Goal: Information Seeking & Learning: Learn about a topic

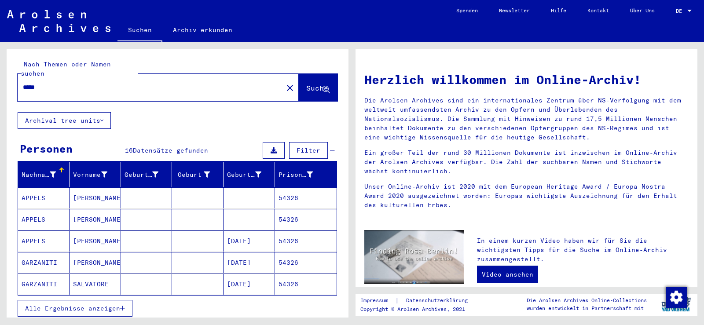
drag, startPoint x: 111, startPoint y: 301, endPoint x: 111, endPoint y: 273, distance: 27.3
click at [111, 305] on span "Alle Ergebnisse anzeigen" at bounding box center [72, 309] width 95 height 8
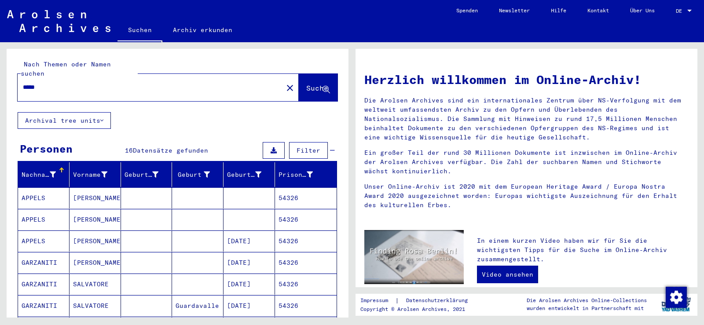
drag, startPoint x: 100, startPoint y: 250, endPoint x: 100, endPoint y: 260, distance: 9.7
click at [100, 252] on mat-cell "[PERSON_NAME]" at bounding box center [95, 262] width 51 height 21
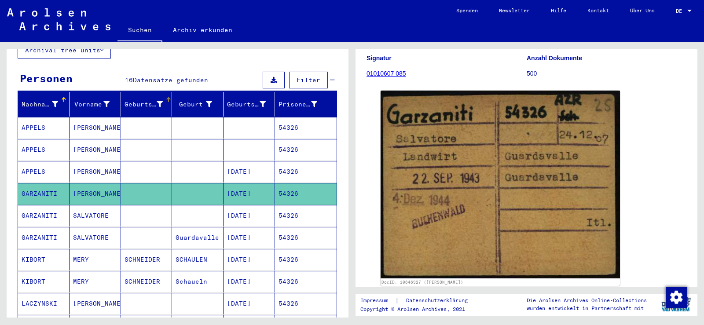
scroll to position [88, 0]
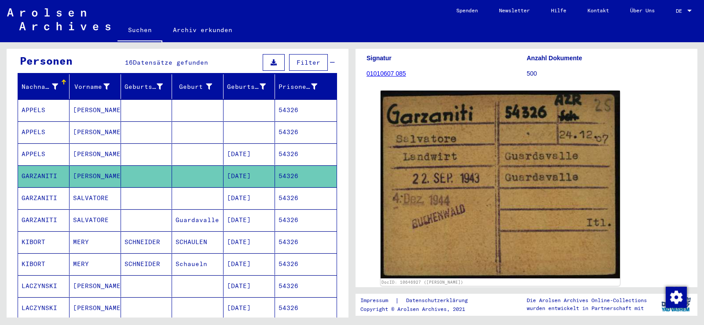
click at [100, 193] on mat-cell "SALVATORE" at bounding box center [95, 198] width 51 height 22
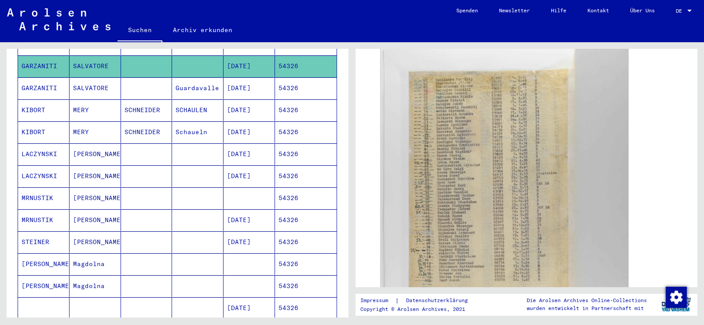
scroll to position [132, 0]
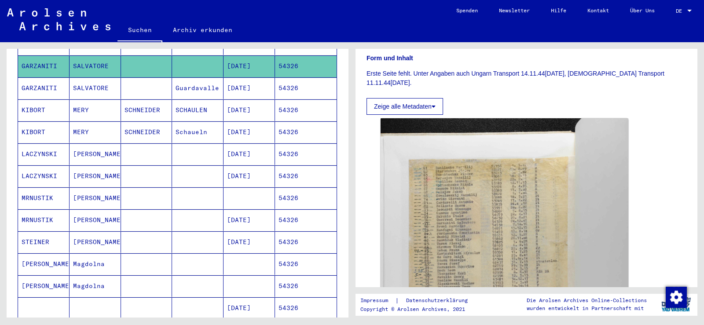
click at [147, 79] on mat-cell at bounding box center [146, 88] width 51 height 22
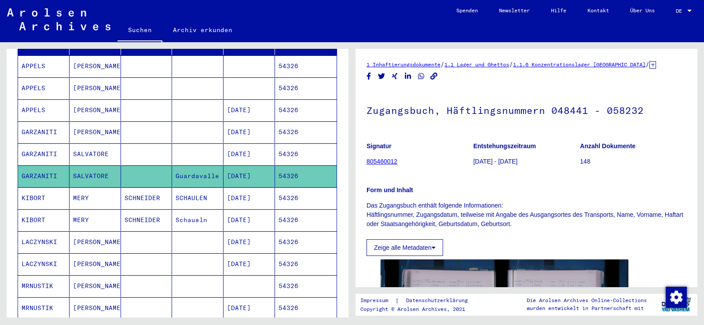
click at [131, 143] on mat-cell at bounding box center [146, 154] width 51 height 22
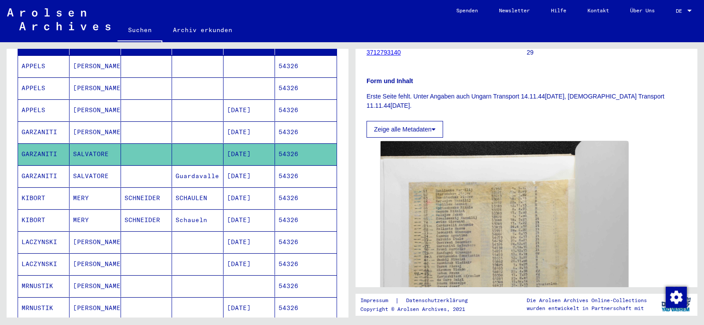
scroll to position [176, 0]
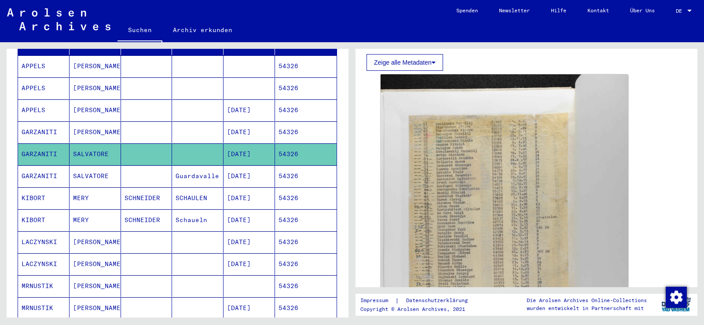
click at [182, 127] on mat-cell at bounding box center [197, 132] width 51 height 22
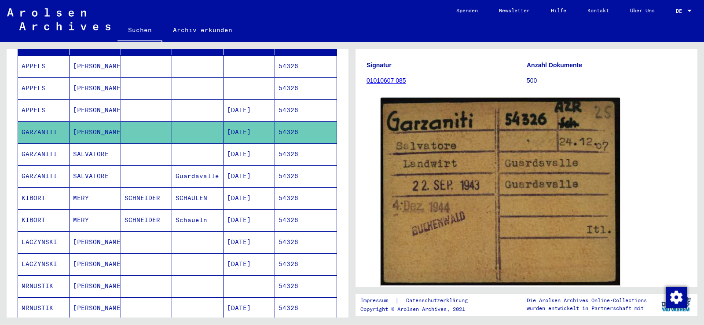
scroll to position [88, 0]
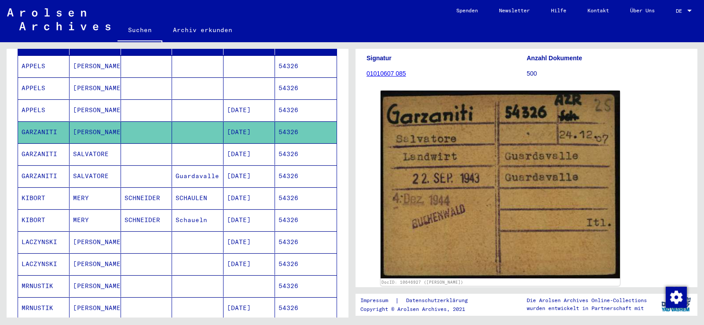
click at [209, 151] on mat-cell at bounding box center [197, 154] width 51 height 22
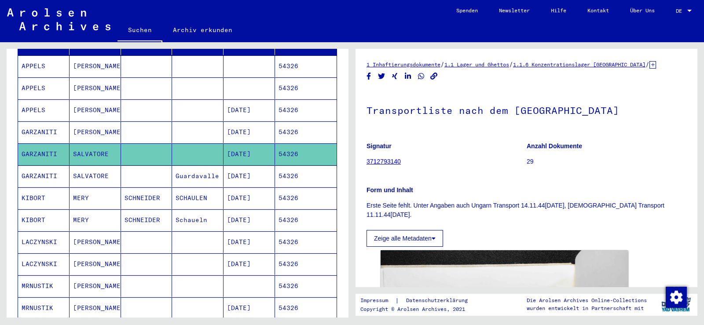
click at [249, 165] on mat-cell "[DATE]" at bounding box center [249, 176] width 51 height 22
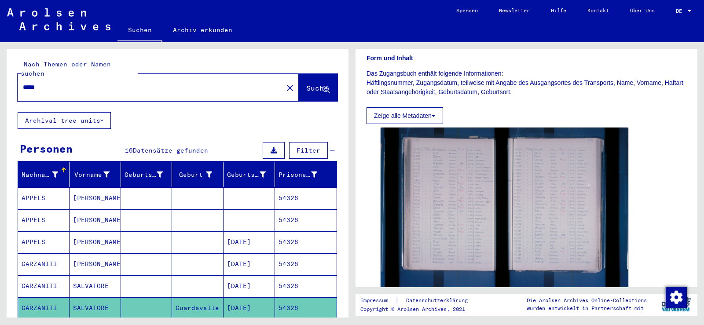
drag, startPoint x: 61, startPoint y: 79, endPoint x: 5, endPoint y: 77, distance: 55.9
click at [5, 77] on div "Nach Themen oder Namen suchen ***** close Suche Archival tree units Personen 16…" at bounding box center [176, 179] width 352 height 275
paste input "text"
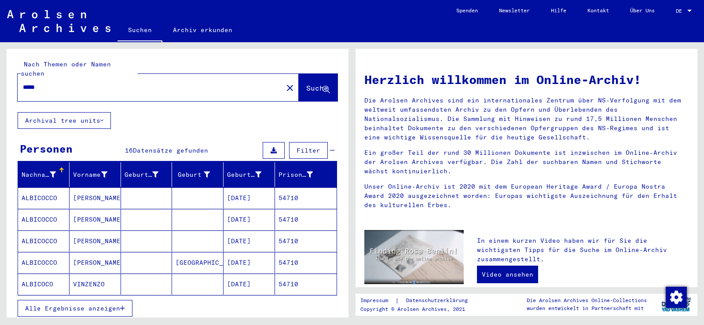
click at [111, 305] on span "Alle Ergebnisse anzeigen" at bounding box center [72, 309] width 95 height 8
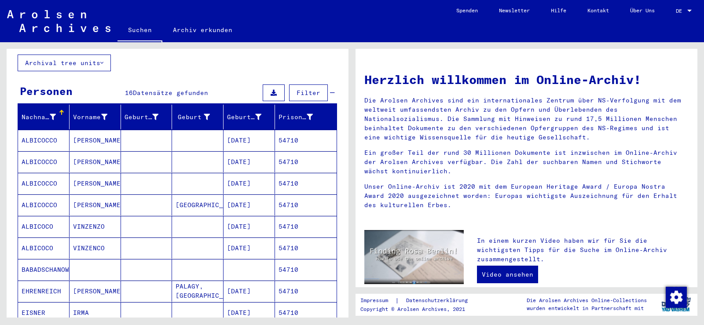
scroll to position [44, 0]
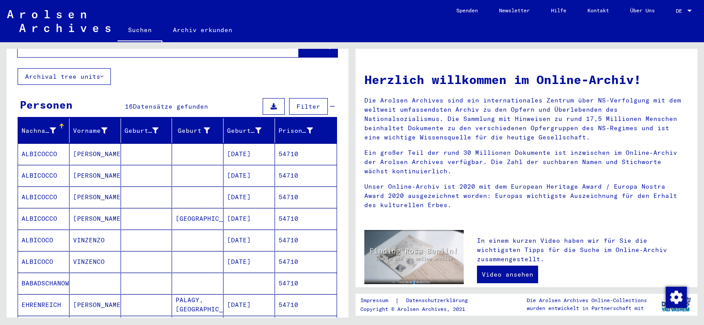
click at [127, 147] on mat-cell at bounding box center [146, 153] width 51 height 21
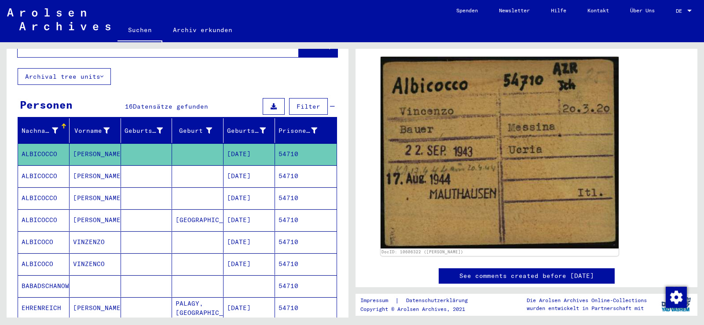
scroll to position [132, 0]
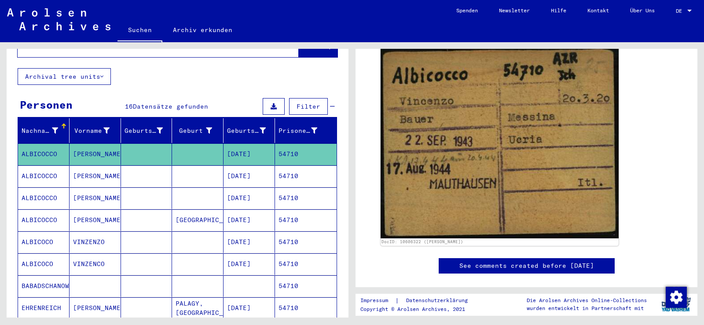
click at [166, 165] on mat-cell at bounding box center [146, 176] width 51 height 22
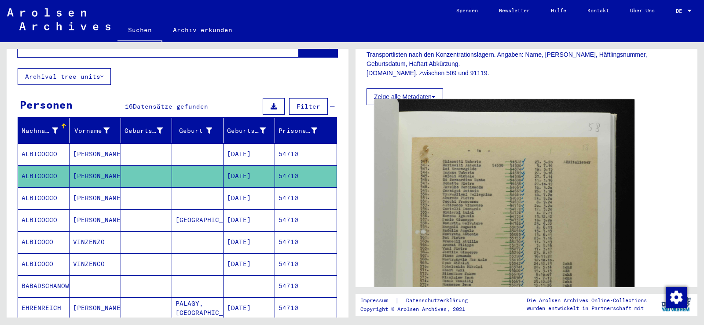
scroll to position [176, 0]
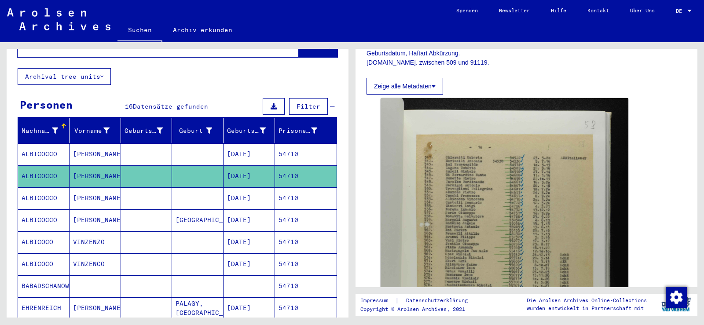
click at [160, 187] on mat-cell at bounding box center [146, 198] width 51 height 22
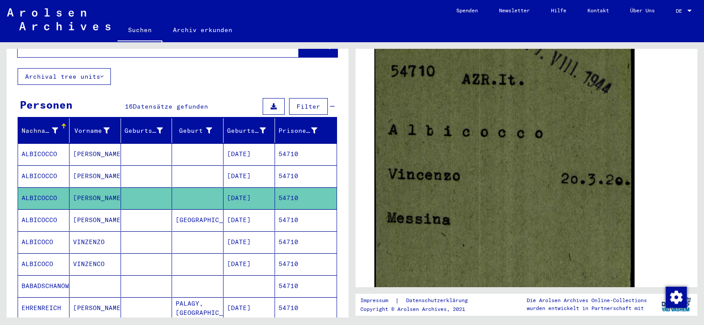
scroll to position [176, 0]
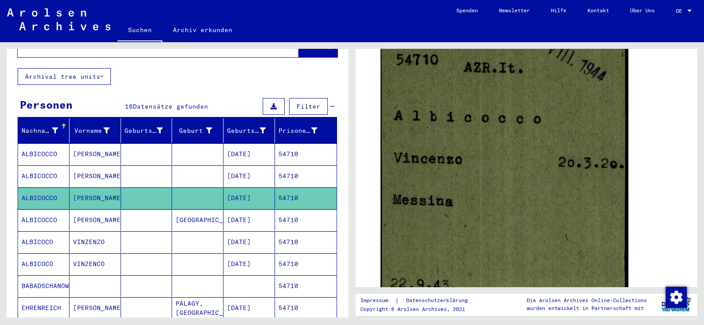
click at [137, 212] on mat-cell at bounding box center [146, 220] width 51 height 22
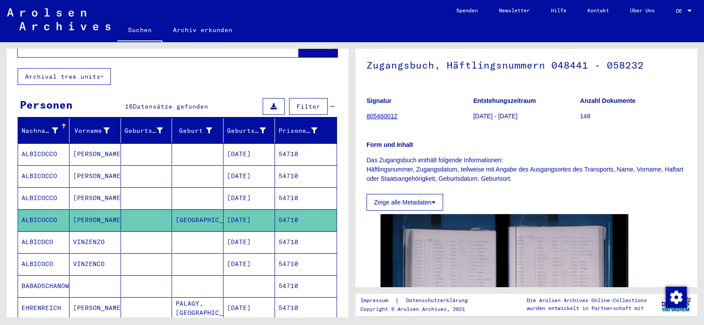
scroll to position [132, 0]
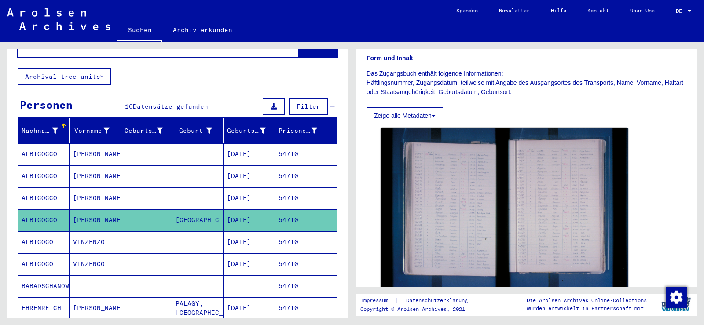
click at [205, 237] on mat-cell at bounding box center [197, 242] width 51 height 22
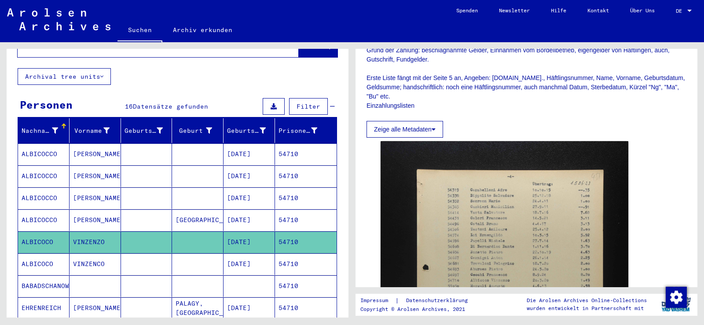
scroll to position [176, 0]
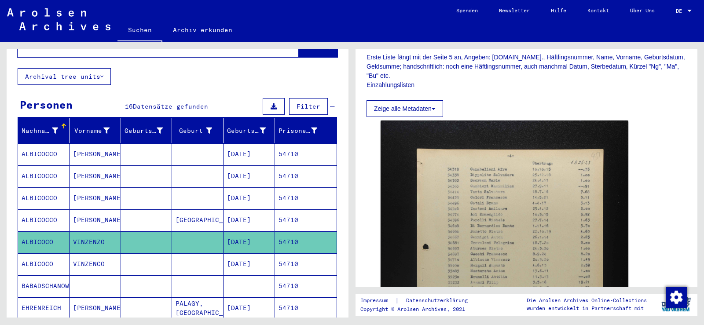
click at [168, 253] on mat-cell at bounding box center [146, 264] width 51 height 22
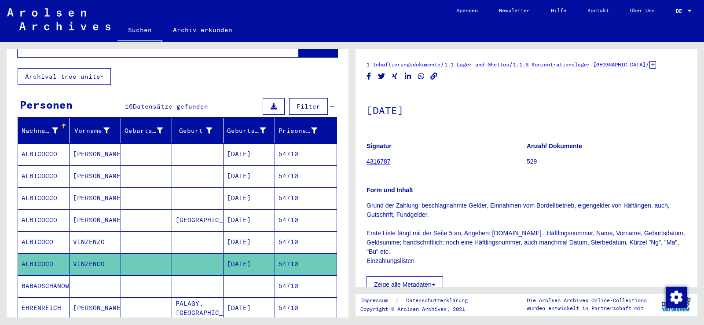
click at [172, 145] on mat-cell at bounding box center [197, 154] width 51 height 22
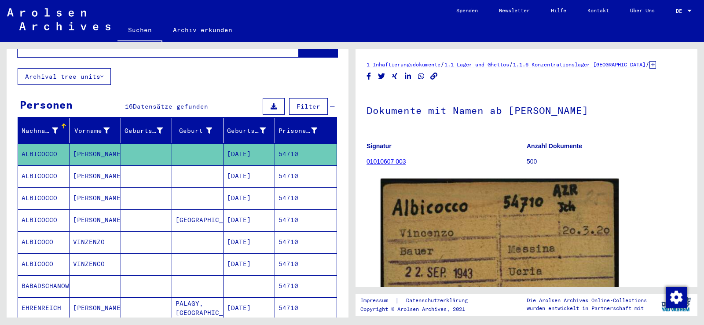
click at [76, 231] on mat-cell "VINZENZO" at bounding box center [95, 242] width 51 height 22
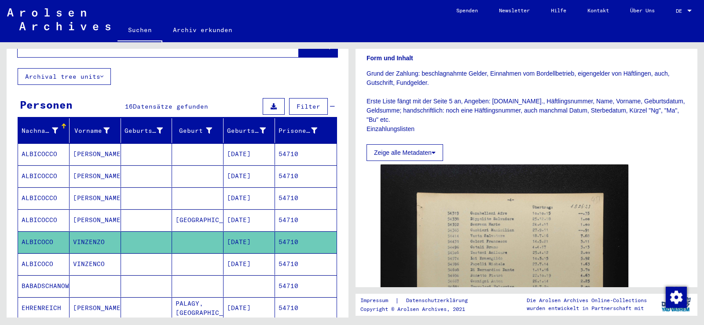
click at [93, 257] on mat-cell "VINZENCO" at bounding box center [95, 264] width 51 height 22
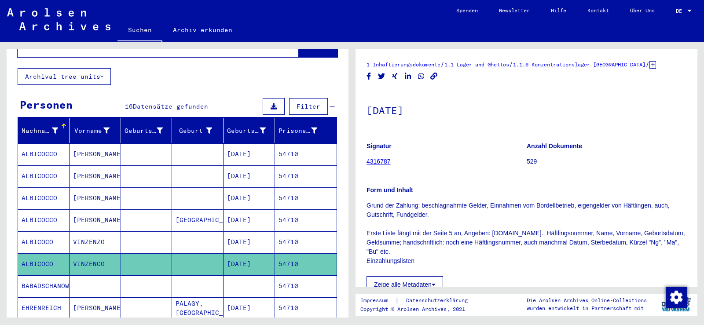
click at [96, 143] on mat-cell "[PERSON_NAME]" at bounding box center [95, 154] width 51 height 22
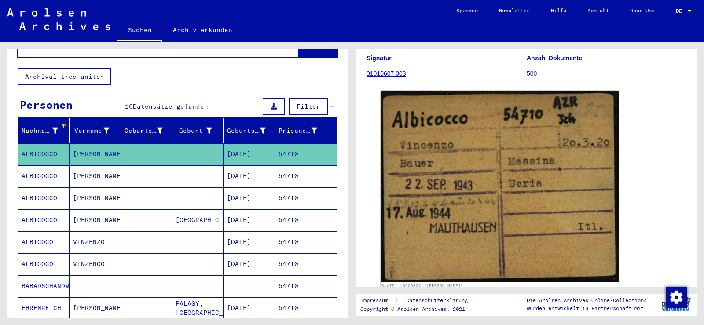
click at [100, 165] on mat-cell "[PERSON_NAME]" at bounding box center [95, 176] width 51 height 22
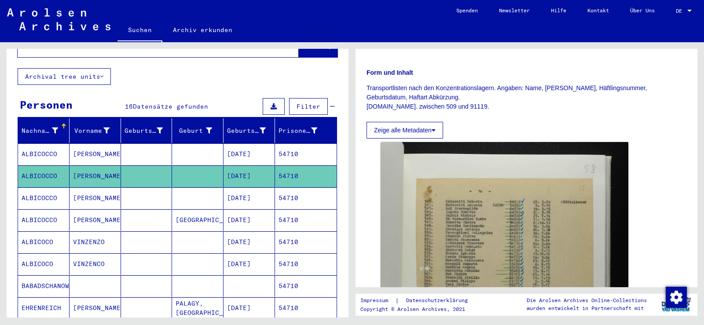
click at [127, 187] on mat-cell at bounding box center [146, 198] width 51 height 22
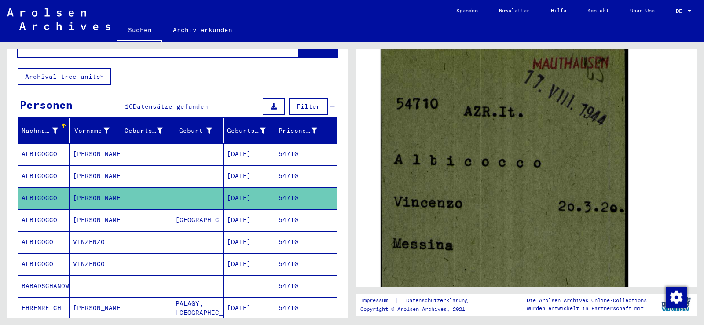
click at [85, 209] on mat-cell "[PERSON_NAME]" at bounding box center [95, 220] width 51 height 22
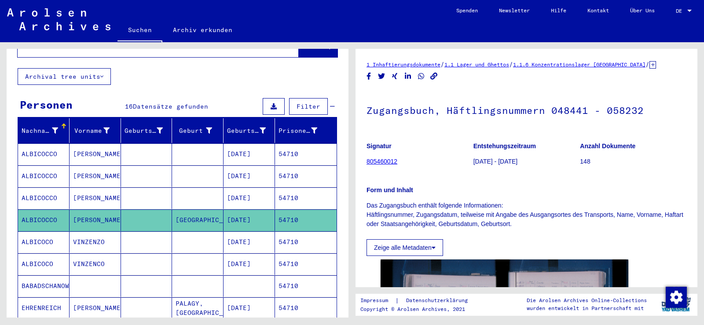
click at [104, 143] on mat-cell "[PERSON_NAME]" at bounding box center [95, 154] width 51 height 22
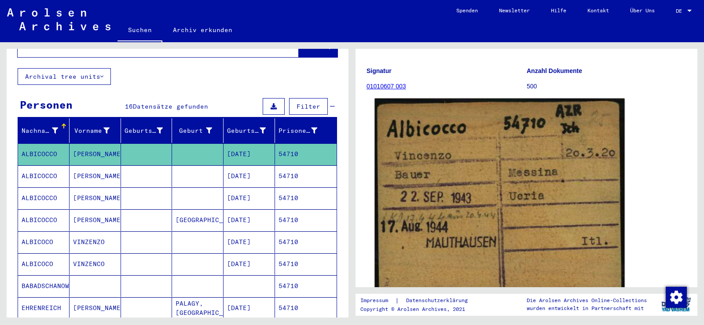
scroll to position [88, 0]
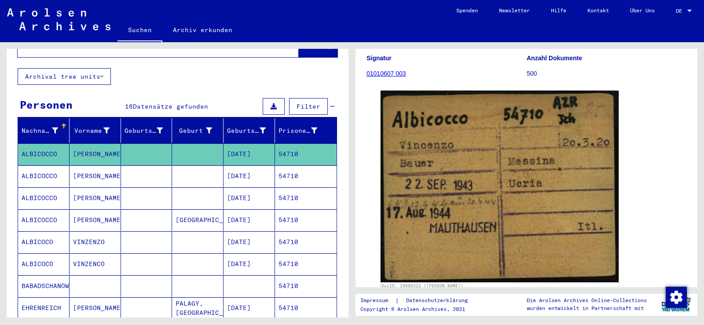
click at [166, 165] on mat-cell at bounding box center [146, 176] width 51 height 22
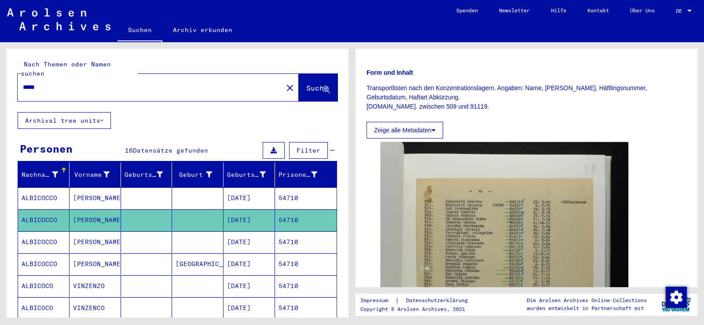
drag, startPoint x: 45, startPoint y: 71, endPoint x: 45, endPoint y: 77, distance: 5.7
click at [45, 77] on div "*****" at bounding box center [148, 87] width 260 height 20
drag, startPoint x: 45, startPoint y: 77, endPoint x: 11, endPoint y: 77, distance: 34.8
click at [12, 77] on div "Nach Themen oder Namen suchen ***** close Suche" at bounding box center [178, 80] width 342 height 63
paste input "text"
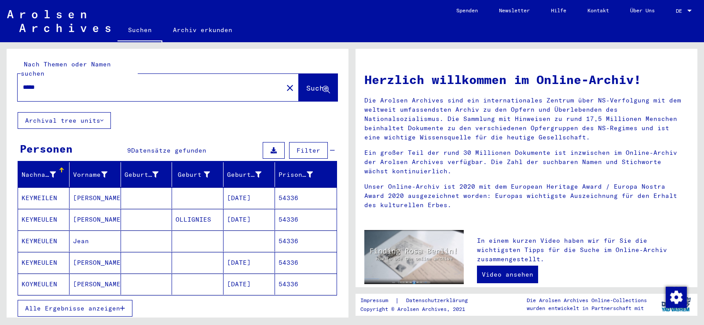
click at [79, 305] on button "Alle Ergebnisse anzeigen" at bounding box center [75, 308] width 115 height 17
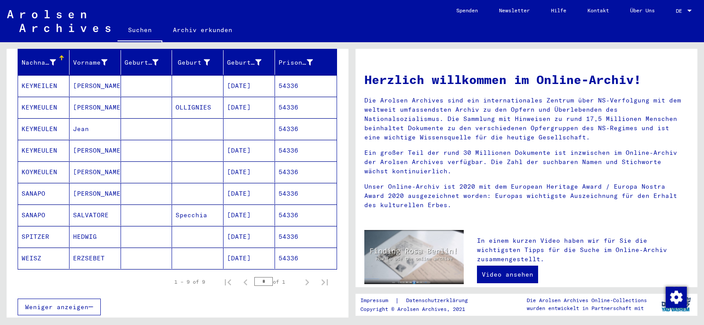
scroll to position [132, 0]
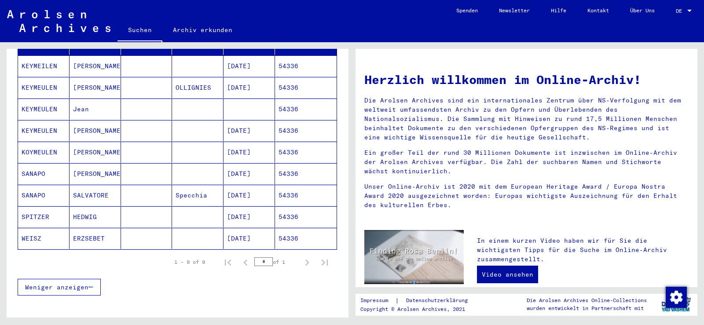
drag, startPoint x: 111, startPoint y: 162, endPoint x: 106, endPoint y: 170, distance: 8.7
click at [110, 164] on mat-cell "[PERSON_NAME]" at bounding box center [95, 173] width 51 height 21
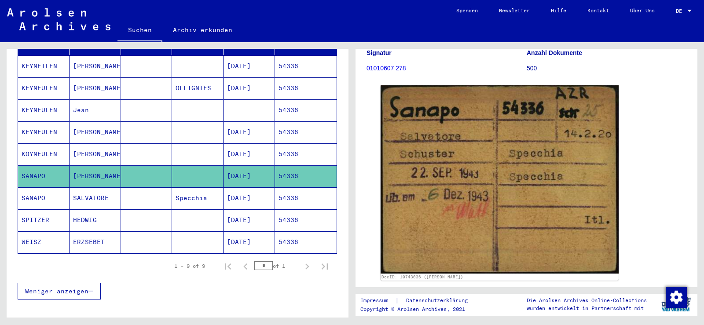
scroll to position [88, 0]
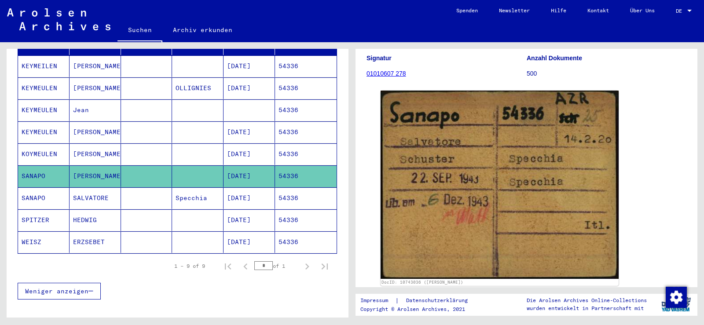
click at [165, 190] on mat-cell at bounding box center [146, 198] width 51 height 22
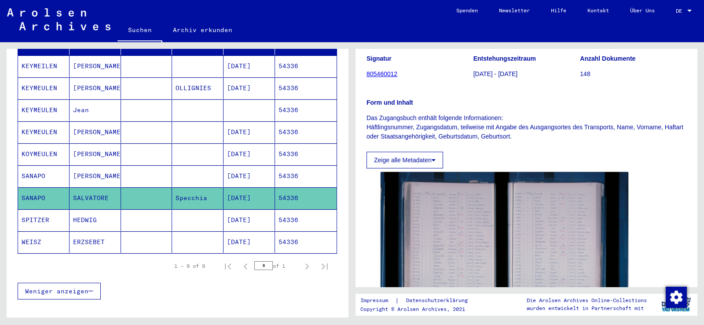
scroll to position [88, 0]
click at [180, 165] on mat-cell at bounding box center [197, 176] width 51 height 22
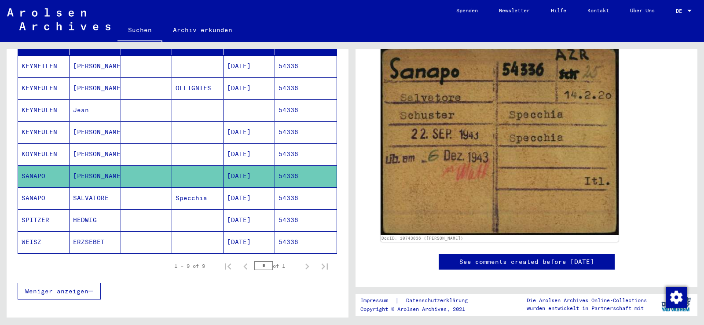
click at [172, 189] on mat-cell "Specchia" at bounding box center [197, 198] width 51 height 22
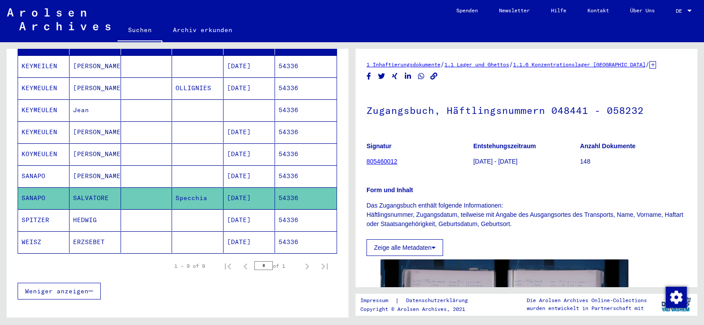
click at [172, 169] on mat-cell at bounding box center [197, 176] width 51 height 22
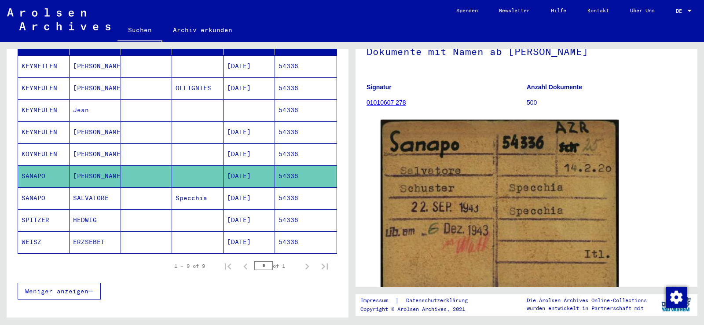
scroll to position [88, 0]
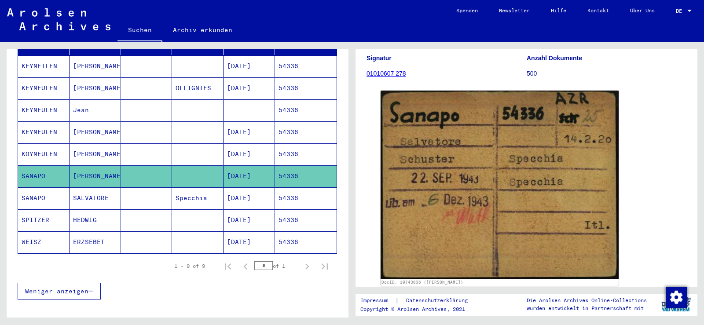
click at [116, 192] on mat-cell "SALVATORE" at bounding box center [95, 198] width 51 height 22
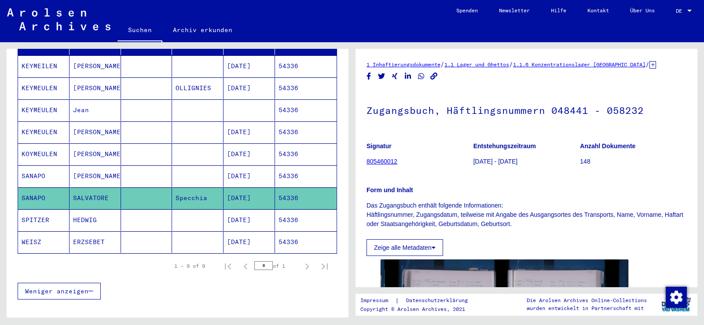
click at [129, 165] on mat-cell at bounding box center [146, 176] width 51 height 22
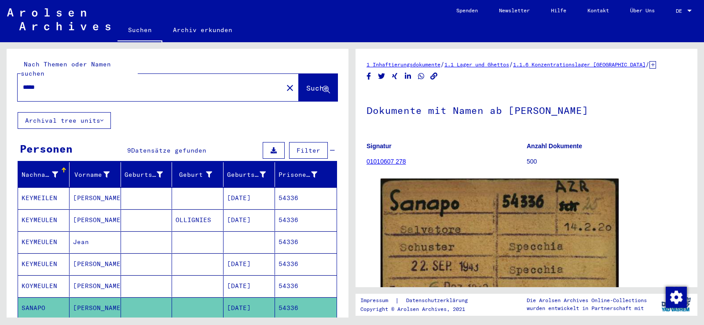
drag, startPoint x: 59, startPoint y: 77, endPoint x: 24, endPoint y: 78, distance: 35.2
click at [24, 83] on input "*****" at bounding box center [150, 87] width 255 height 9
paste input "text"
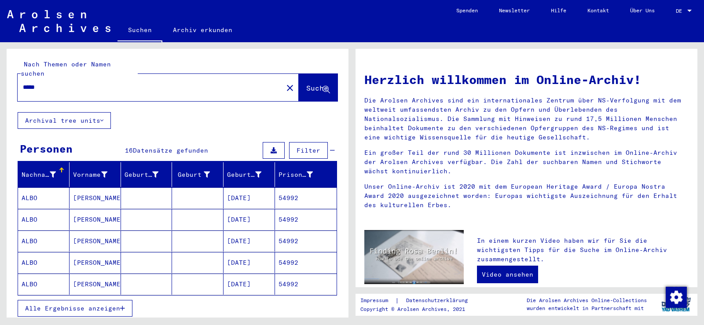
click at [69, 305] on span "Alle Ergebnisse anzeigen" at bounding box center [72, 309] width 95 height 8
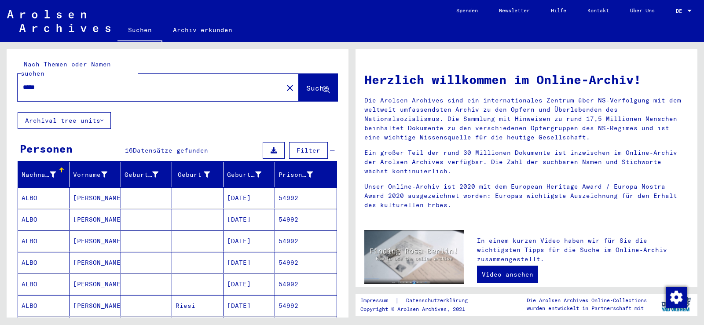
click at [113, 188] on mat-cell "[PERSON_NAME]" at bounding box center [95, 197] width 51 height 21
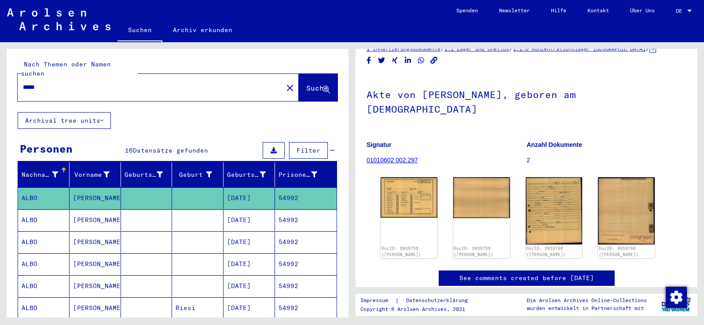
scroll to position [44, 0]
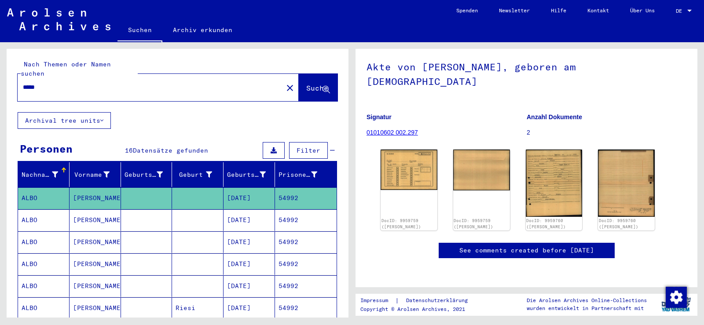
click at [215, 213] on mat-cell at bounding box center [197, 220] width 51 height 22
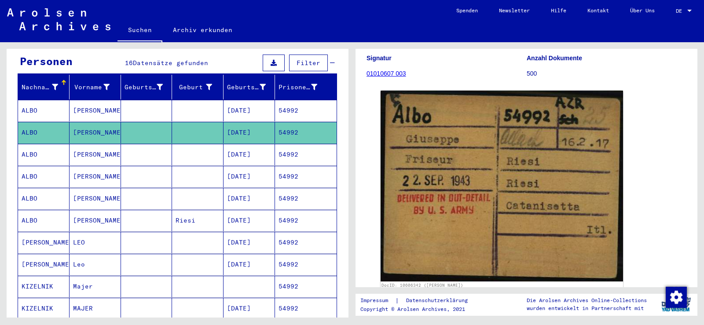
scroll to position [88, 0]
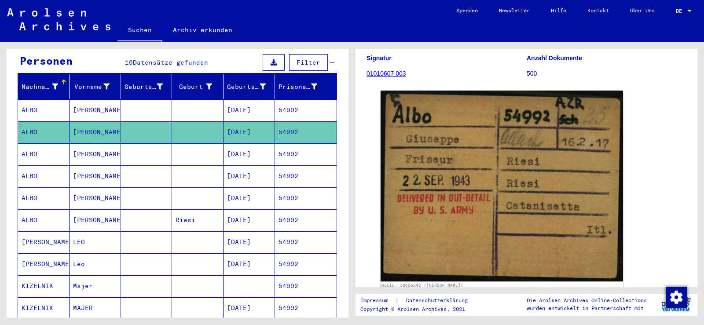
click at [107, 149] on mat-cell "[PERSON_NAME]" at bounding box center [95, 154] width 51 height 22
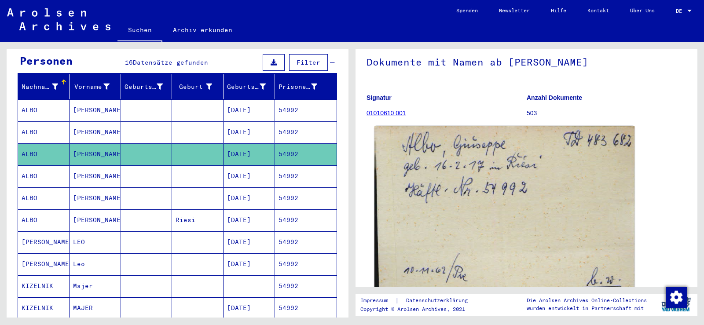
scroll to position [88, 0]
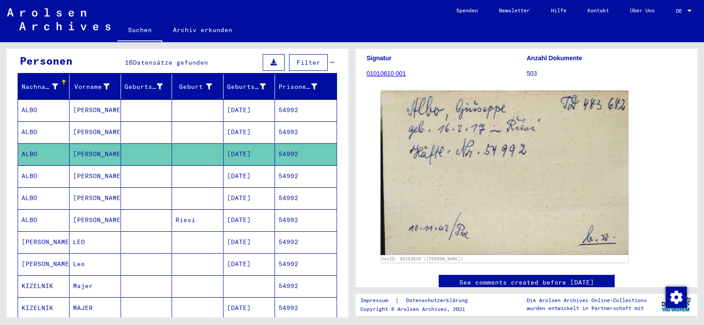
click at [198, 172] on mat-cell at bounding box center [197, 176] width 51 height 22
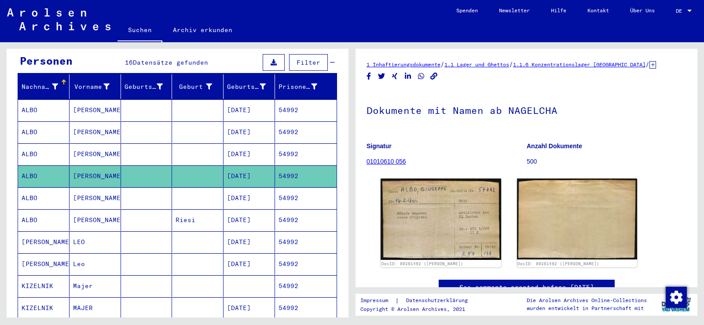
click at [241, 190] on mat-cell "[DATE]" at bounding box center [249, 198] width 51 height 22
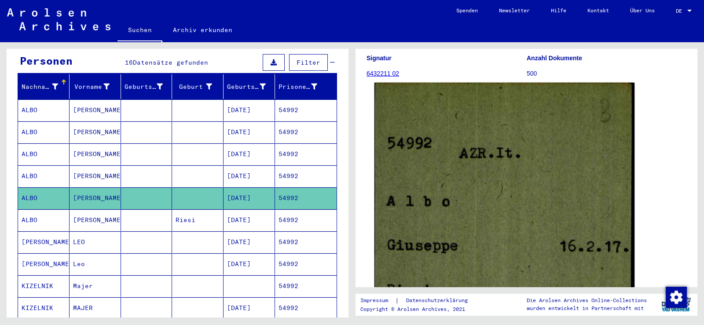
scroll to position [176, 0]
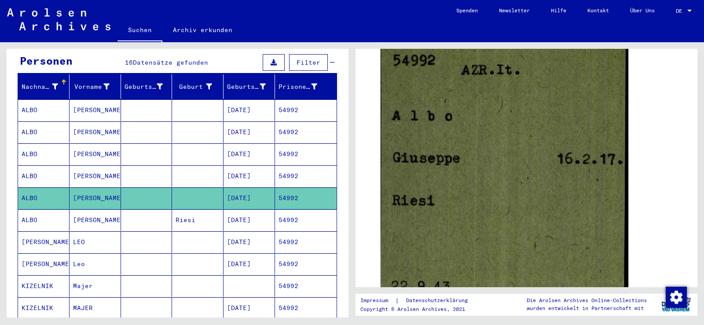
click at [202, 209] on mat-cell "Riesi" at bounding box center [197, 220] width 51 height 22
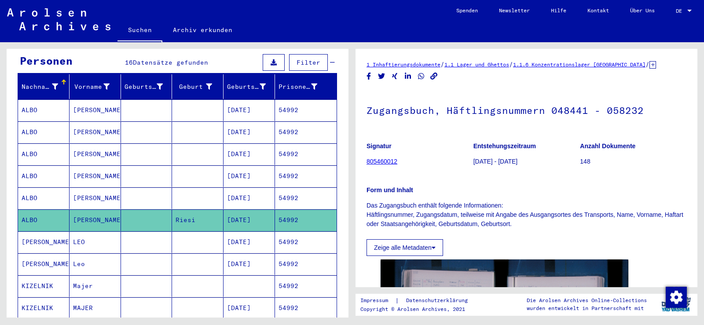
click at [196, 99] on mat-cell at bounding box center [197, 110] width 51 height 22
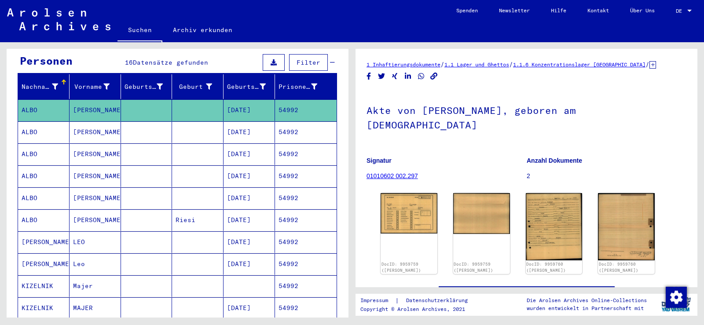
click at [177, 121] on mat-cell at bounding box center [197, 132] width 51 height 22
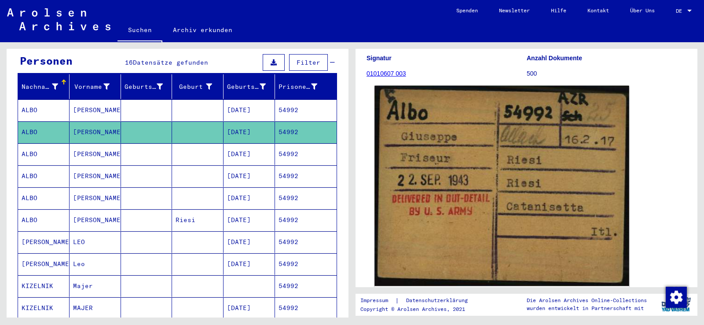
scroll to position [44, 0]
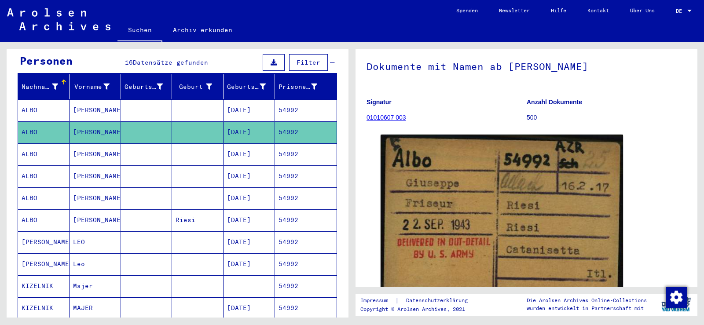
click at [185, 99] on mat-cell at bounding box center [197, 110] width 51 height 22
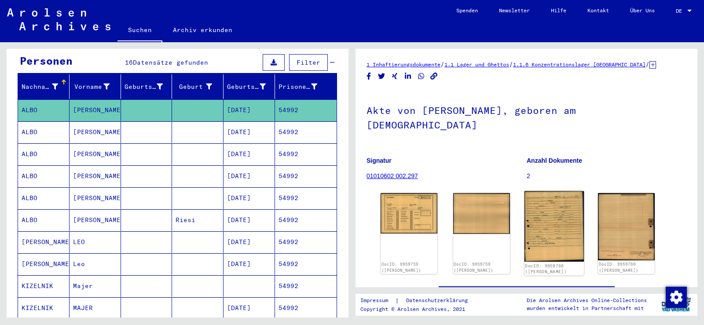
click at [570, 218] on img at bounding box center [553, 226] width 59 height 71
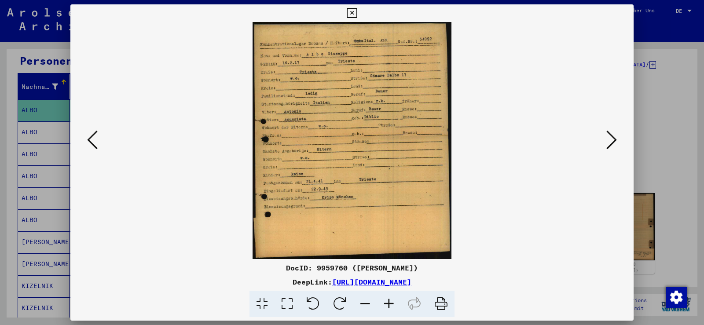
drag, startPoint x: 355, startPoint y: 14, endPoint x: 206, endPoint y: 101, distance: 172.4
click at [354, 15] on icon at bounding box center [352, 13] width 10 height 11
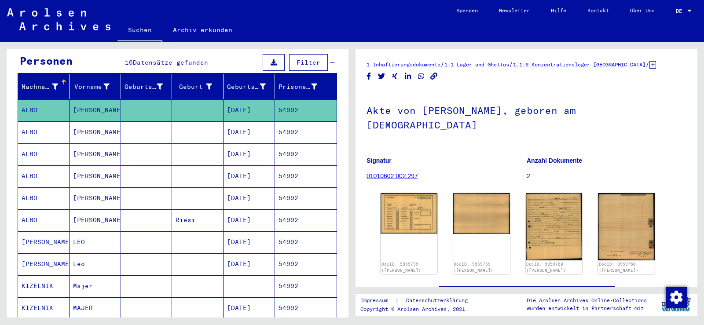
click at [176, 121] on mat-cell at bounding box center [197, 132] width 51 height 22
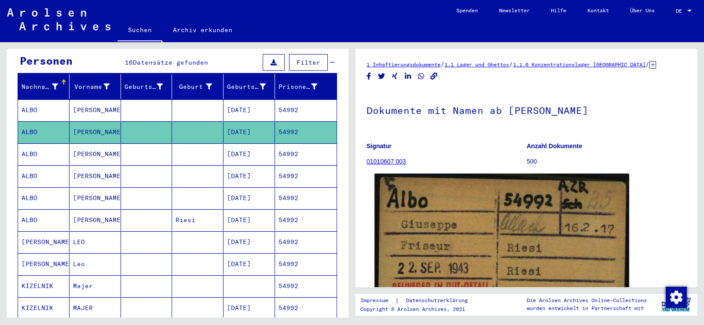
scroll to position [44, 0]
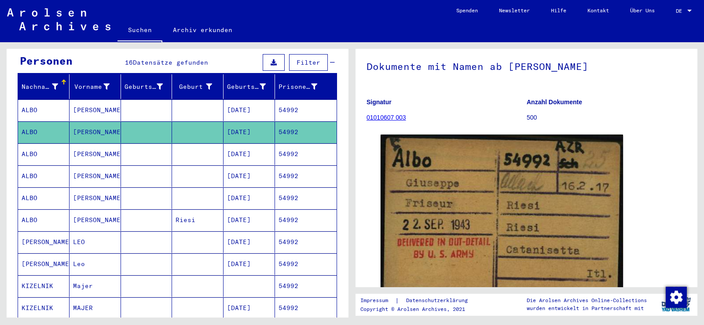
click at [150, 102] on mat-cell at bounding box center [146, 110] width 51 height 22
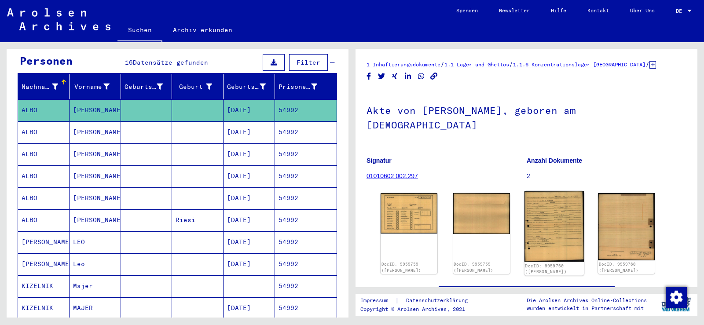
click at [571, 206] on img at bounding box center [553, 226] width 59 height 71
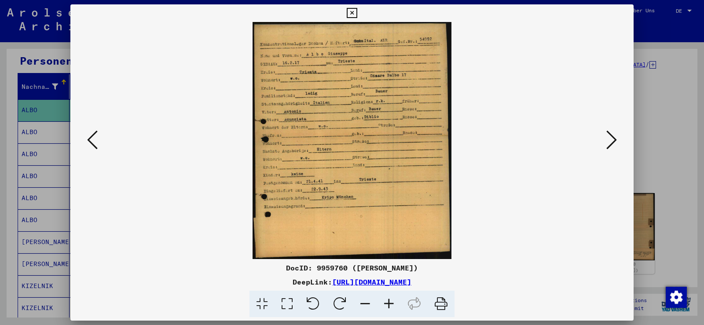
click at [387, 301] on icon at bounding box center [389, 304] width 24 height 27
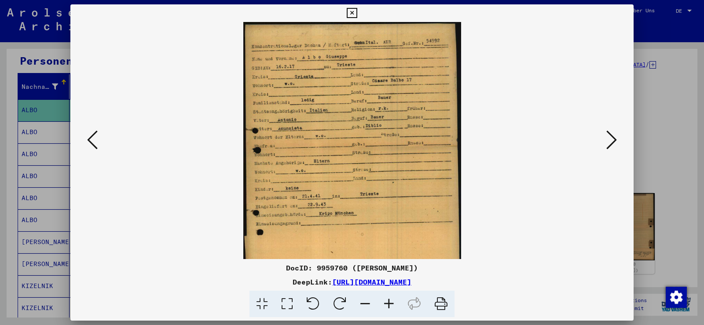
click at [387, 300] on icon at bounding box center [389, 304] width 24 height 27
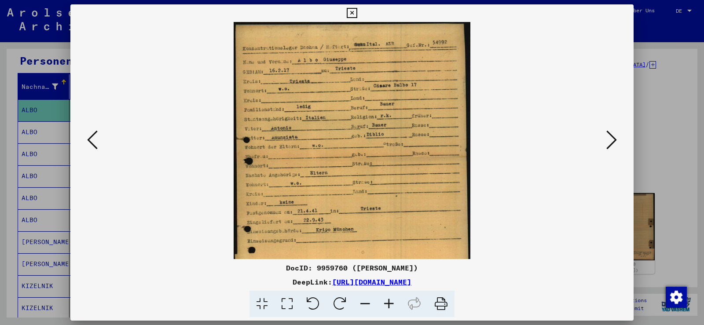
click at [386, 296] on icon at bounding box center [389, 304] width 24 height 27
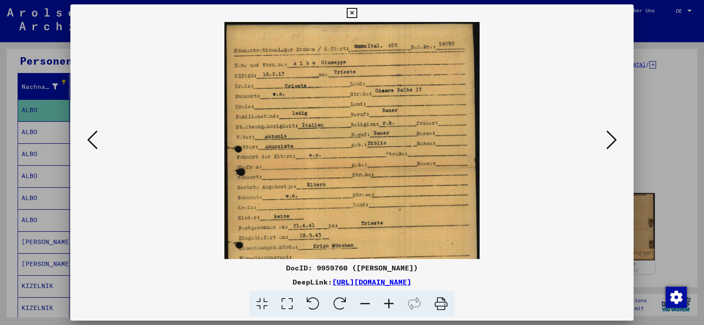
click at [386, 295] on icon at bounding box center [389, 304] width 24 height 27
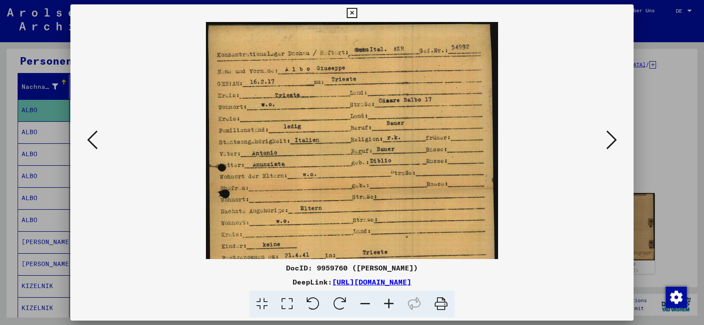
click at [386, 295] on icon at bounding box center [389, 304] width 24 height 27
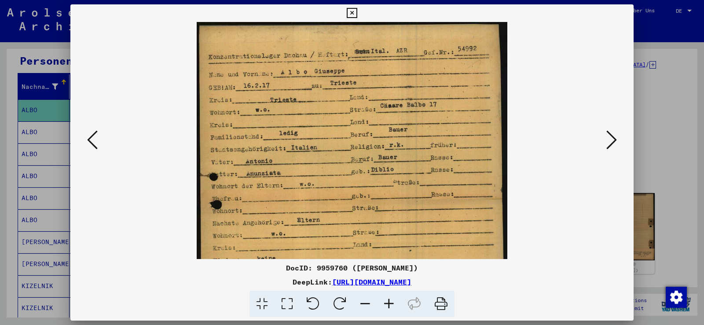
click at [386, 295] on icon at bounding box center [389, 304] width 24 height 27
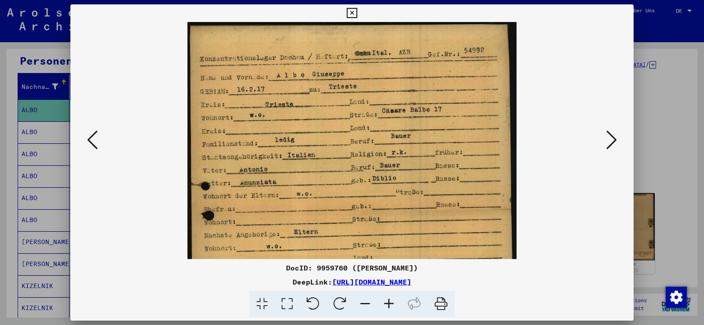
click at [386, 295] on icon at bounding box center [389, 304] width 24 height 27
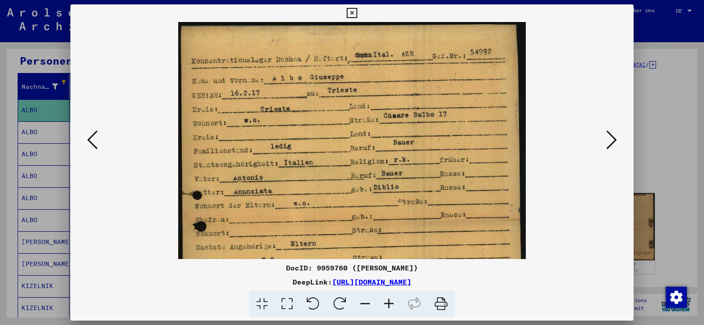
click at [386, 295] on icon at bounding box center [389, 304] width 24 height 27
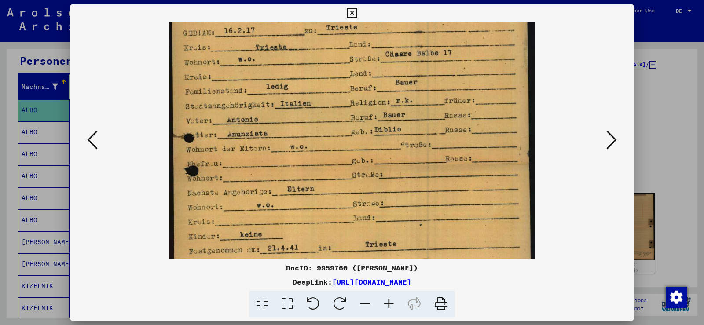
scroll to position [68, 0]
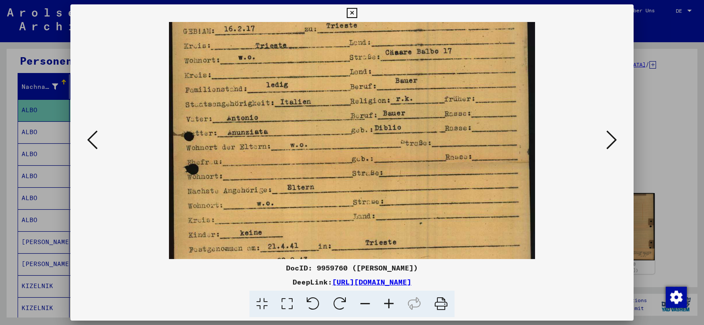
drag, startPoint x: 424, startPoint y: 192, endPoint x: 434, endPoint y: 124, distance: 68.9
click at [434, 124] on img at bounding box center [352, 171] width 366 height 435
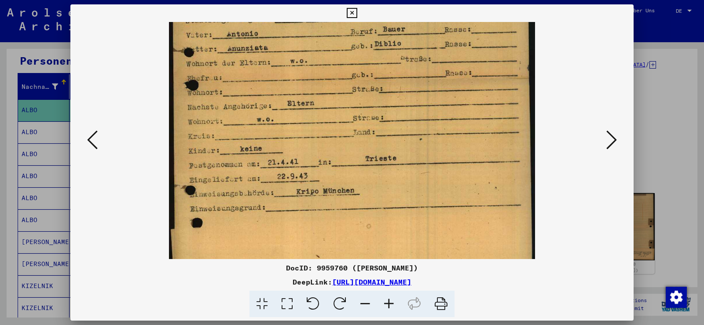
scroll to position [154, 0]
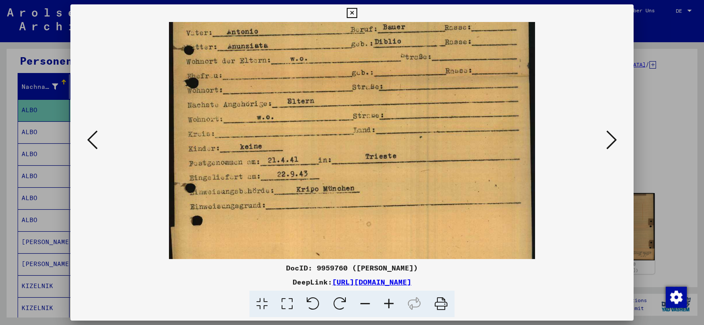
drag, startPoint x: 323, startPoint y: 99, endPoint x: 328, endPoint y: 54, distance: 44.7
click at [328, 54] on img at bounding box center [352, 85] width 366 height 435
drag, startPoint x: 349, startPoint y: 13, endPoint x: 333, endPoint y: 23, distance: 18.6
click at [348, 15] on icon at bounding box center [352, 13] width 10 height 11
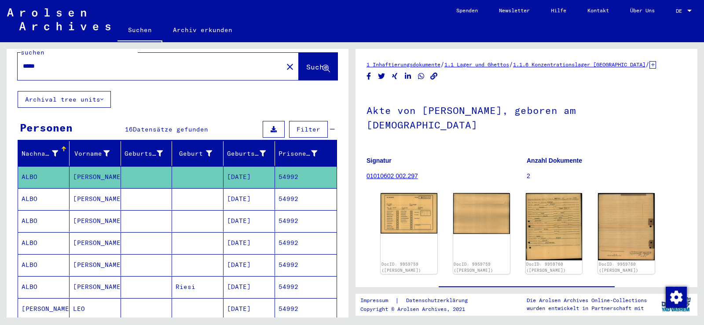
scroll to position [0, 0]
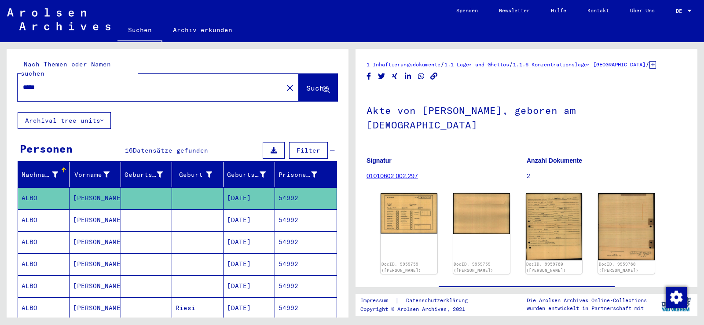
drag, startPoint x: 46, startPoint y: 75, endPoint x: 0, endPoint y: 75, distance: 46.2
click at [0, 75] on div "Nach Themen oder Namen suchen ***** close Suche Archival tree units Personen 16…" at bounding box center [176, 179] width 352 height 275
paste input "text"
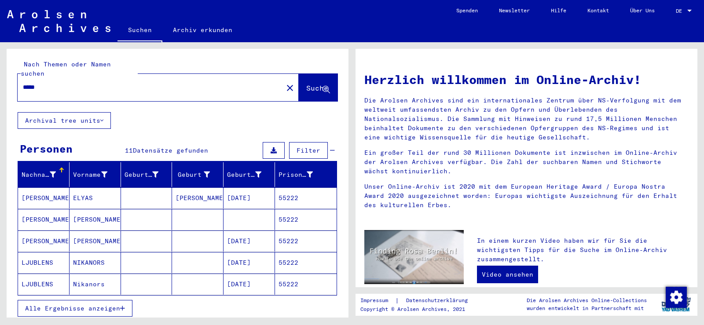
click at [112, 305] on span "Alle Ergebnisse anzeigen" at bounding box center [72, 309] width 95 height 8
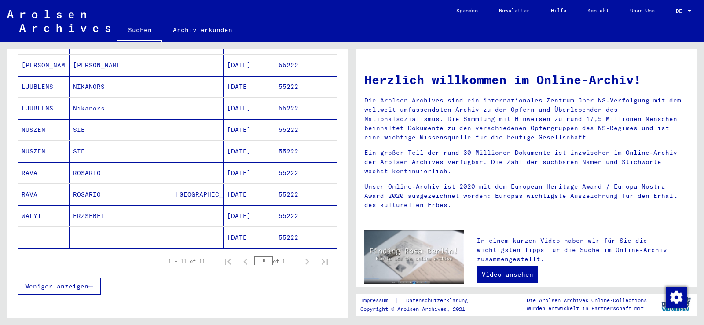
click at [97, 165] on mat-cell "ROSARIO" at bounding box center [95, 172] width 51 height 21
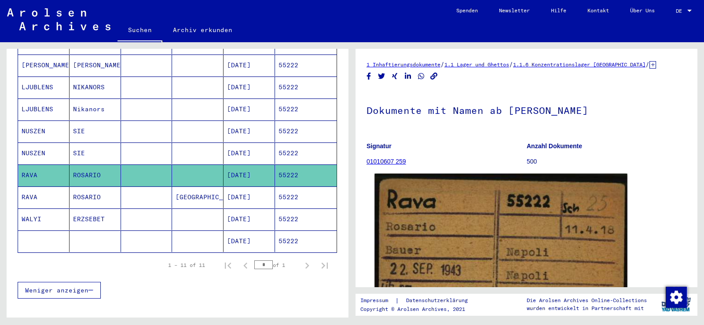
scroll to position [132, 0]
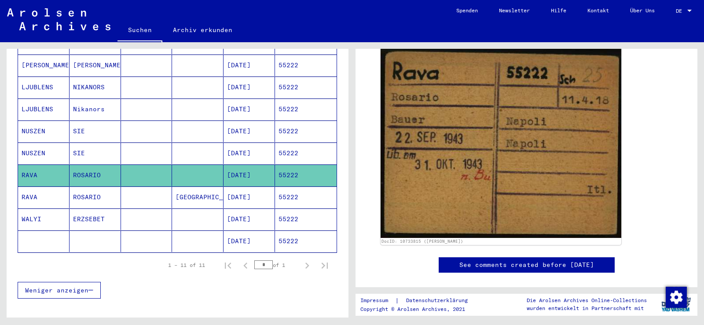
click at [190, 191] on mat-cell "[GEOGRAPHIC_DATA]" at bounding box center [197, 198] width 51 height 22
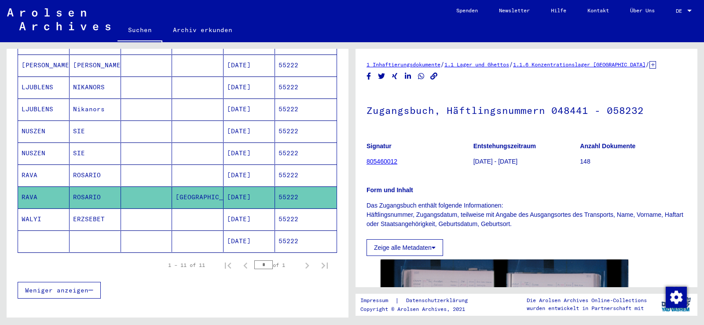
click at [228, 172] on mat-cell "[DATE]" at bounding box center [249, 176] width 51 height 22
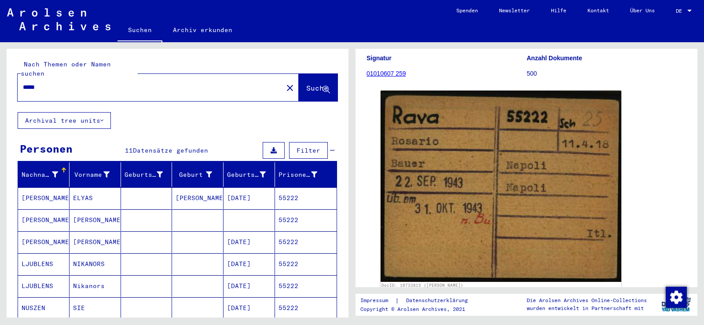
drag, startPoint x: 60, startPoint y: 79, endPoint x: 5, endPoint y: 80, distance: 55.0
click at [9, 77] on div "Nach Themen oder Namen suchen ***** close Suche" at bounding box center [178, 80] width 342 height 63
paste input "text"
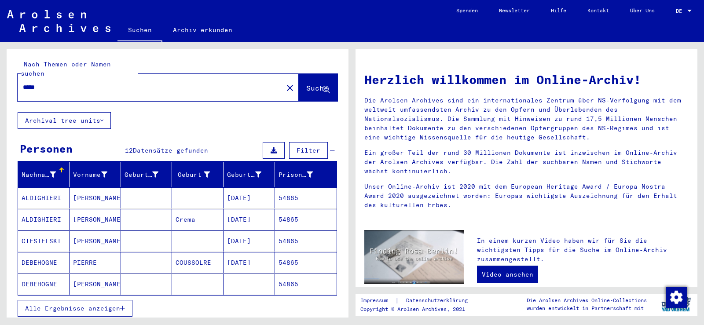
click at [88, 188] on mat-cell "[PERSON_NAME]" at bounding box center [95, 197] width 51 height 21
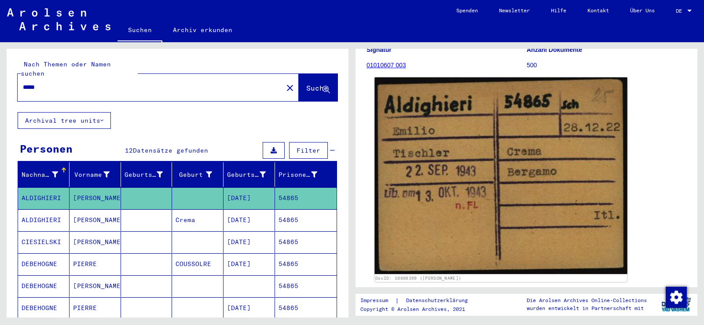
scroll to position [132, 0]
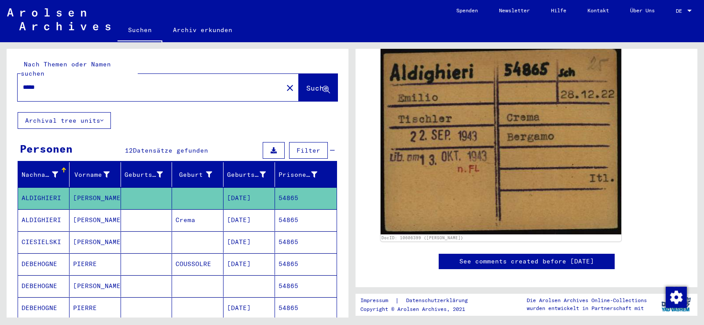
click at [174, 213] on mat-cell "Crema" at bounding box center [197, 220] width 51 height 22
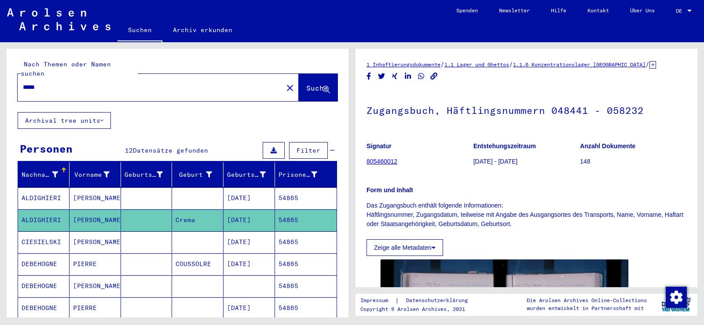
click at [180, 192] on mat-cell at bounding box center [197, 198] width 51 height 22
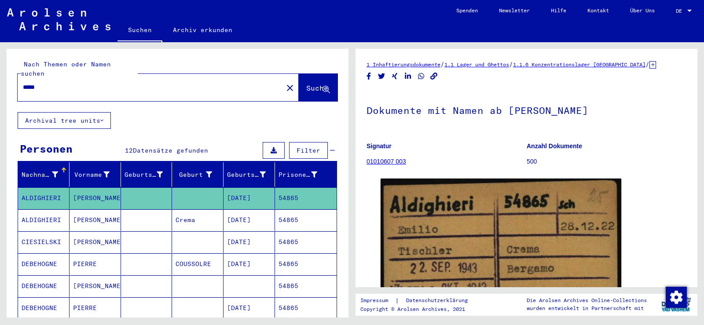
scroll to position [88, 0]
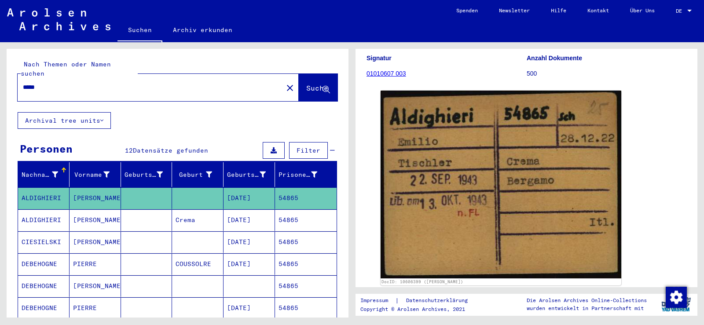
click at [150, 209] on mat-cell at bounding box center [146, 220] width 51 height 22
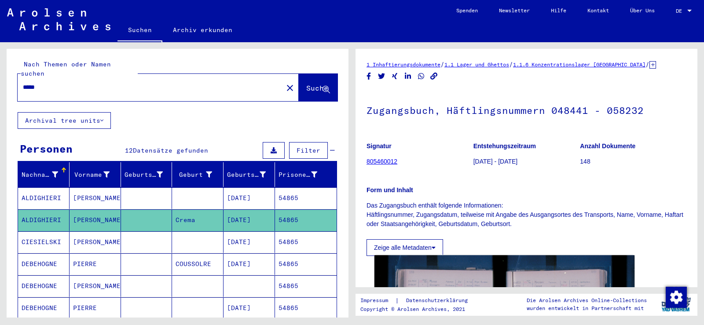
scroll to position [88, 0]
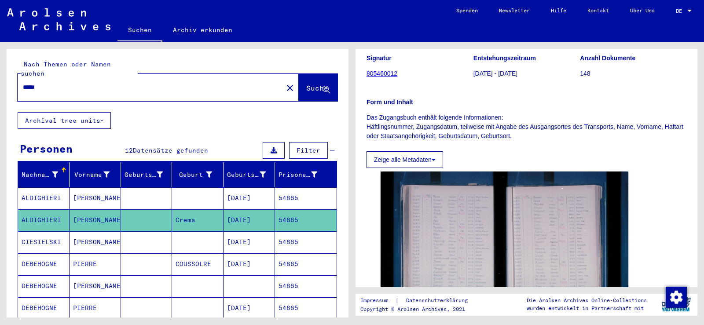
click at [178, 189] on mat-cell at bounding box center [197, 198] width 51 height 22
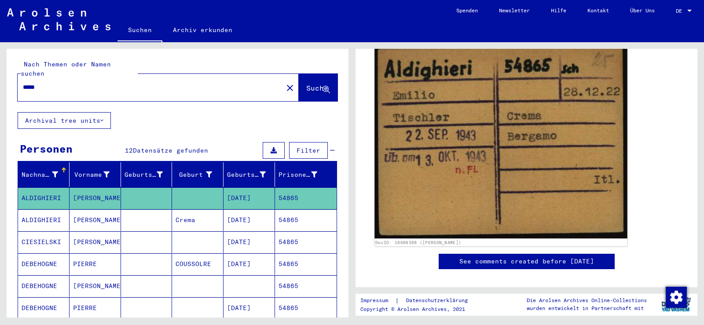
scroll to position [88, 0]
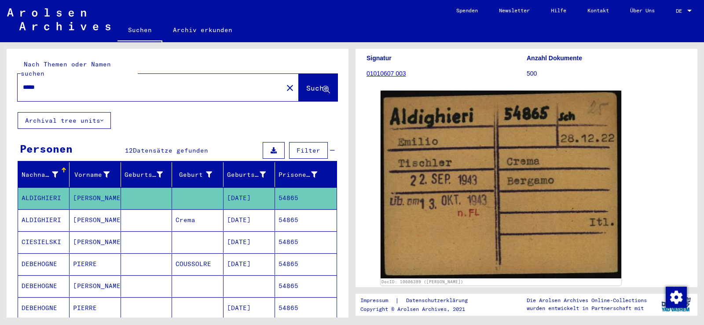
drag, startPoint x: 49, startPoint y: 77, endPoint x: 12, endPoint y: 74, distance: 37.1
click at [12, 74] on div "Nach Themen oder Namen suchen ***** close Suche" at bounding box center [178, 80] width 342 height 63
paste input "text"
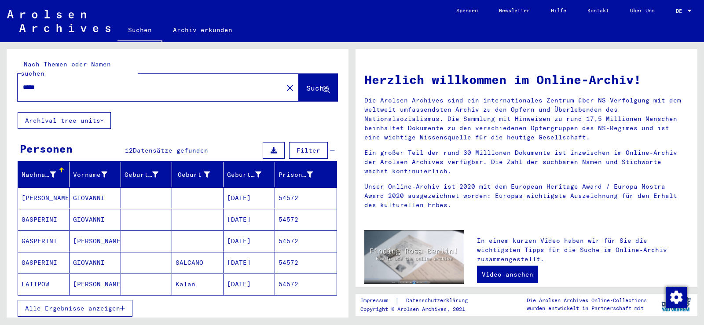
click at [89, 192] on mat-cell "GIOVANNI" at bounding box center [95, 197] width 51 height 21
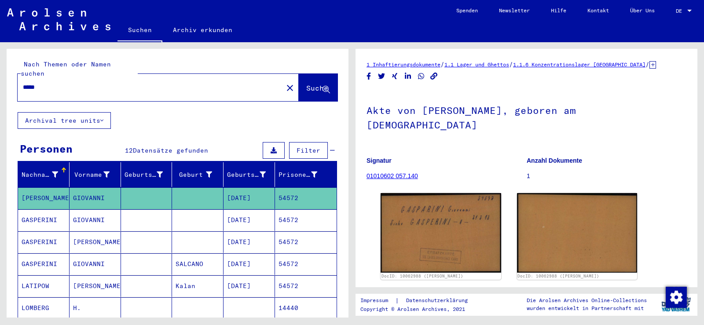
scroll to position [44, 0]
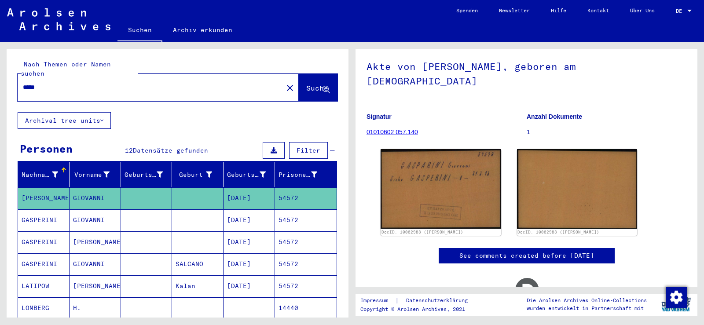
click at [217, 209] on mat-cell at bounding box center [197, 220] width 51 height 22
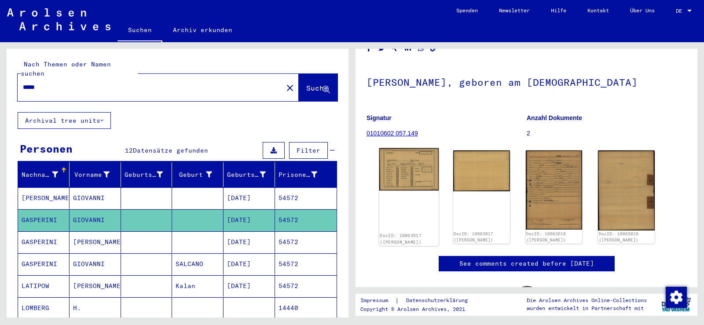
scroll to position [44, 0]
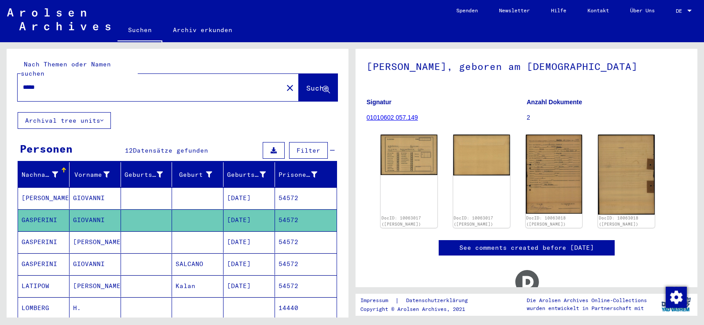
click at [196, 231] on mat-cell at bounding box center [197, 242] width 51 height 22
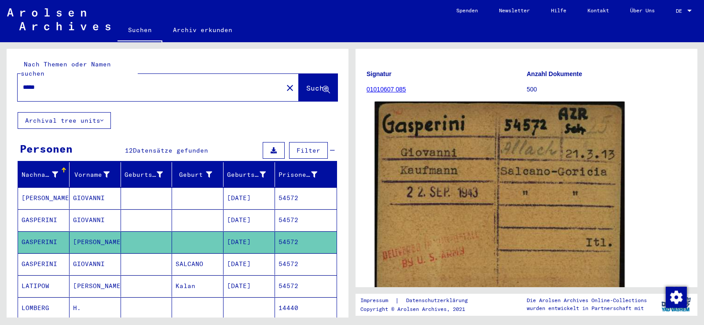
scroll to position [88, 0]
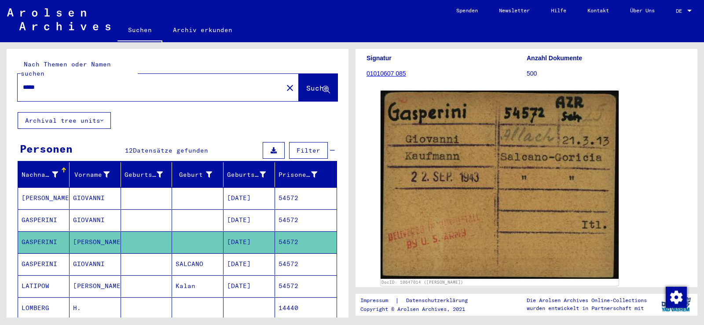
drag, startPoint x: 147, startPoint y: 259, endPoint x: 149, endPoint y: 254, distance: 4.7
click at [147, 258] on mat-cell at bounding box center [146, 264] width 51 height 22
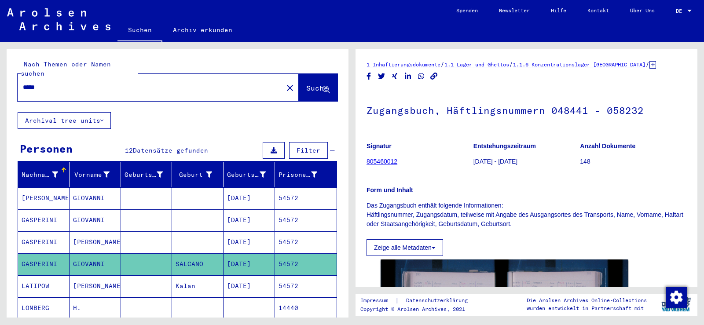
click at [130, 192] on mat-cell at bounding box center [146, 198] width 51 height 22
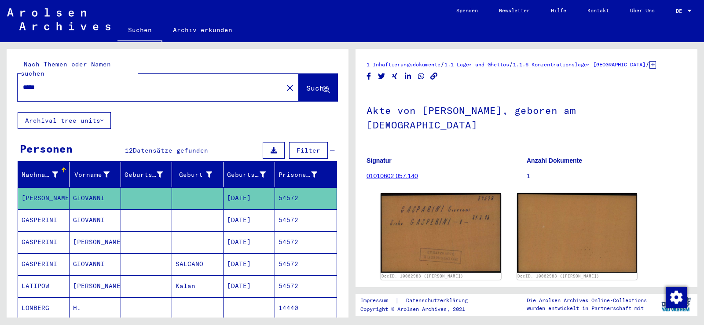
click at [136, 218] on mat-cell at bounding box center [146, 220] width 51 height 22
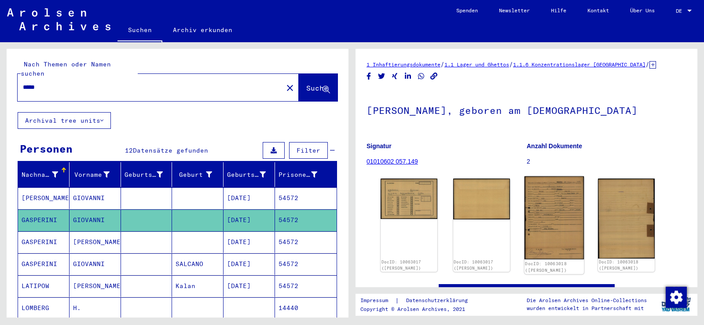
click at [540, 208] on img at bounding box center [553, 217] width 59 height 83
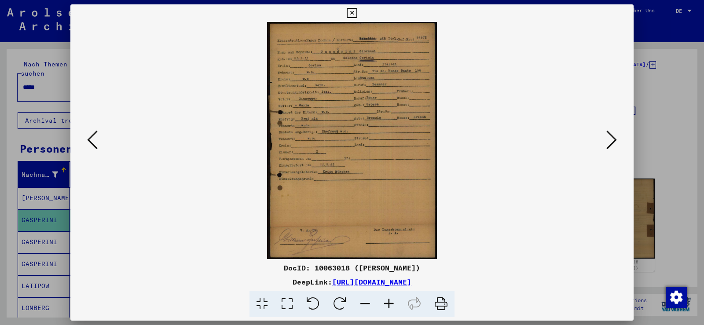
click at [388, 306] on icon at bounding box center [389, 304] width 24 height 27
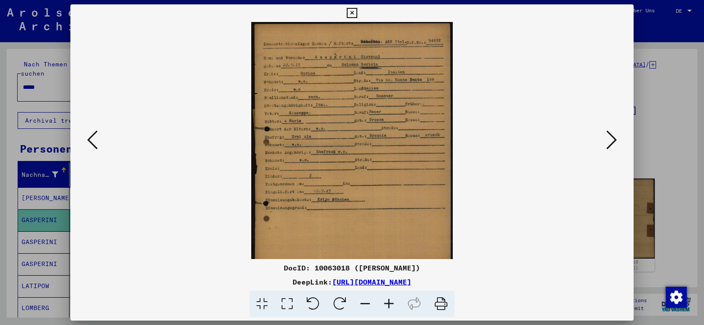
click at [388, 306] on icon at bounding box center [389, 304] width 24 height 27
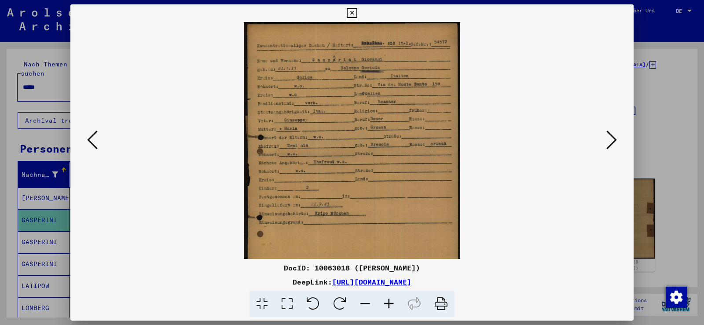
click at [387, 305] on icon at bounding box center [389, 304] width 24 height 27
click at [387, 303] on icon at bounding box center [389, 304] width 24 height 27
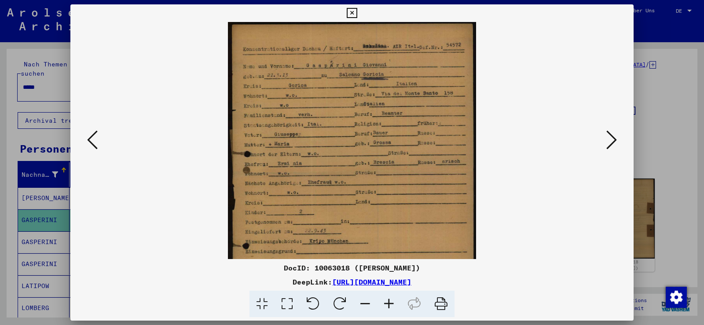
click at [387, 303] on icon at bounding box center [389, 304] width 24 height 27
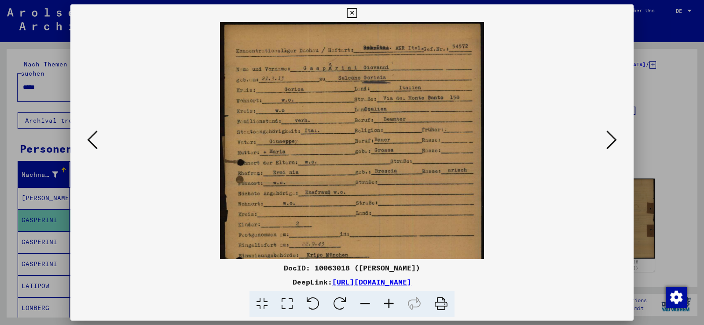
click at [387, 303] on icon at bounding box center [389, 304] width 24 height 27
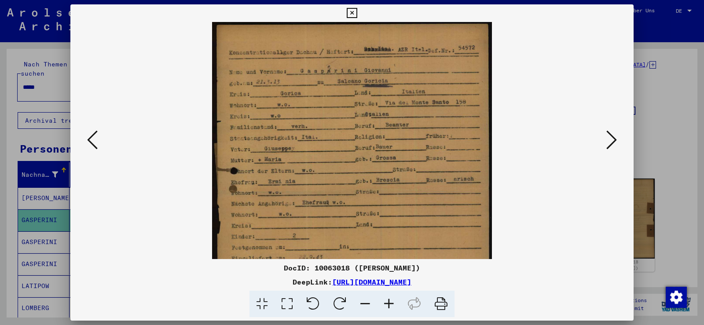
click at [387, 303] on icon at bounding box center [389, 304] width 24 height 27
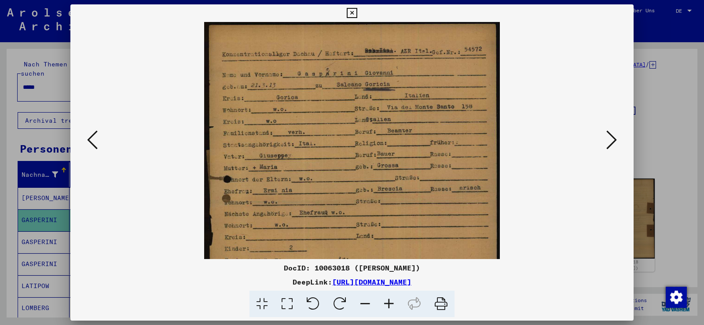
click at [387, 303] on icon at bounding box center [389, 304] width 24 height 27
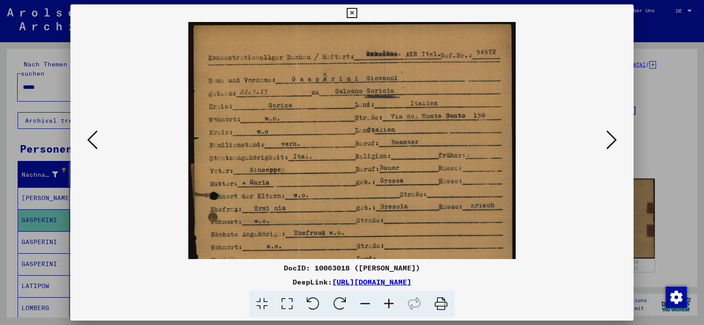
click at [387, 303] on icon at bounding box center [389, 304] width 24 height 27
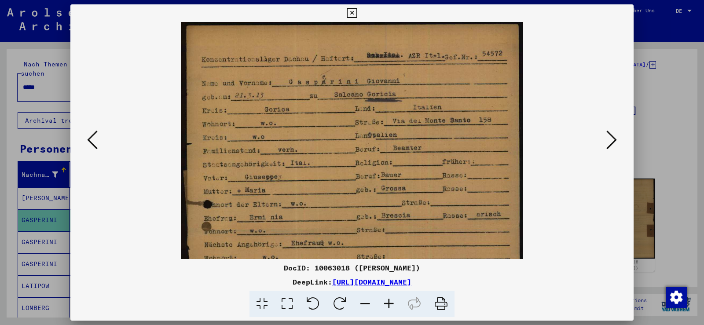
click at [387, 303] on icon at bounding box center [389, 304] width 24 height 27
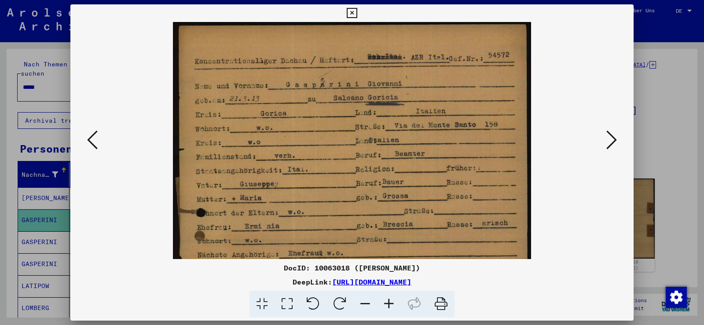
click at [387, 303] on icon at bounding box center [389, 304] width 24 height 27
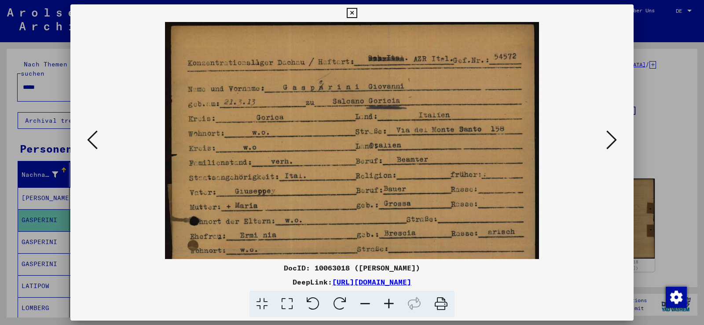
click at [387, 303] on icon at bounding box center [389, 304] width 24 height 27
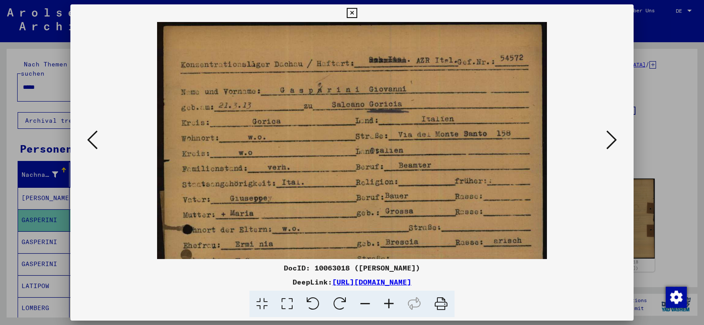
click at [387, 303] on icon at bounding box center [389, 304] width 24 height 27
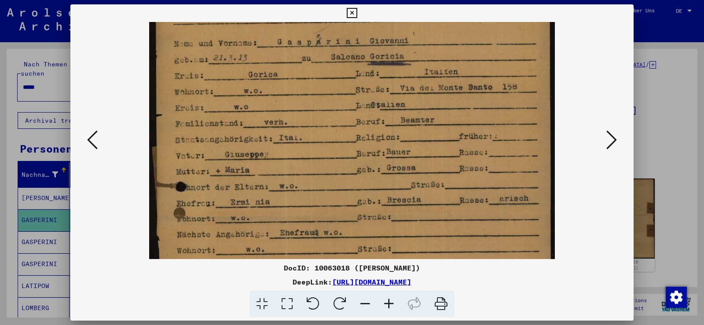
scroll to position [52, 0]
drag, startPoint x: 350, startPoint y: 212, endPoint x: 350, endPoint y: 160, distance: 51.9
click at [350, 160] on img at bounding box center [352, 253] width 406 height 567
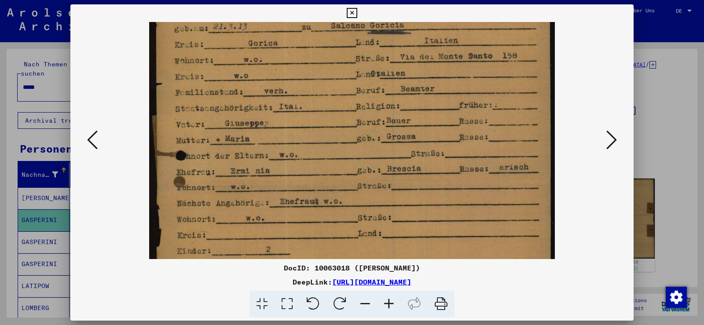
scroll to position [83, 0]
drag, startPoint x: 353, startPoint y: 168, endPoint x: 353, endPoint y: 148, distance: 19.8
click at [353, 148] on img at bounding box center [352, 222] width 406 height 567
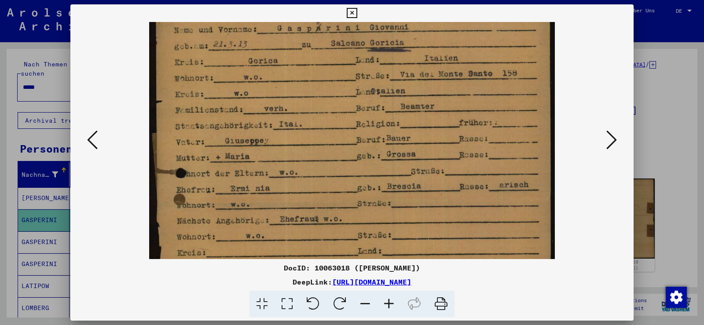
scroll to position [68, 0]
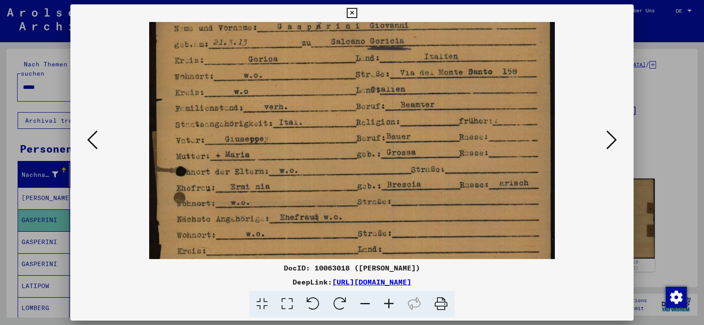
drag, startPoint x: 380, startPoint y: 92, endPoint x: 382, endPoint y: 40, distance: 51.5
click at [383, 106] on img at bounding box center [352, 239] width 406 height 567
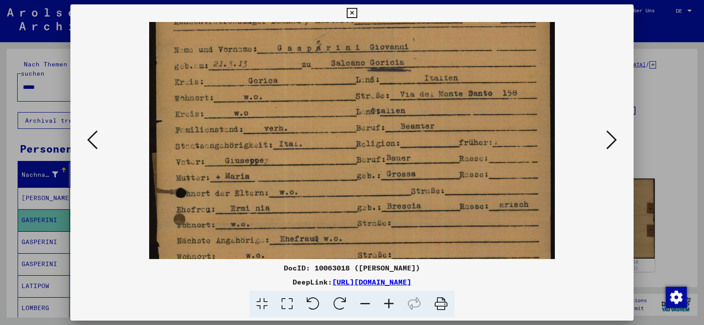
scroll to position [44, 0]
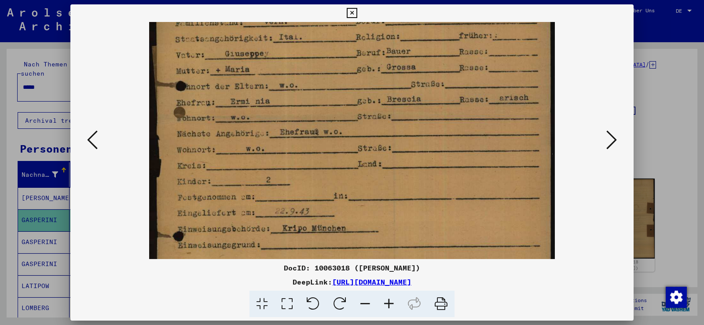
drag, startPoint x: 289, startPoint y: 150, endPoint x: 323, endPoint y: 66, distance: 90.2
click at [323, 66] on img at bounding box center [352, 153] width 406 height 567
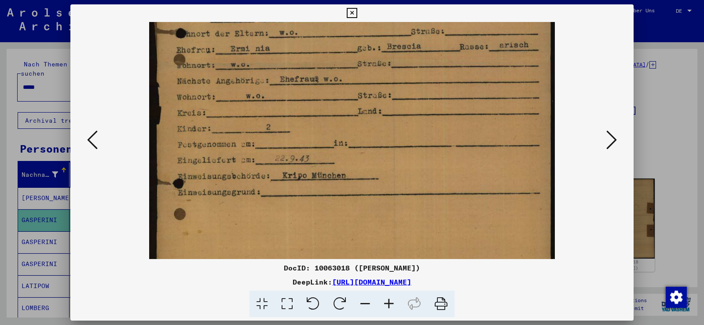
scroll to position [213, 0]
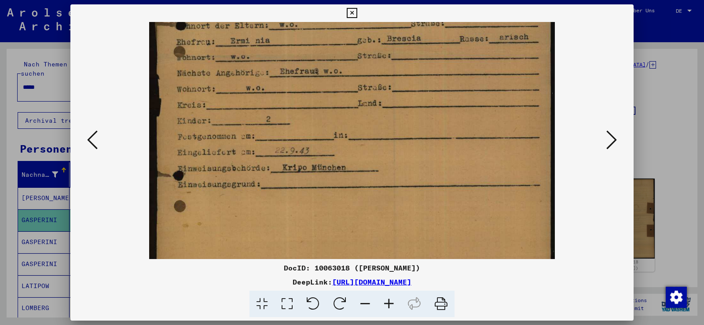
drag, startPoint x: 374, startPoint y: 132, endPoint x: 374, endPoint y: 104, distance: 27.3
click at [374, 104] on img at bounding box center [352, 92] width 406 height 567
drag, startPoint x: 354, startPoint y: 15, endPoint x: 350, endPoint y: 28, distance: 13.7
click at [354, 16] on icon at bounding box center [352, 13] width 10 height 11
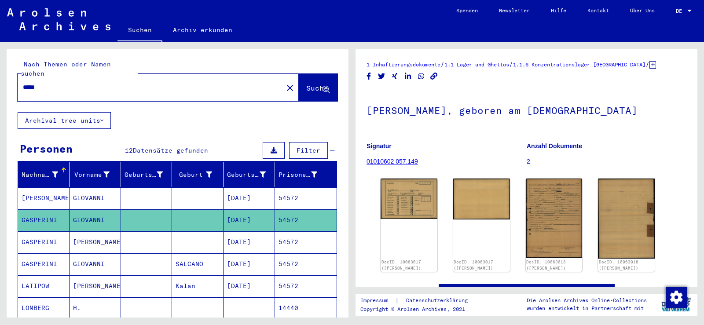
click at [103, 232] on mat-cell "[PERSON_NAME]" at bounding box center [95, 242] width 51 height 22
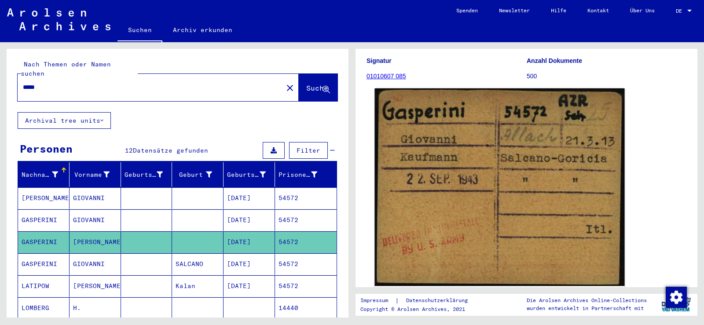
scroll to position [88, 0]
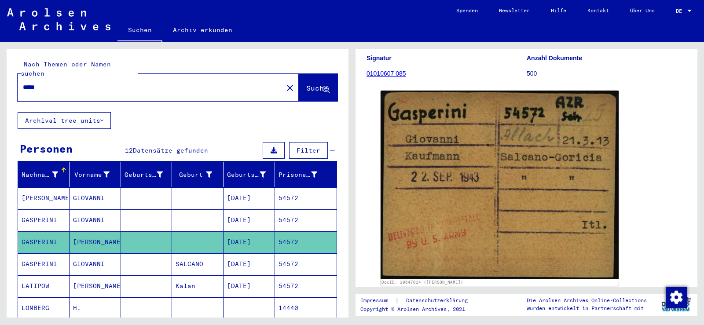
click at [178, 212] on mat-cell at bounding box center [197, 220] width 51 height 22
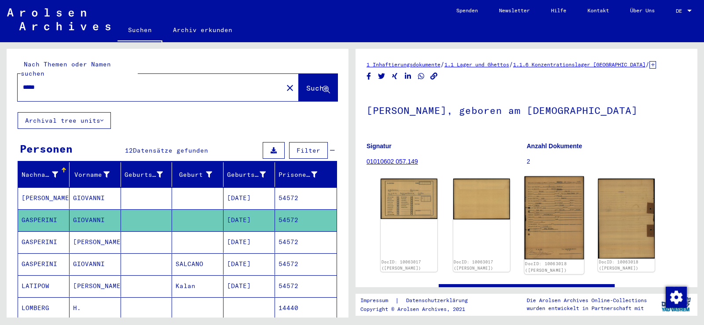
click at [540, 190] on img at bounding box center [553, 217] width 59 height 83
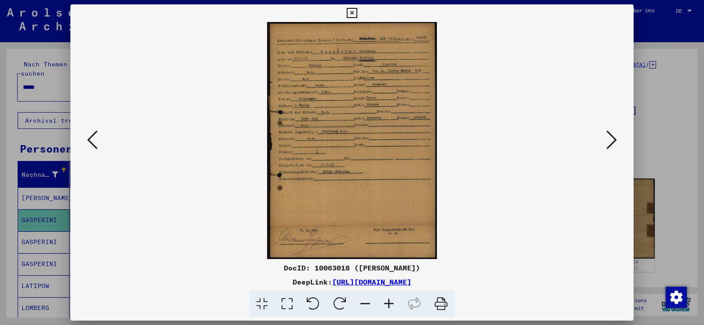
drag, startPoint x: 351, startPoint y: 11, endPoint x: 307, endPoint y: 78, distance: 80.4
click at [349, 16] on icon at bounding box center [352, 13] width 10 height 11
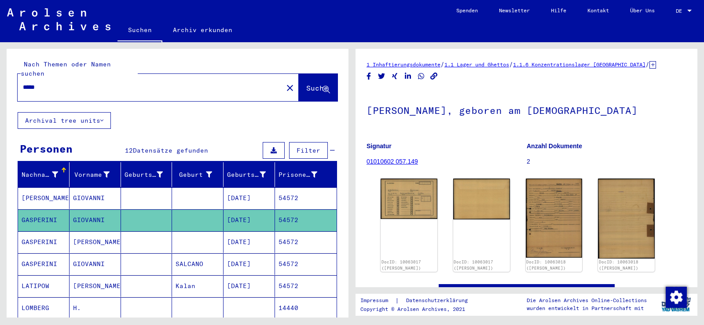
click at [88, 236] on mat-cell "[PERSON_NAME]" at bounding box center [95, 242] width 51 height 22
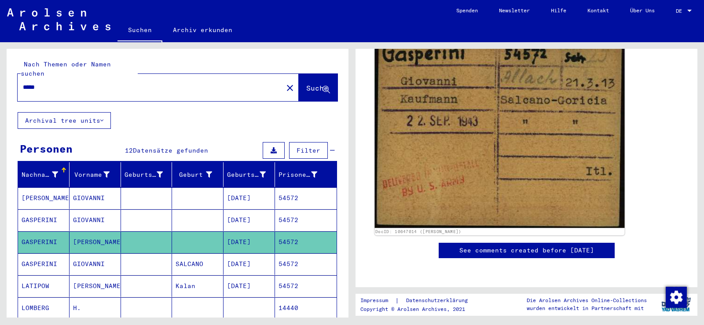
scroll to position [69, 0]
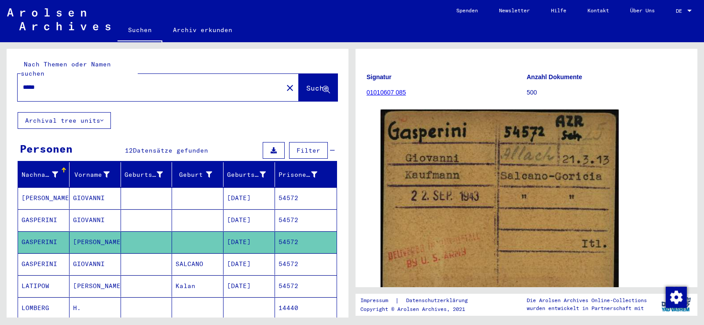
drag, startPoint x: 56, startPoint y: 82, endPoint x: 21, endPoint y: 79, distance: 35.8
click at [21, 79] on div "*****" at bounding box center [148, 87] width 260 height 20
paste input "text"
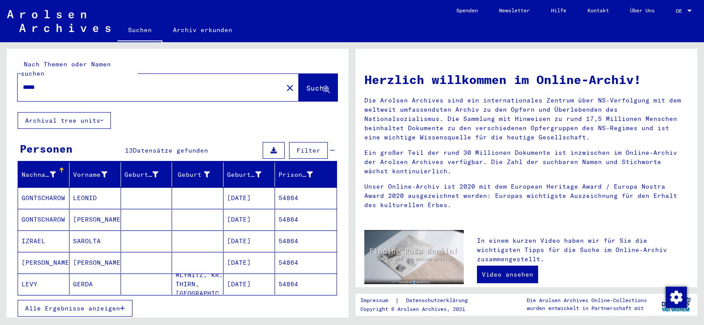
drag, startPoint x: 70, startPoint y: 301, endPoint x: 91, endPoint y: 239, distance: 66.4
click at [71, 305] on span "Alle Ergebnisse anzeigen" at bounding box center [72, 309] width 95 height 8
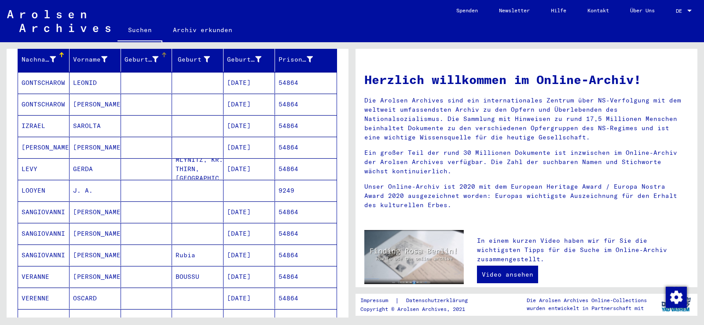
scroll to position [132, 0]
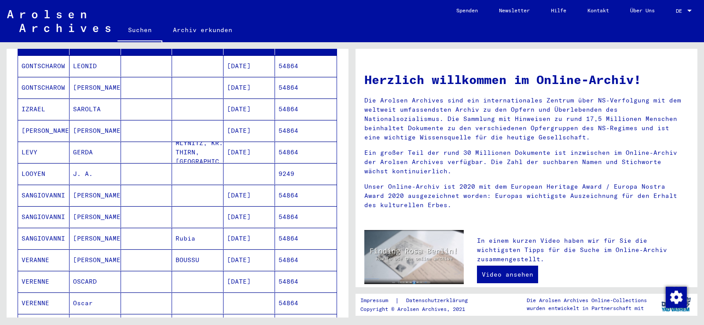
click at [121, 185] on mat-cell at bounding box center [146, 195] width 51 height 21
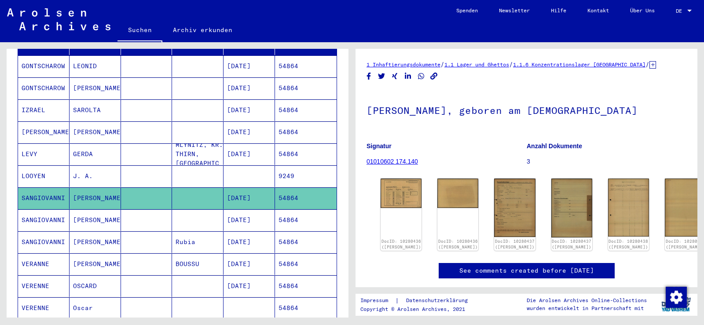
click at [160, 212] on mat-cell at bounding box center [146, 220] width 51 height 22
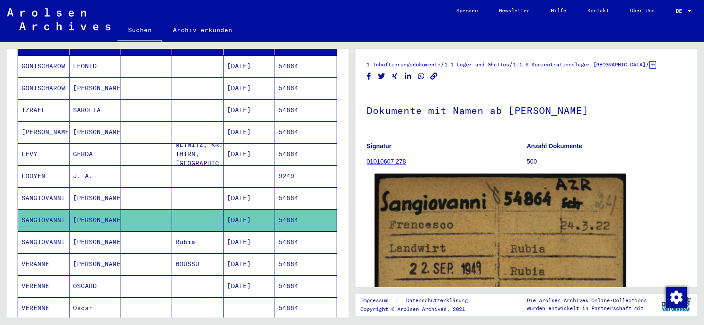
scroll to position [88, 0]
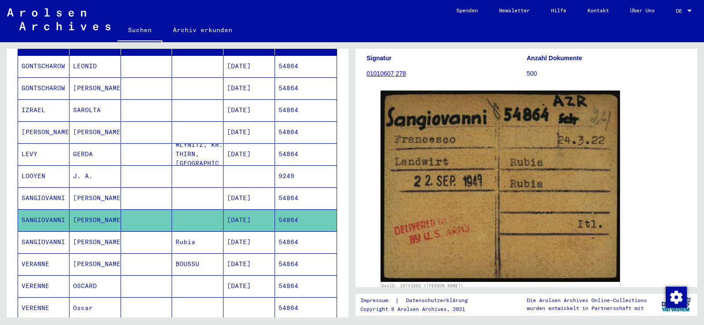
click at [121, 231] on mat-cell at bounding box center [146, 242] width 51 height 22
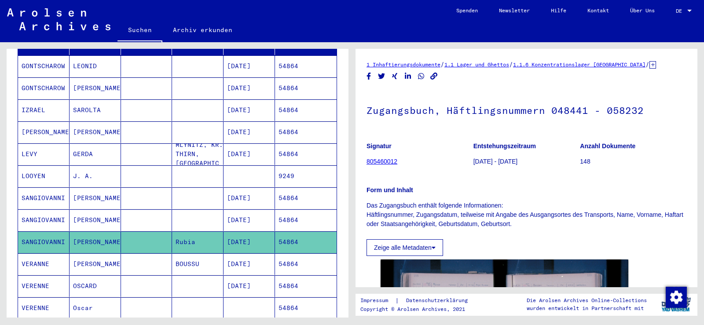
click at [134, 193] on mat-cell at bounding box center [146, 198] width 51 height 22
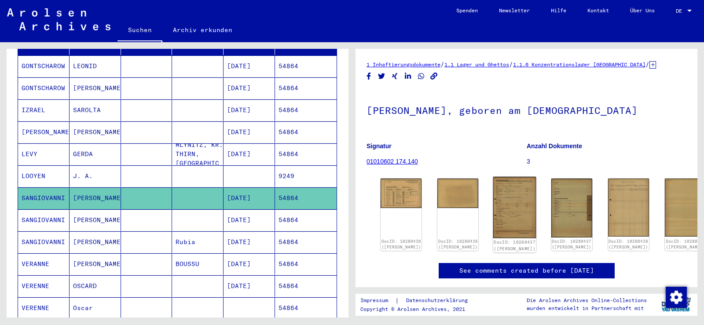
click at [493, 209] on img at bounding box center [514, 208] width 43 height 62
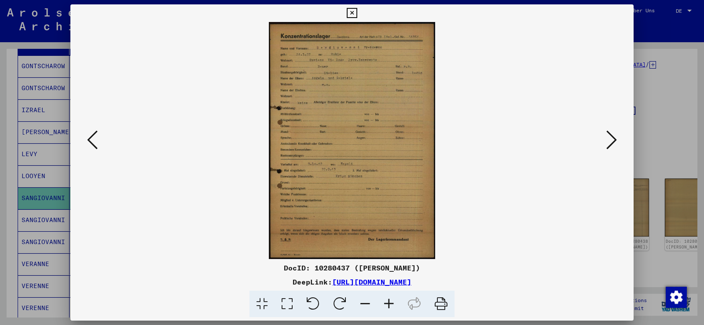
click at [388, 298] on icon at bounding box center [389, 304] width 24 height 27
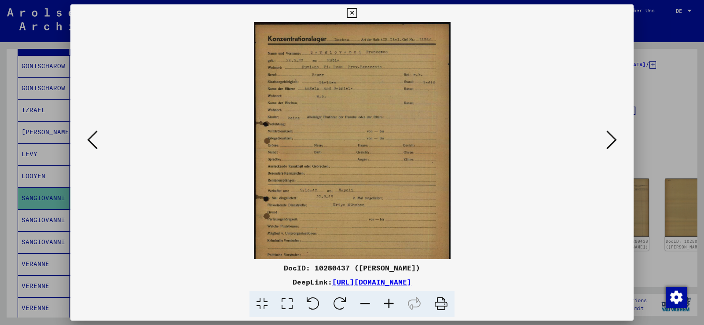
click at [389, 298] on icon at bounding box center [389, 304] width 24 height 27
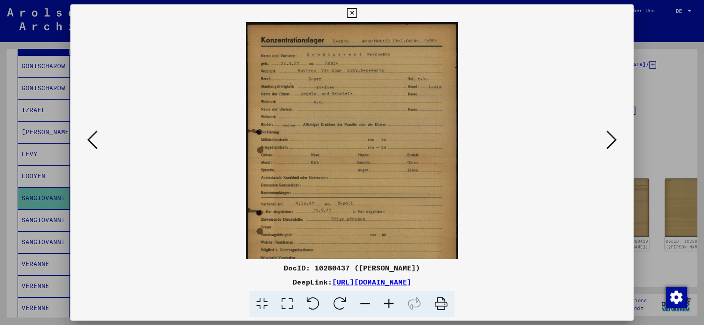
click at [389, 298] on icon at bounding box center [389, 304] width 24 height 27
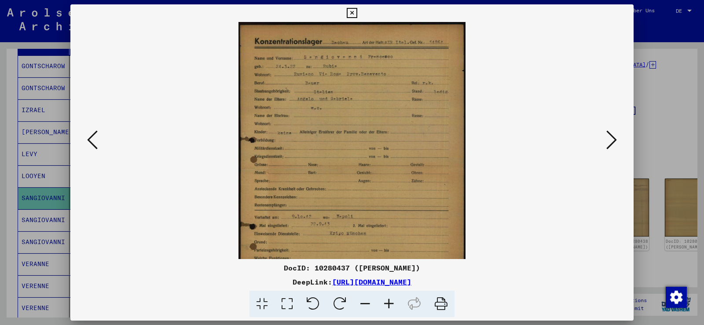
click at [389, 297] on icon at bounding box center [389, 304] width 24 height 27
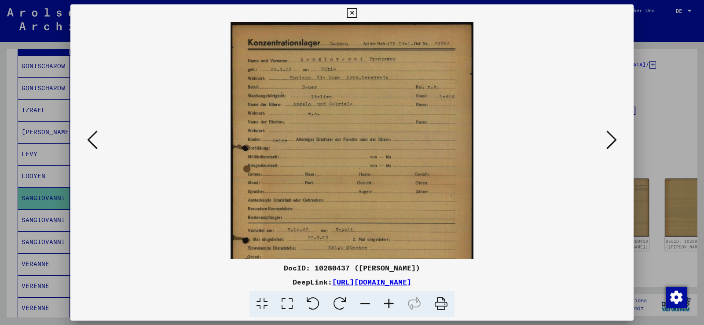
click at [389, 297] on icon at bounding box center [389, 304] width 24 height 27
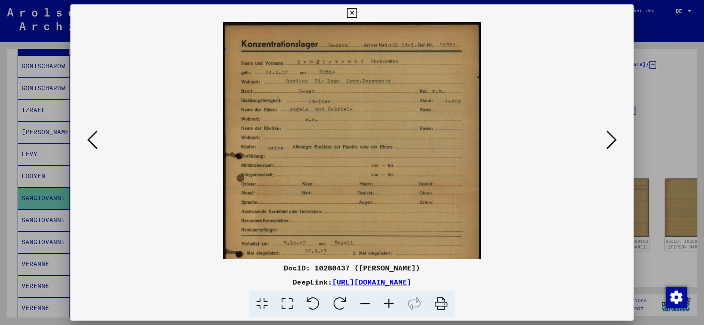
click at [389, 297] on icon at bounding box center [389, 304] width 24 height 27
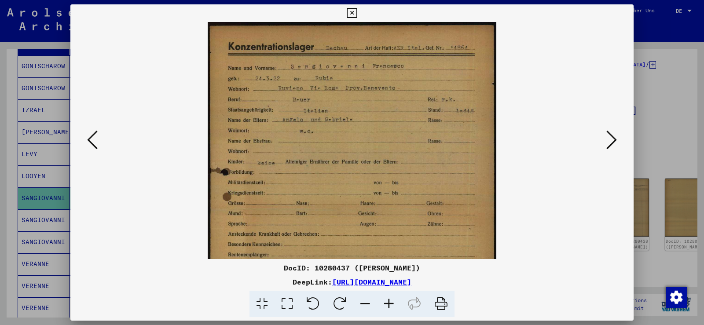
click at [389, 297] on icon at bounding box center [389, 304] width 24 height 27
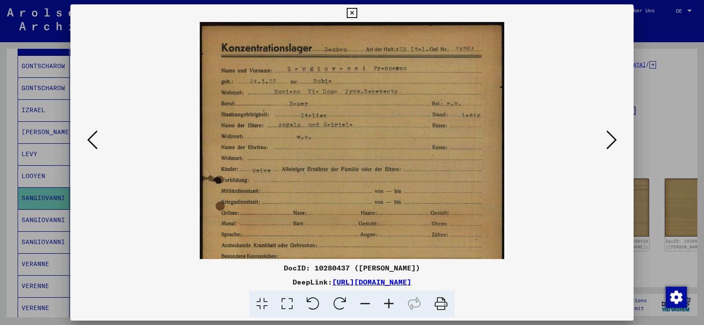
click at [389, 297] on icon at bounding box center [389, 304] width 24 height 27
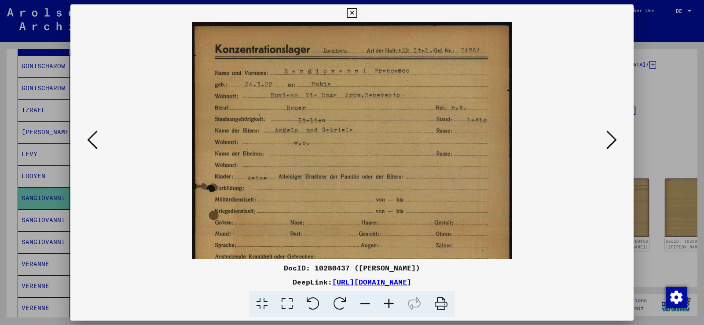
click at [389, 297] on icon at bounding box center [389, 304] width 24 height 27
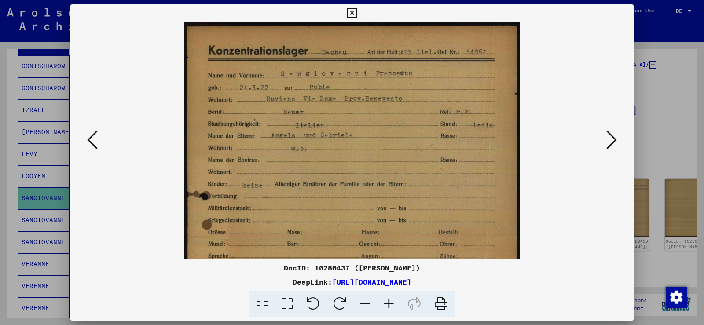
click at [389, 297] on icon at bounding box center [389, 304] width 24 height 27
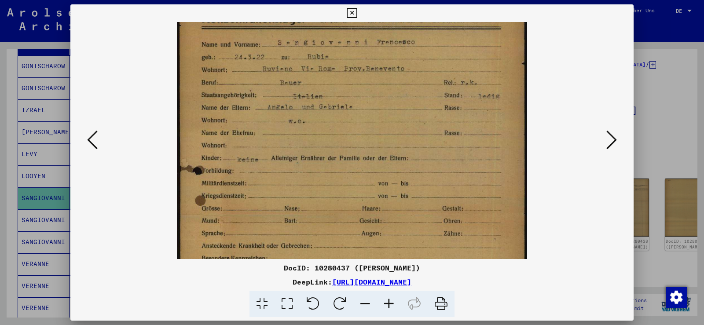
scroll to position [34, 0]
drag, startPoint x: 390, startPoint y: 209, endPoint x: 396, endPoint y: 175, distance: 34.9
click at [396, 175] on img at bounding box center [352, 238] width 351 height 501
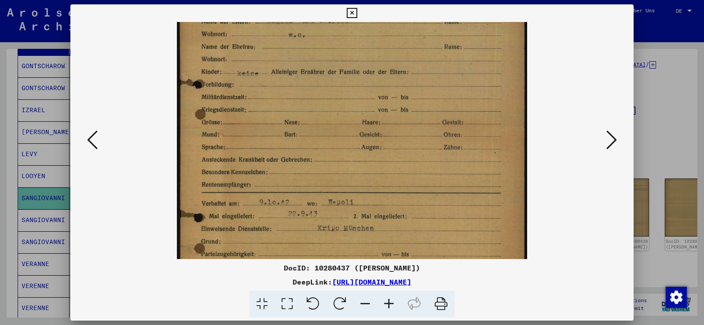
drag, startPoint x: 401, startPoint y: 151, endPoint x: 423, endPoint y: 87, distance: 67.9
click at [423, 87] on img at bounding box center [352, 152] width 351 height 501
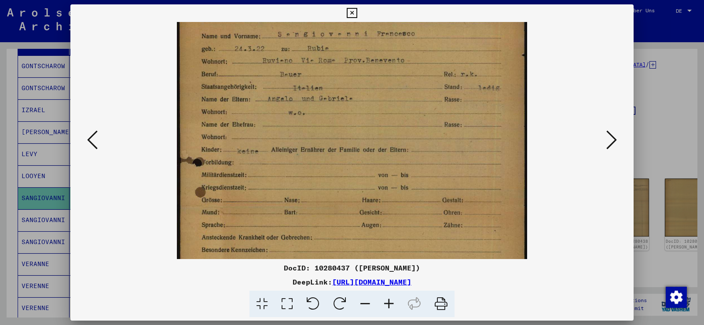
scroll to position [29, 0]
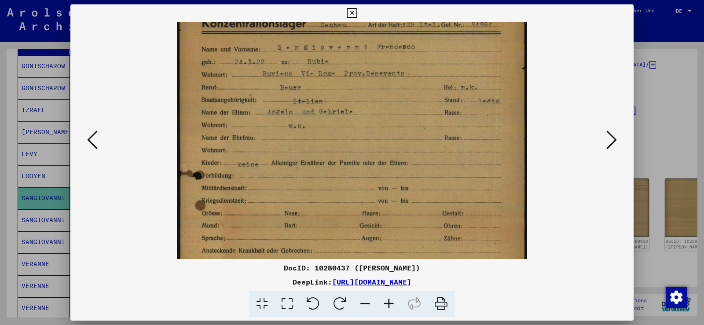
drag, startPoint x: 404, startPoint y: 154, endPoint x: 408, endPoint y: 264, distance: 109.6
click at [408, 264] on div "DocID: 10280437 ([PERSON_NAME]) DeepLink: [URL][DOMAIN_NAME]" at bounding box center [351, 160] width 563 height 313
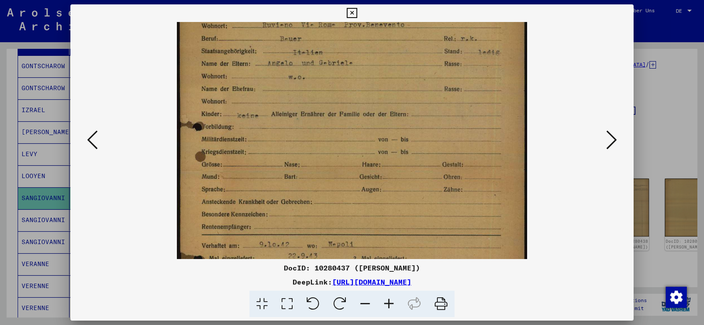
scroll to position [79, 0]
drag, startPoint x: 371, startPoint y: 143, endPoint x: 374, endPoint y: 93, distance: 50.7
click at [374, 93] on img at bounding box center [352, 193] width 351 height 501
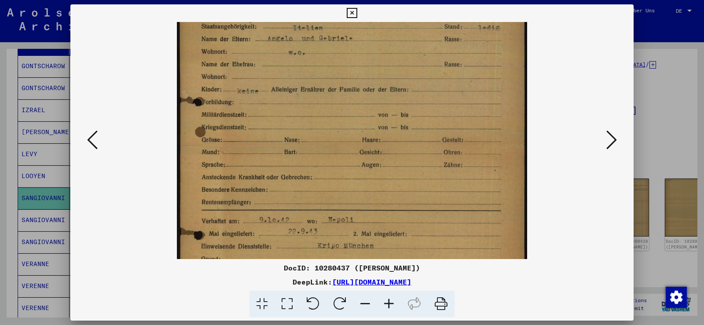
scroll to position [115, 0]
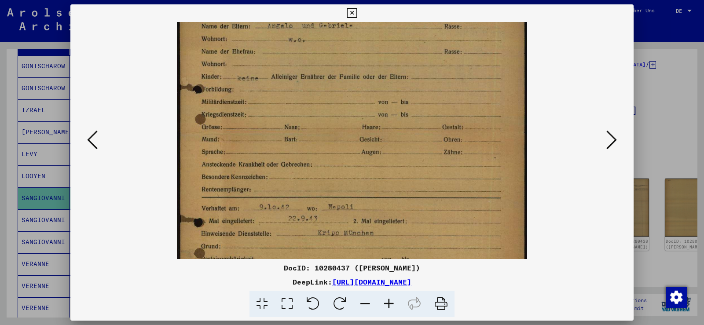
drag, startPoint x: 341, startPoint y: 92, endPoint x: 340, endPoint y: 56, distance: 35.6
click at [340, 56] on img at bounding box center [352, 157] width 351 height 501
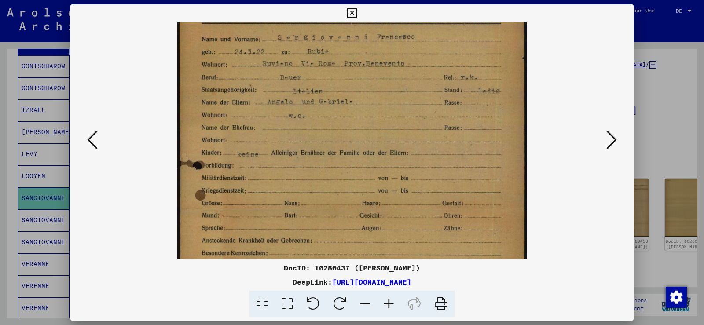
drag, startPoint x: 354, startPoint y: 109, endPoint x: 340, endPoint y: 185, distance: 77.1
click at [340, 185] on img at bounding box center [352, 233] width 351 height 501
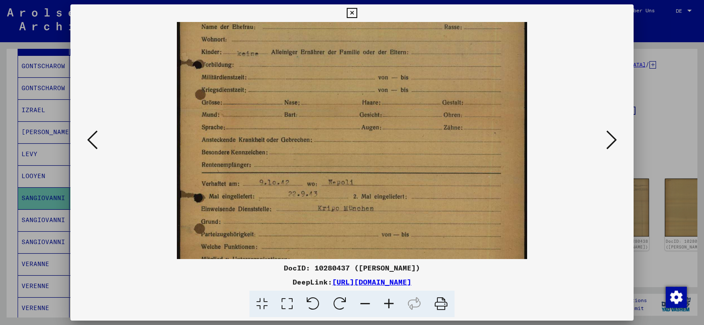
scroll to position [147, 0]
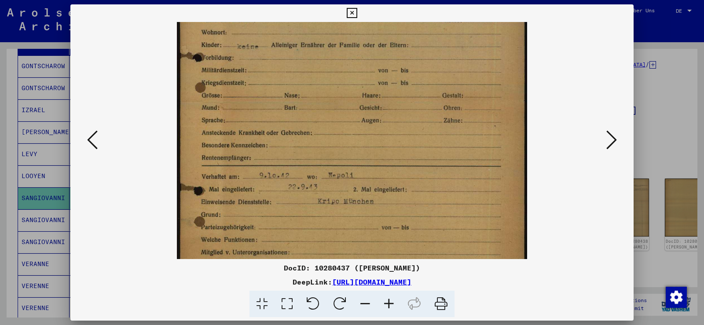
drag, startPoint x: 345, startPoint y: 117, endPoint x: 341, endPoint y: 69, distance: 48.5
click at [341, 69] on img at bounding box center [352, 125] width 351 height 501
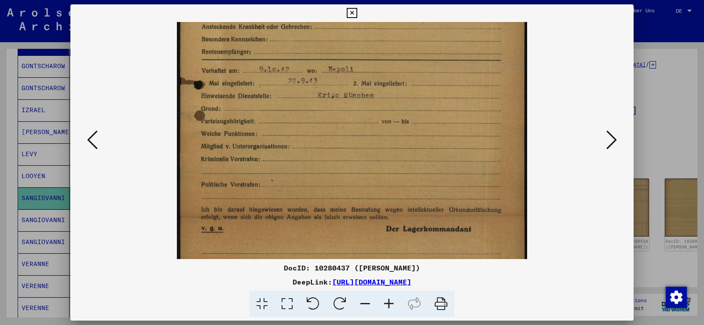
drag, startPoint x: 306, startPoint y: 163, endPoint x: 304, endPoint y: 66, distance: 97.7
click at [304, 66] on img at bounding box center [352, 19] width 351 height 501
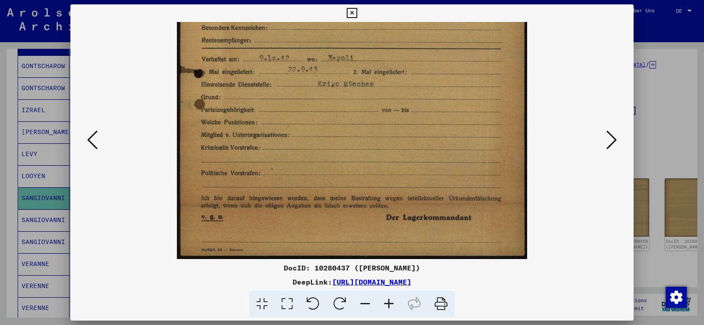
drag, startPoint x: 357, startPoint y: 141, endPoint x: 371, endPoint y: 85, distance: 57.3
click at [371, 85] on img at bounding box center [352, 8] width 351 height 501
click at [603, 138] on div at bounding box center [351, 140] width 503 height 237
click at [609, 140] on icon at bounding box center [611, 139] width 11 height 21
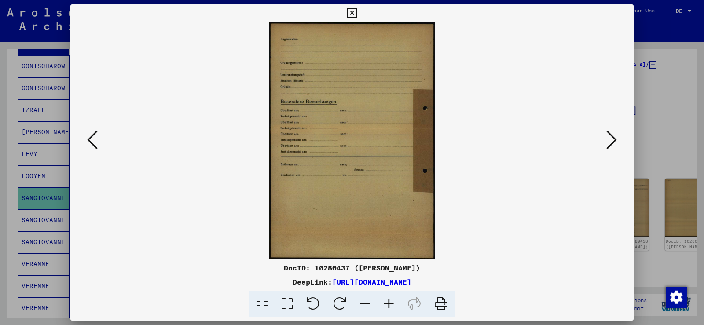
scroll to position [0, 0]
click at [609, 140] on icon at bounding box center [611, 139] width 11 height 21
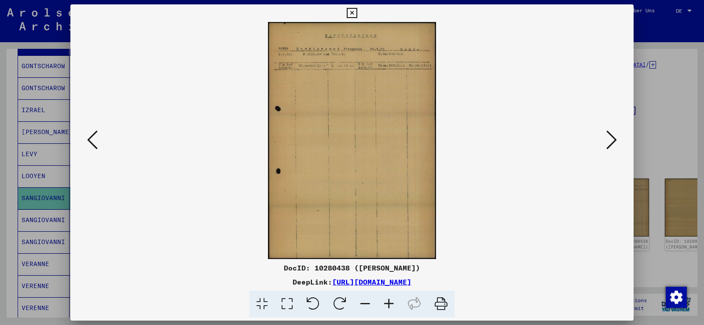
click at [609, 140] on icon at bounding box center [611, 139] width 11 height 21
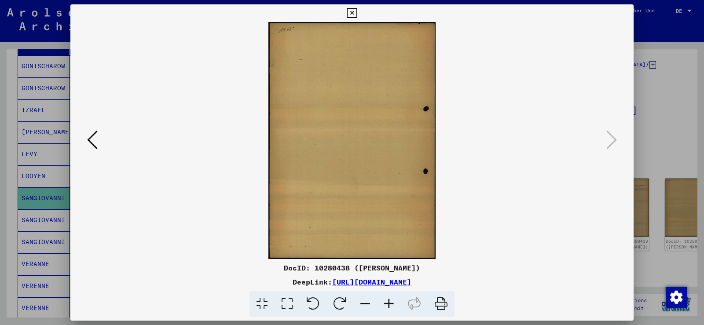
drag, startPoint x: 351, startPoint y: 10, endPoint x: 347, endPoint y: 18, distance: 8.5
click at [351, 11] on icon at bounding box center [352, 13] width 10 height 11
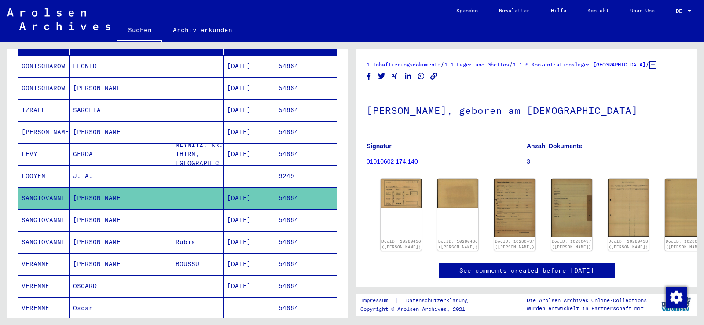
click at [192, 220] on mat-cell at bounding box center [197, 220] width 51 height 22
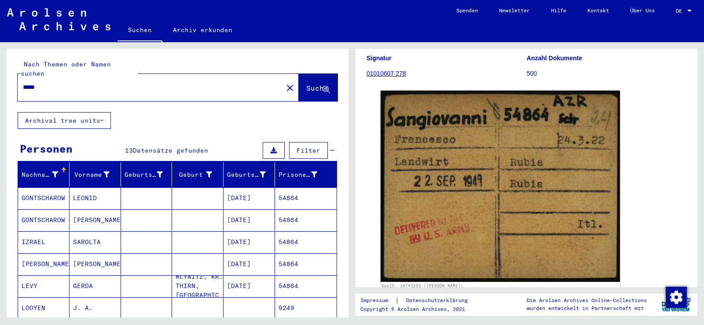
drag, startPoint x: 55, startPoint y: 77, endPoint x: 4, endPoint y: 77, distance: 51.0
click at [1, 77] on div "Nach Themen oder Namen suchen ***** close Suche Archival tree units Personen 13…" at bounding box center [176, 179] width 352 height 275
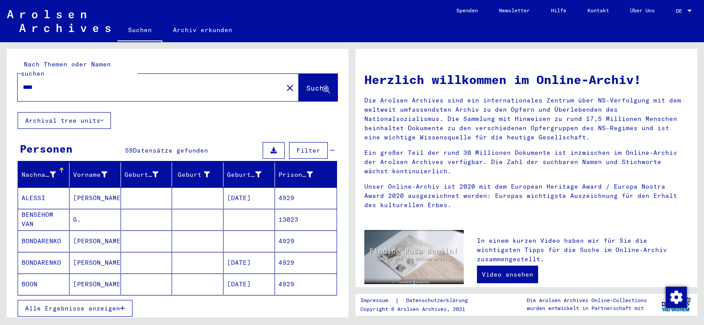
click at [49, 187] on mat-cell "ALESSI" at bounding box center [43, 197] width 51 height 21
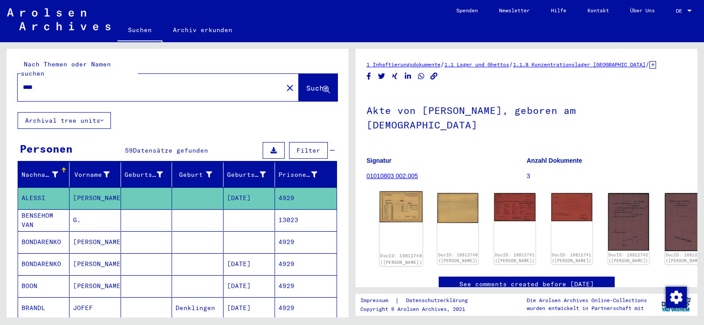
click at [385, 196] on img at bounding box center [401, 206] width 43 height 31
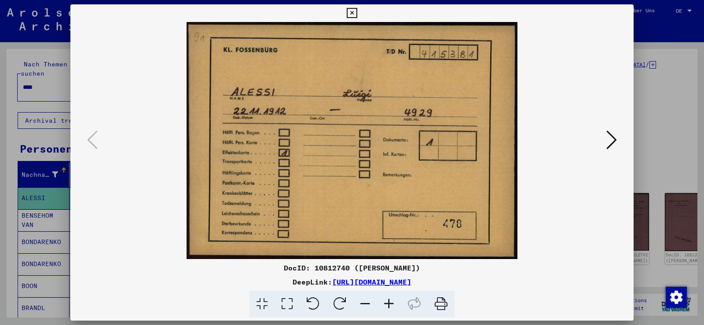
click at [607, 143] on icon at bounding box center [611, 139] width 11 height 21
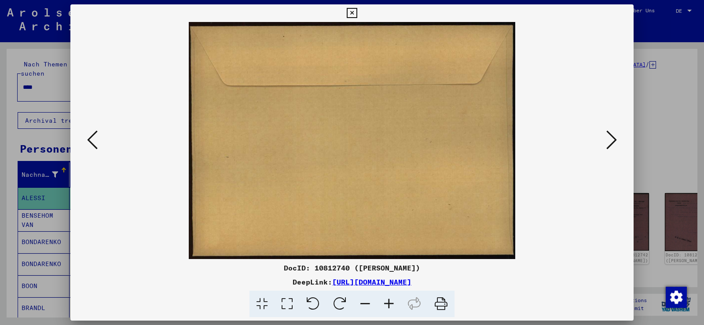
click at [607, 143] on icon at bounding box center [611, 139] width 11 height 21
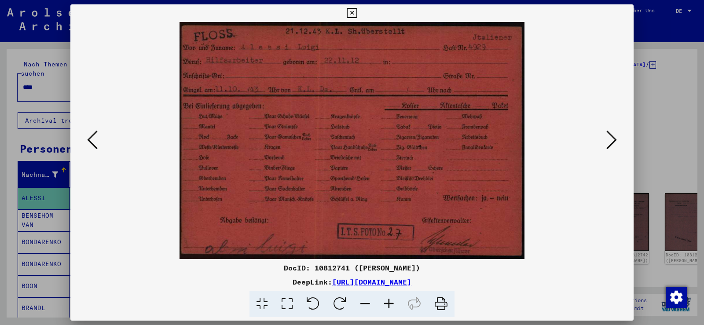
click at [611, 145] on icon at bounding box center [611, 139] width 11 height 21
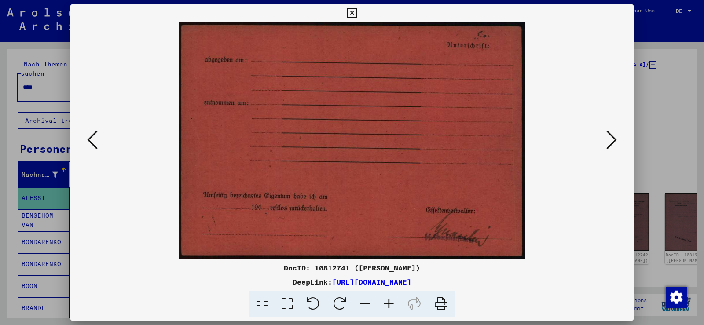
click at [611, 145] on icon at bounding box center [611, 139] width 11 height 21
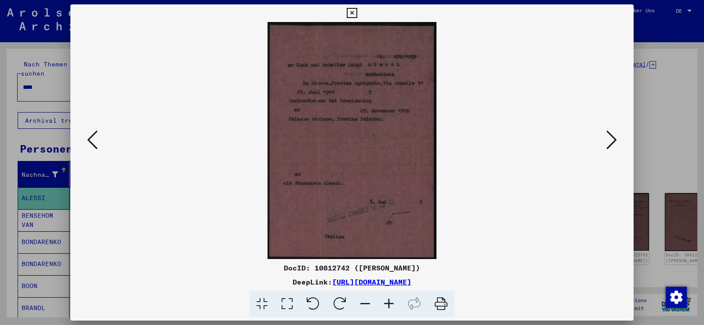
click at [611, 145] on icon at bounding box center [611, 139] width 11 height 21
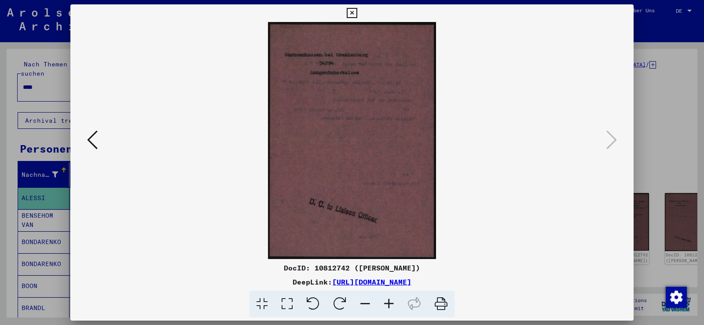
click at [92, 139] on icon at bounding box center [92, 139] width 11 height 21
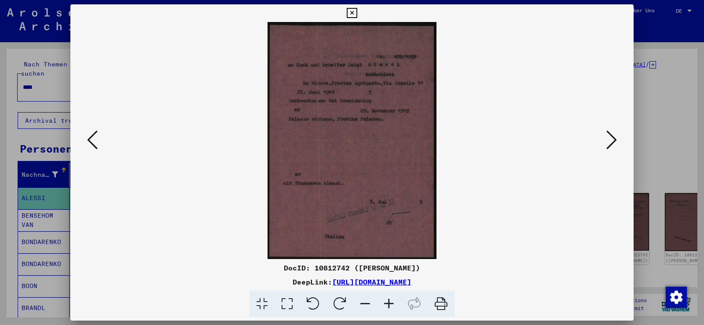
click at [92, 139] on icon at bounding box center [92, 139] width 11 height 21
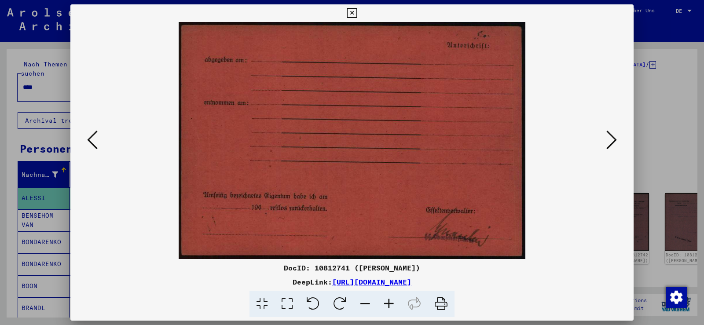
click at [92, 140] on icon at bounding box center [92, 139] width 11 height 21
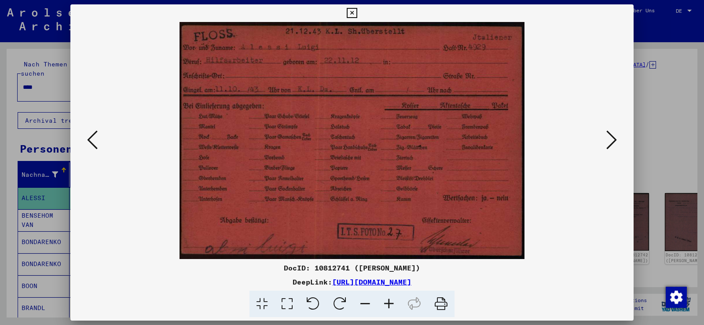
click at [355, 13] on icon at bounding box center [352, 13] width 10 height 11
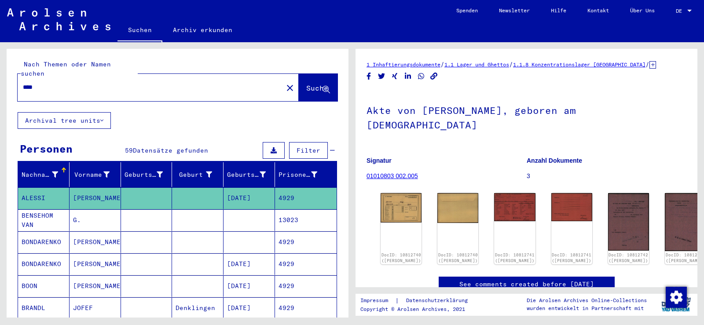
drag, startPoint x: 54, startPoint y: 76, endPoint x: 0, endPoint y: 76, distance: 54.1
click at [0, 76] on div "Nach Themen oder Namen suchen **** close Suche Archival tree units Personen 59 …" at bounding box center [176, 179] width 352 height 275
paste input "*"
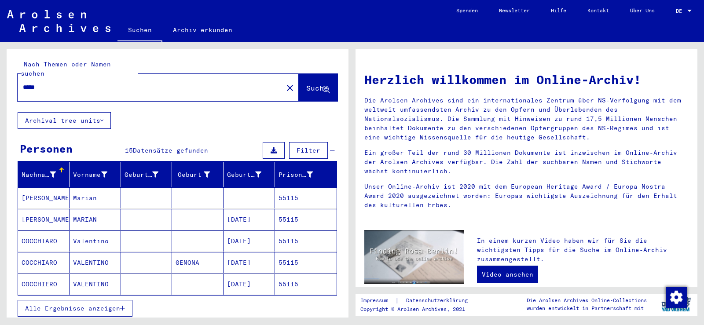
drag, startPoint x: 104, startPoint y: 293, endPoint x: 100, endPoint y: 285, distance: 9.1
click at [102, 300] on button "Alle Ergebnisse anzeigen" at bounding box center [75, 308] width 115 height 17
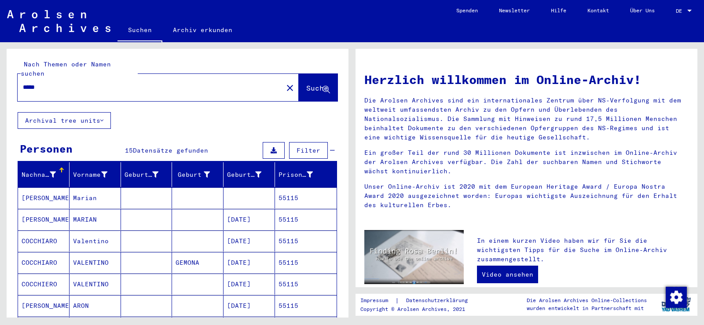
click at [96, 231] on mat-cell "Valentino" at bounding box center [95, 241] width 51 height 21
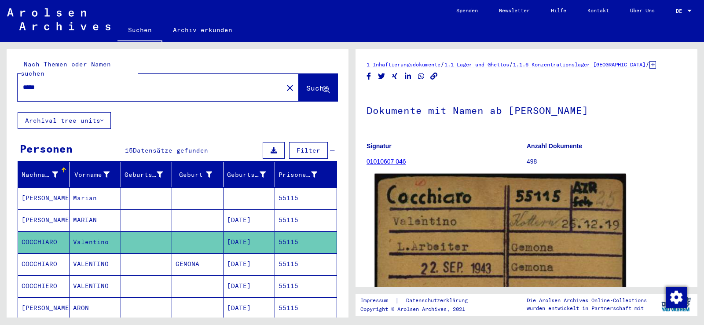
scroll to position [88, 0]
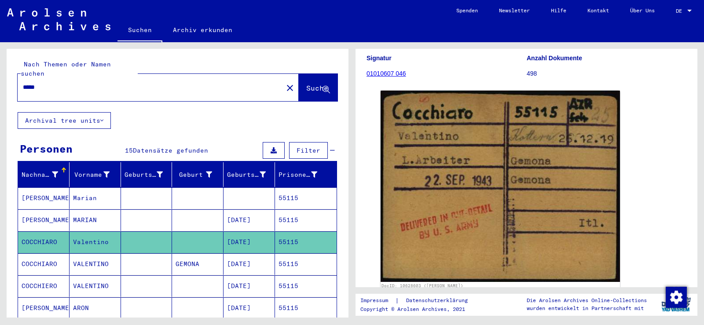
click at [107, 255] on mat-cell "VALENTINO" at bounding box center [95, 264] width 51 height 22
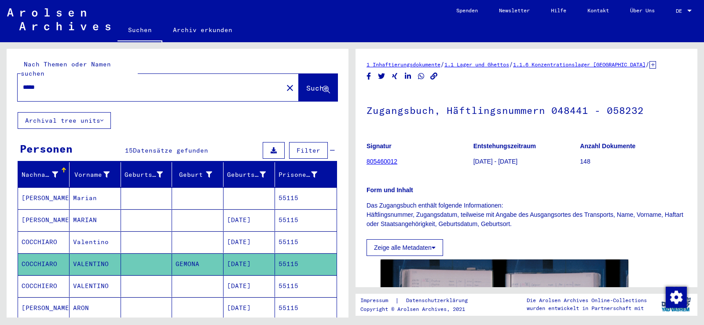
scroll to position [88, 0]
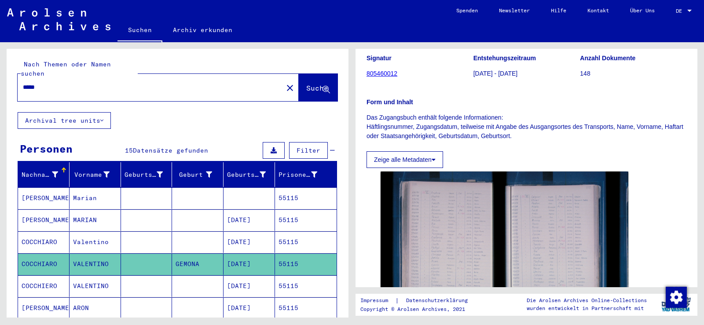
click at [163, 277] on mat-cell at bounding box center [146, 286] width 51 height 22
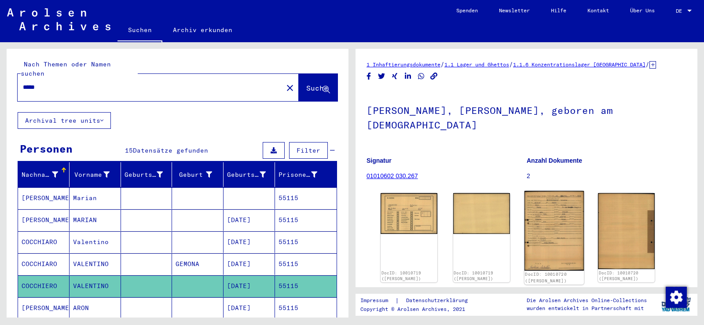
click at [545, 196] on img at bounding box center [553, 231] width 59 height 80
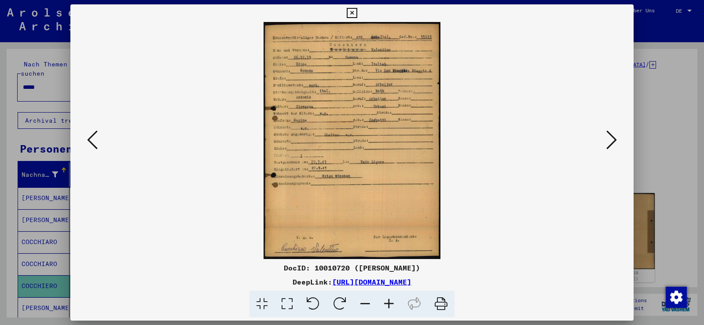
click at [394, 305] on icon at bounding box center [389, 304] width 24 height 27
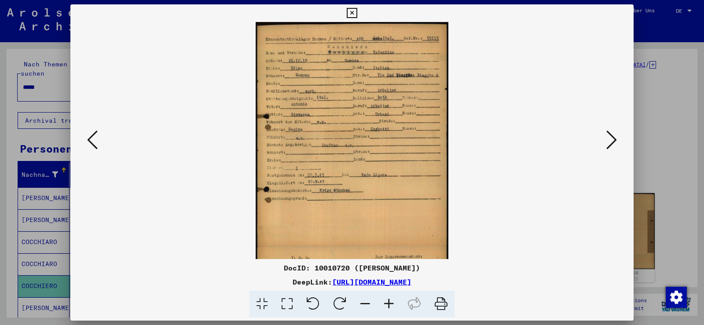
click at [394, 305] on icon at bounding box center [389, 304] width 24 height 27
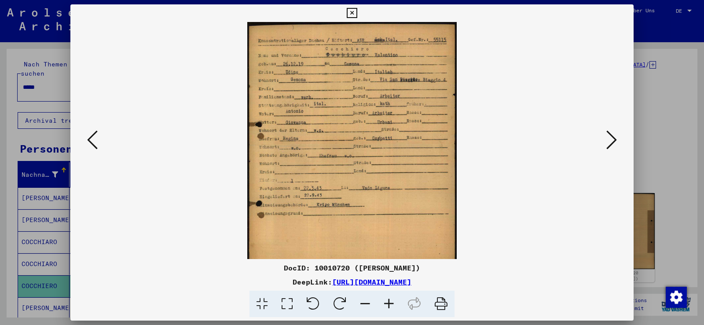
click at [393, 304] on icon at bounding box center [389, 304] width 24 height 27
click at [392, 303] on icon at bounding box center [389, 304] width 24 height 27
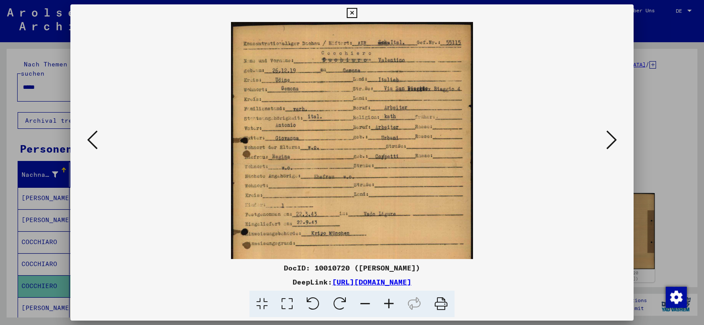
click at [392, 302] on icon at bounding box center [389, 304] width 24 height 27
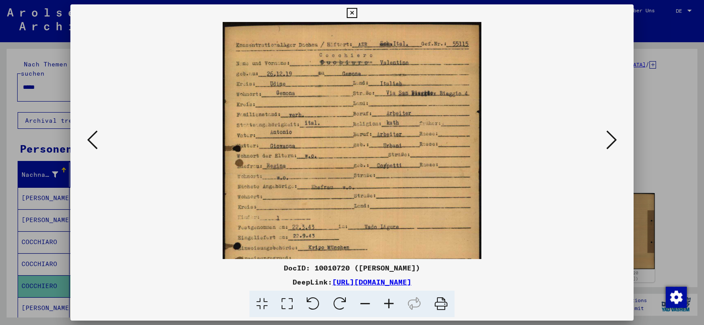
click at [391, 302] on icon at bounding box center [389, 304] width 24 height 27
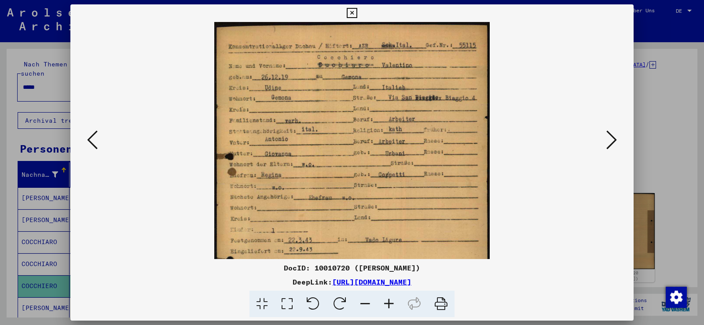
click at [391, 302] on icon at bounding box center [389, 304] width 24 height 27
click at [390, 301] on icon at bounding box center [389, 304] width 24 height 27
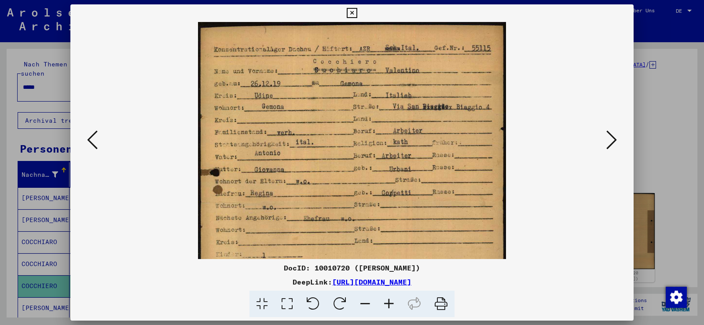
click at [390, 301] on icon at bounding box center [389, 304] width 24 height 27
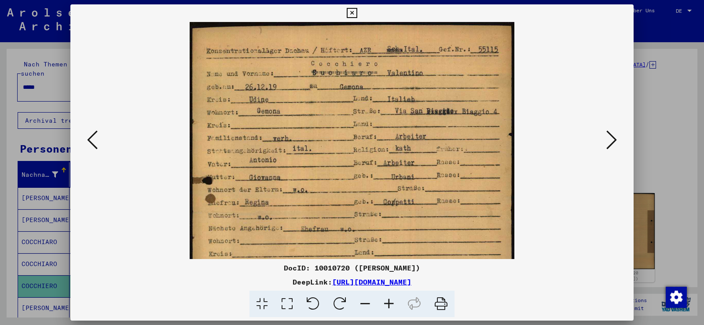
click at [390, 300] on icon at bounding box center [389, 304] width 24 height 27
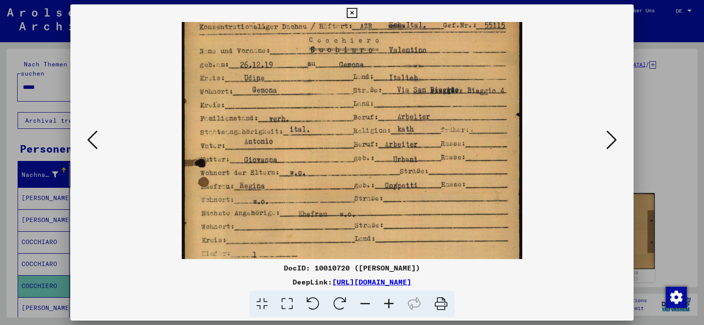
scroll to position [52, 0]
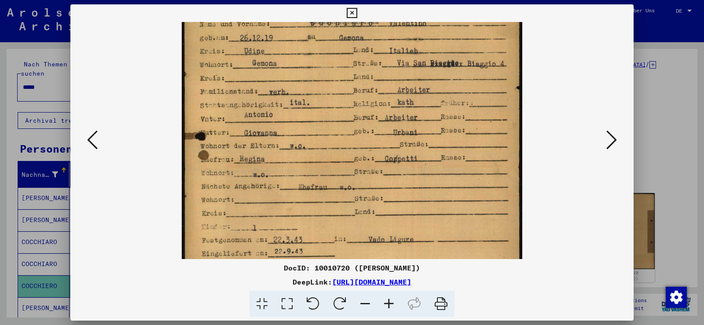
drag, startPoint x: 422, startPoint y: 210, endPoint x: 450, endPoint y: 158, distance: 59.7
click at [450, 158] on img at bounding box center [352, 198] width 341 height 457
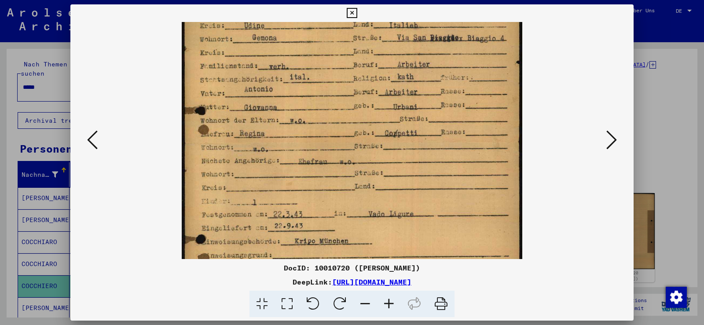
scroll to position [104, 0]
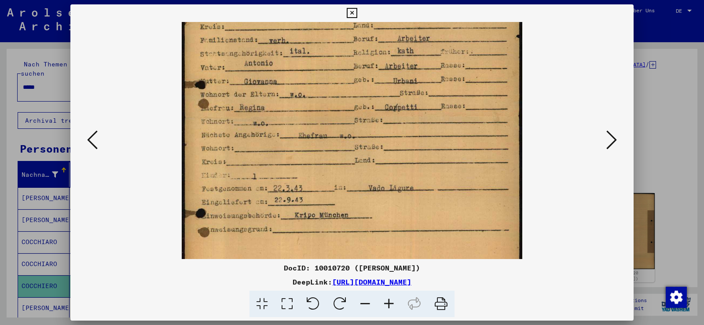
drag, startPoint x: 344, startPoint y: 140, endPoint x: 342, endPoint y: 89, distance: 51.5
click at [342, 89] on img at bounding box center [352, 146] width 341 height 457
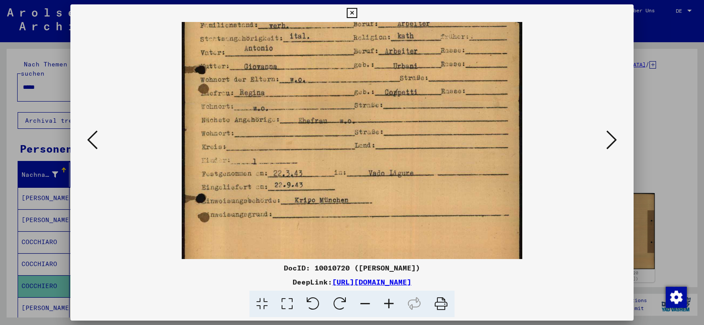
drag, startPoint x: 285, startPoint y: 138, endPoint x: 288, endPoint y: 118, distance: 20.1
click at [287, 120] on img at bounding box center [352, 131] width 341 height 457
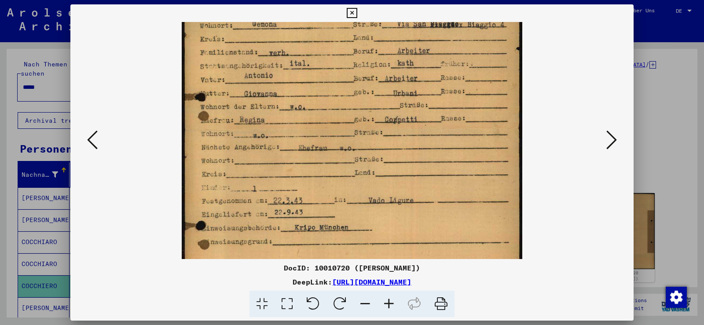
drag, startPoint x: 292, startPoint y: 148, endPoint x: 299, endPoint y: 178, distance: 30.7
click at [299, 178] on img at bounding box center [352, 158] width 341 height 457
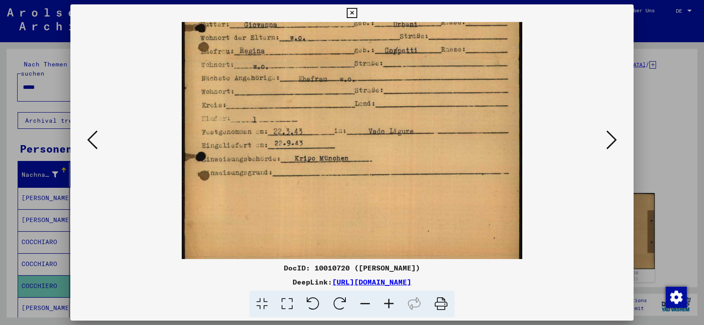
drag, startPoint x: 341, startPoint y: 108, endPoint x: 378, endPoint y: 49, distance: 69.7
click at [378, 49] on img at bounding box center [352, 89] width 341 height 457
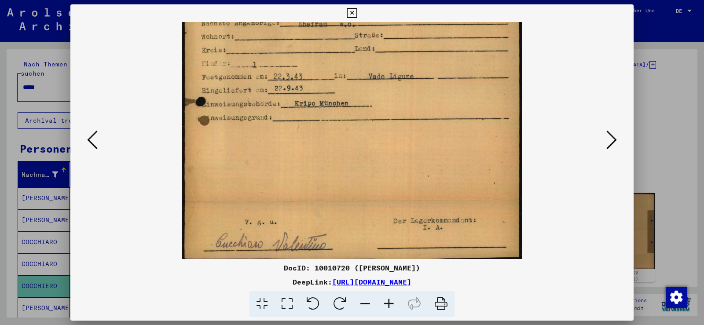
scroll to position [213, 0]
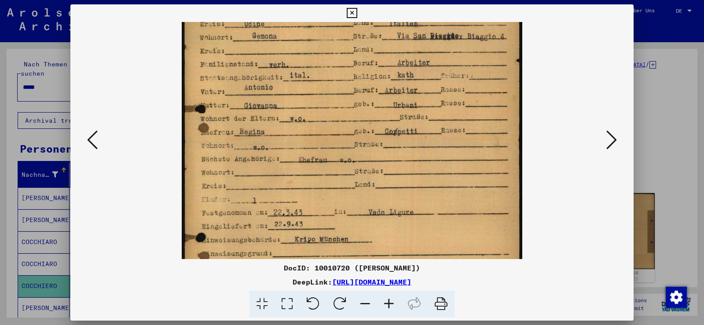
drag, startPoint x: 365, startPoint y: 113, endPoint x: 395, endPoint y: 235, distance: 125.4
click at [395, 235] on img at bounding box center [352, 170] width 341 height 457
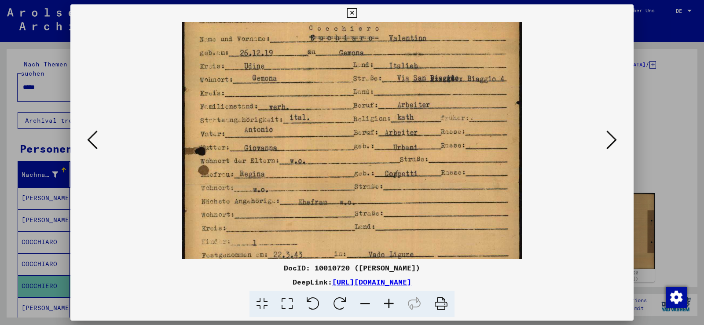
scroll to position [0, 0]
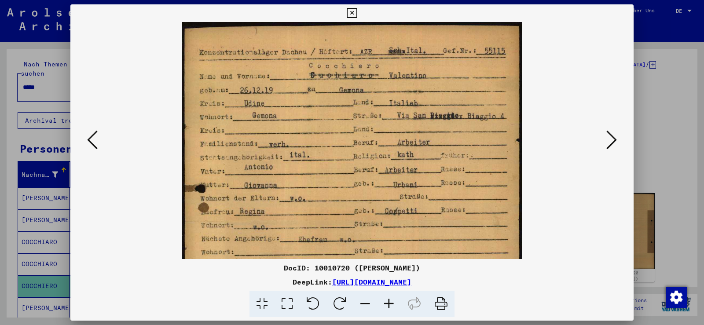
drag, startPoint x: 400, startPoint y: 200, endPoint x: 394, endPoint y: 281, distance: 81.6
click at [394, 282] on div "DocID: 10010720 ([PERSON_NAME]) DeepLink: [URL][DOMAIN_NAME]" at bounding box center [351, 160] width 563 height 313
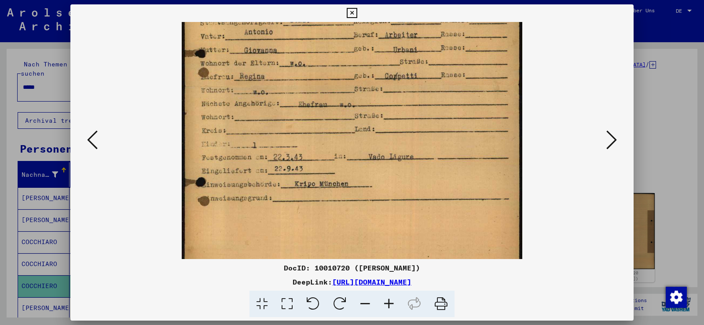
drag, startPoint x: 387, startPoint y: 246, endPoint x: 407, endPoint y: 110, distance: 136.5
click at [407, 110] on img at bounding box center [352, 115] width 341 height 457
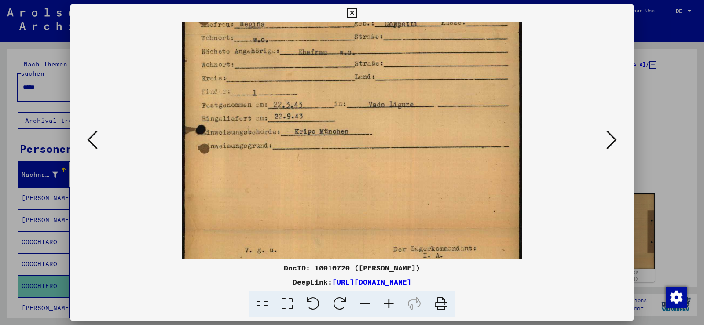
scroll to position [212, 0]
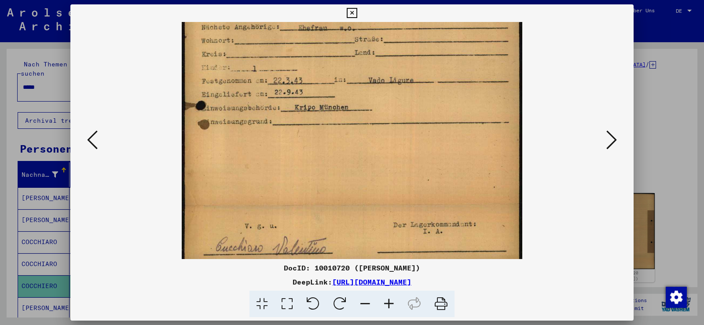
drag, startPoint x: 410, startPoint y: 174, endPoint x: 418, endPoint y: 118, distance: 56.0
click at [418, 114] on img at bounding box center [352, 38] width 341 height 457
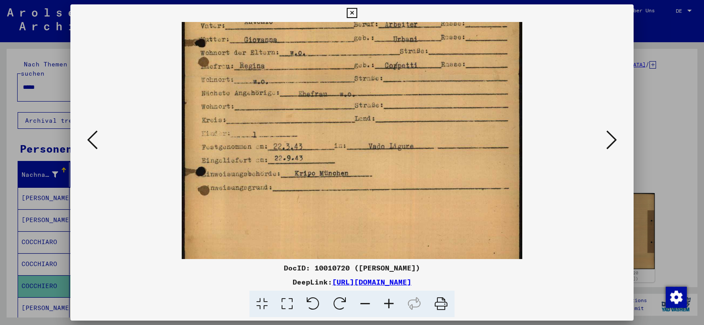
drag, startPoint x: 411, startPoint y: 146, endPoint x: 406, endPoint y: 212, distance: 66.2
click at [406, 212] on img at bounding box center [352, 104] width 341 height 457
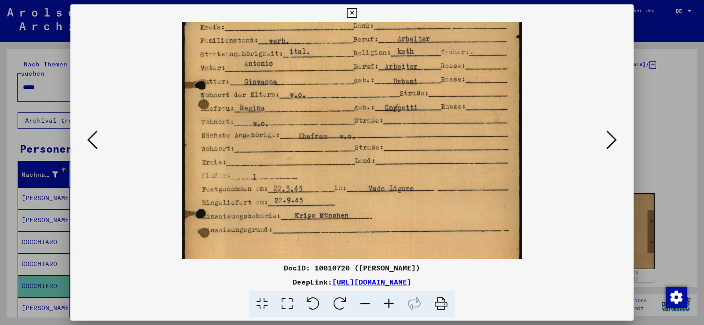
scroll to position [0, 0]
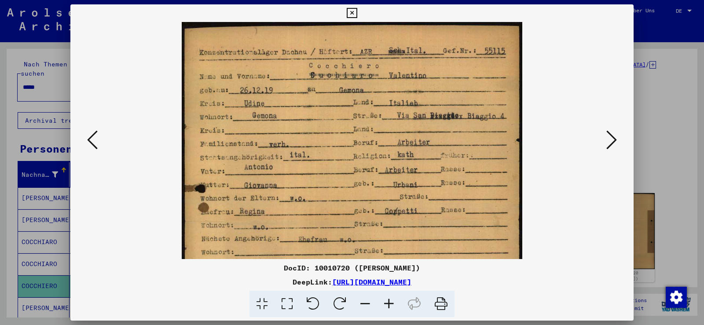
drag, startPoint x: 389, startPoint y: 129, endPoint x: 365, endPoint y: 243, distance: 116.5
click at [356, 279] on div "DocID: 10010720 ([PERSON_NAME]) DeepLink: [URL][DOMAIN_NAME]" at bounding box center [351, 160] width 563 height 313
drag, startPoint x: 385, startPoint y: 172, endPoint x: 370, endPoint y: 237, distance: 66.5
click at [383, 255] on img at bounding box center [352, 250] width 341 height 457
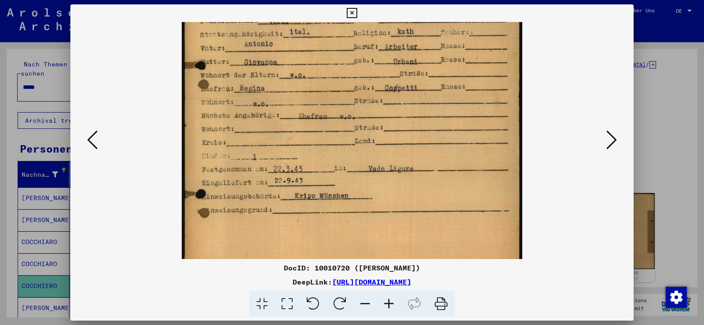
drag, startPoint x: 293, startPoint y: 113, endPoint x: 294, endPoint y: 44, distance: 68.2
click at [294, 44] on img at bounding box center [352, 127] width 341 height 457
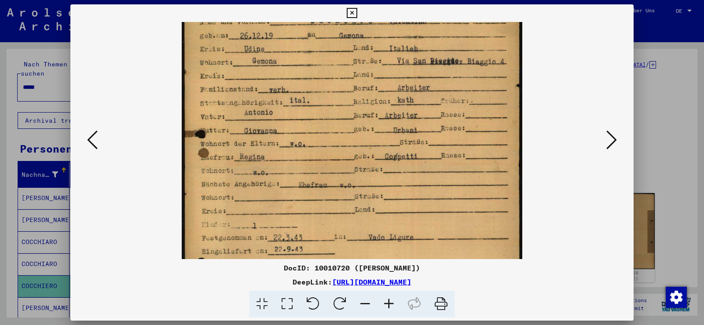
scroll to position [46, 0]
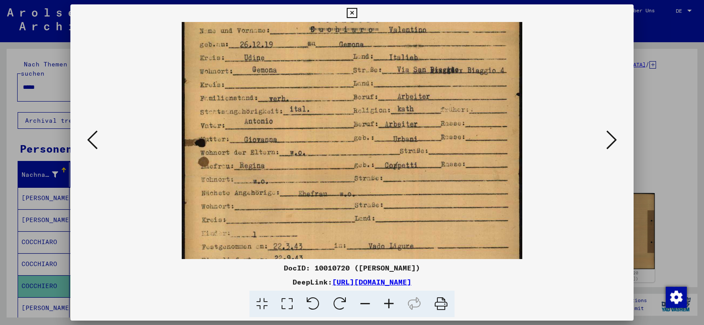
drag, startPoint x: 318, startPoint y: 154, endPoint x: 330, endPoint y: 220, distance: 68.0
click at [330, 220] on img at bounding box center [352, 204] width 341 height 457
drag, startPoint x: 349, startPoint y: 16, endPoint x: 338, endPoint y: 28, distance: 15.6
click at [346, 19] on button at bounding box center [351, 13] width 15 height 18
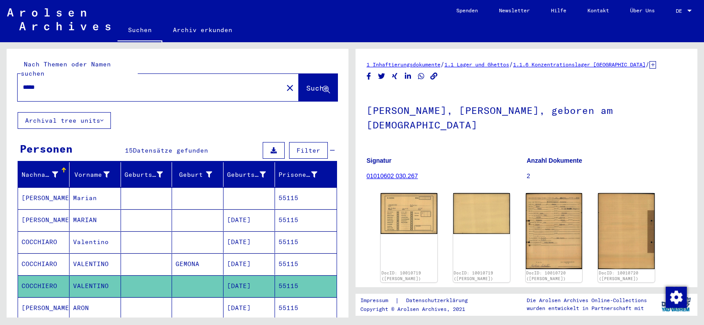
click at [82, 259] on mat-cell "VALENTINO" at bounding box center [95, 264] width 51 height 22
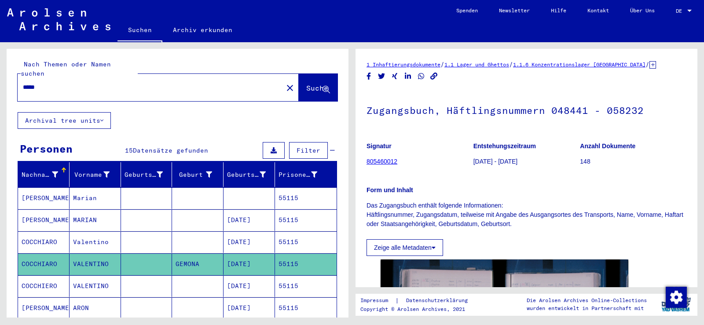
click at [93, 234] on mat-cell "Valentino" at bounding box center [95, 242] width 51 height 22
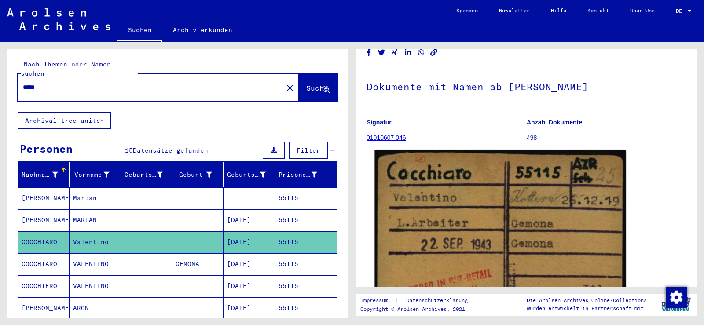
scroll to position [88, 0]
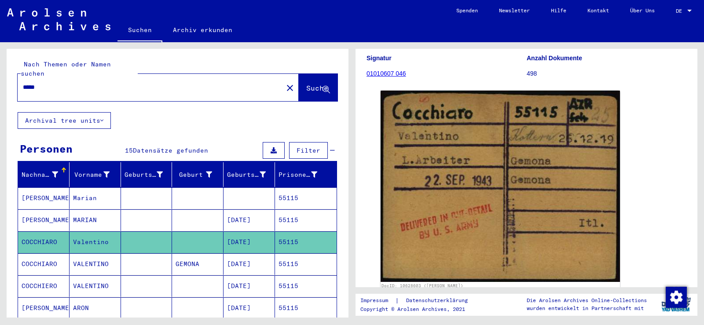
drag, startPoint x: 57, startPoint y: 77, endPoint x: 11, endPoint y: 77, distance: 45.8
click at [11, 77] on div "Nach Themen oder Namen suchen ***** close Suche" at bounding box center [178, 80] width 342 height 63
paste input "text"
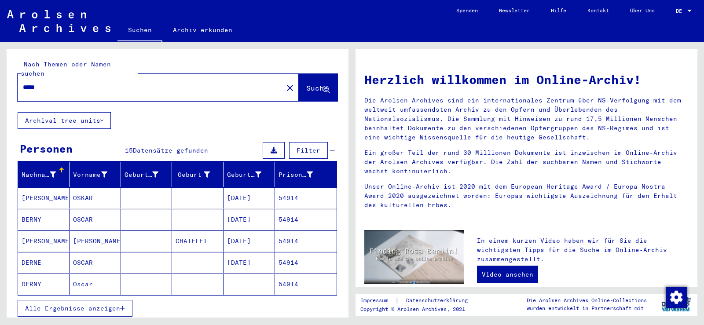
click at [86, 305] on span "Alle Ergebnisse anzeigen" at bounding box center [72, 309] width 95 height 8
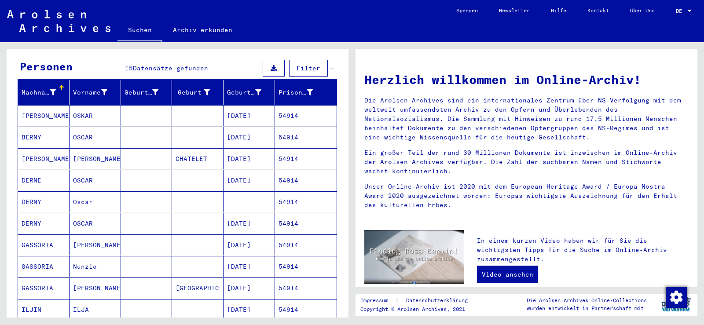
scroll to position [88, 0]
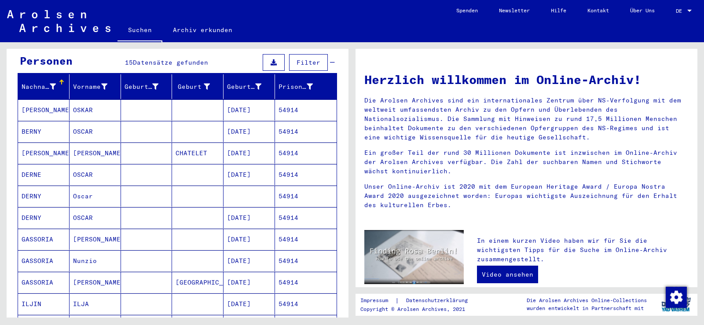
click at [101, 219] on mat-cell "OSCAR" at bounding box center [95, 217] width 51 height 21
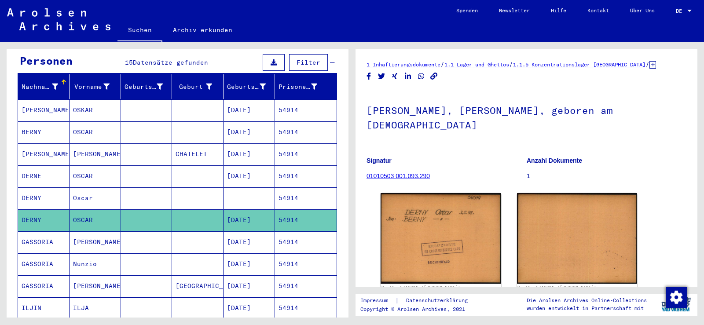
click at [99, 231] on mat-cell "[PERSON_NAME]" at bounding box center [95, 242] width 51 height 22
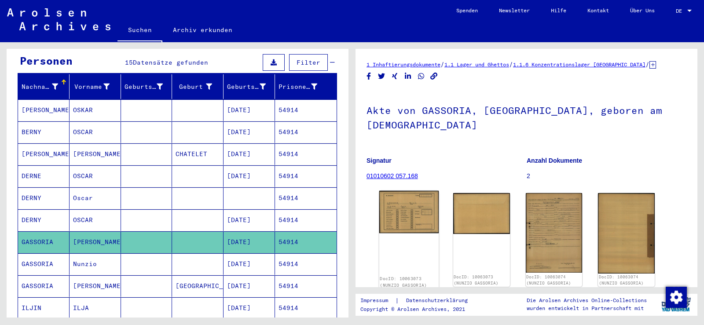
click at [421, 200] on img at bounding box center [408, 212] width 59 height 42
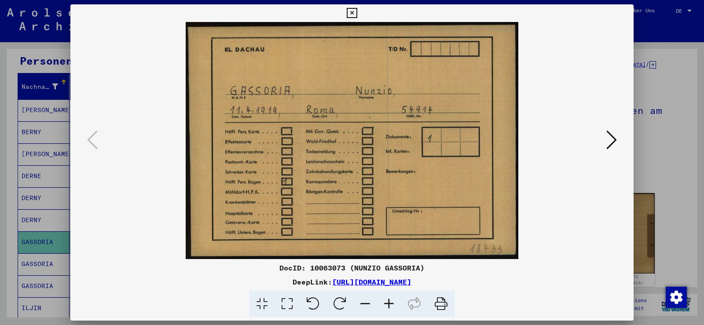
click at [609, 143] on icon at bounding box center [611, 139] width 11 height 21
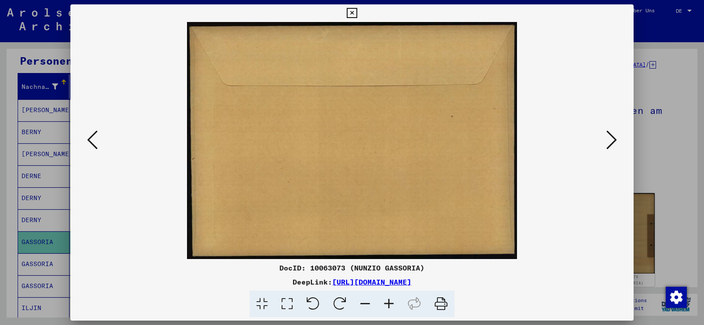
click at [609, 143] on icon at bounding box center [611, 139] width 11 height 21
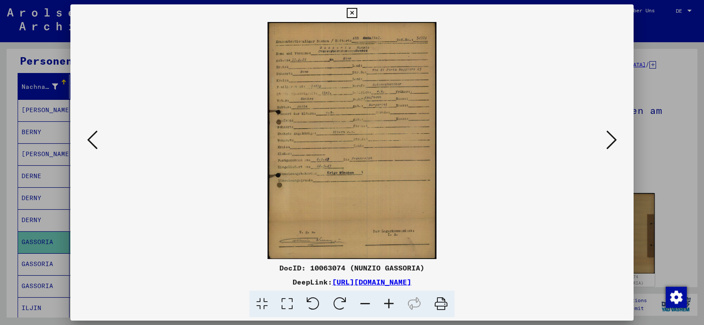
click at [394, 300] on icon at bounding box center [389, 304] width 24 height 27
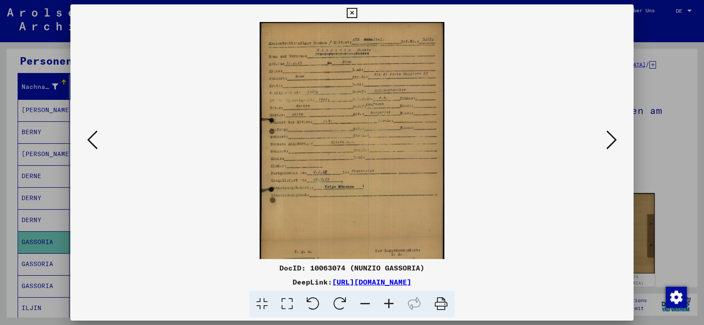
click at [394, 300] on icon at bounding box center [389, 304] width 24 height 27
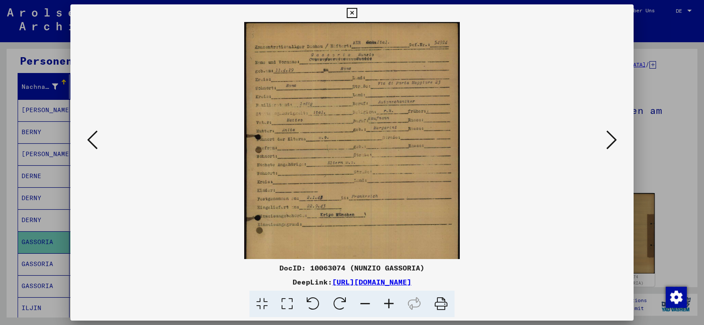
click at [394, 300] on icon at bounding box center [389, 304] width 24 height 27
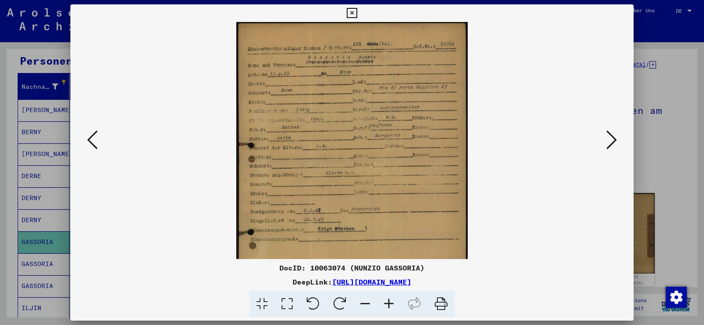
click at [394, 300] on icon at bounding box center [389, 304] width 24 height 27
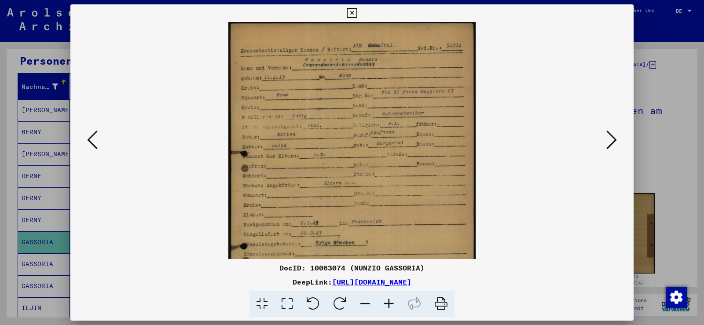
click at [394, 300] on icon at bounding box center [389, 304] width 24 height 27
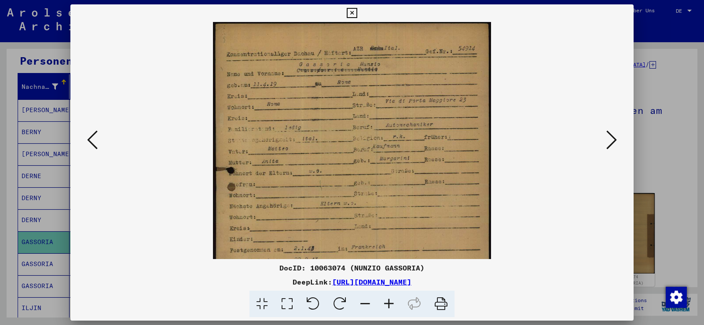
click at [394, 300] on icon at bounding box center [389, 304] width 24 height 27
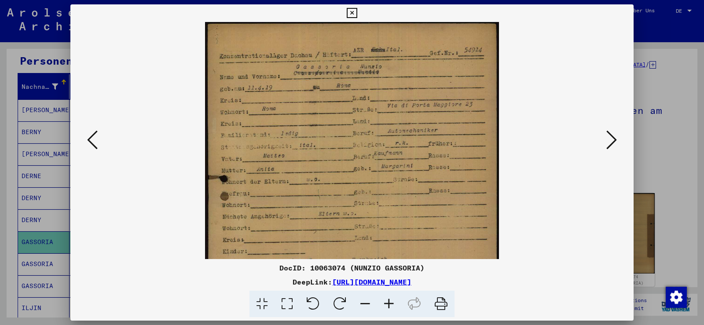
click at [394, 300] on icon at bounding box center [389, 304] width 24 height 27
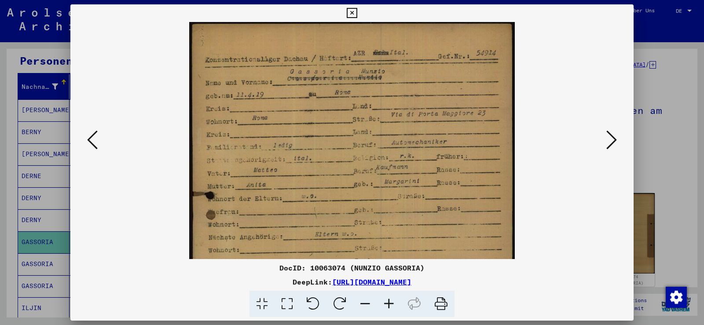
click at [394, 300] on icon at bounding box center [389, 304] width 24 height 27
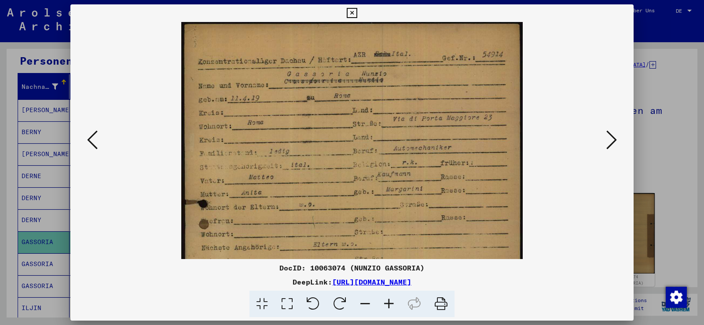
click at [394, 300] on icon at bounding box center [389, 304] width 24 height 27
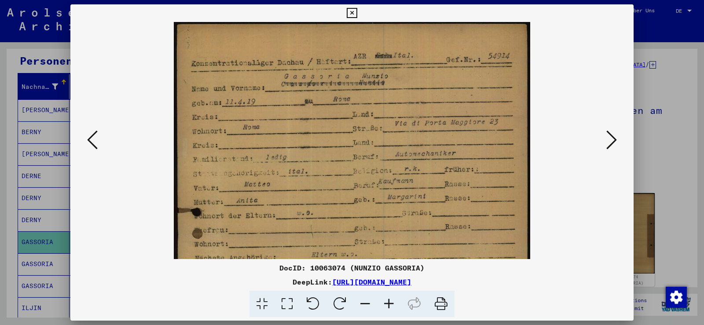
scroll to position [47, 0]
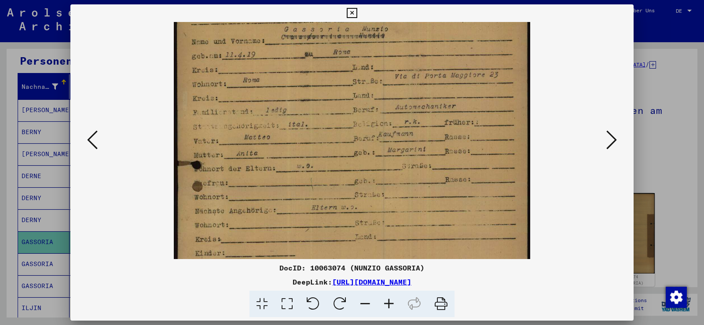
drag, startPoint x: 382, startPoint y: 222, endPoint x: 389, endPoint y: 175, distance: 47.6
click at [389, 175] on img at bounding box center [352, 225] width 357 height 501
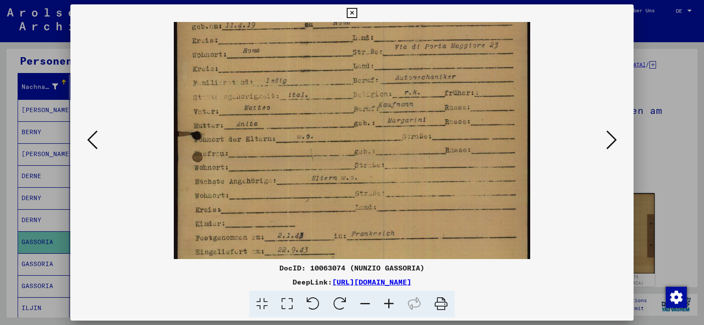
drag, startPoint x: 298, startPoint y: 209, endPoint x: 313, endPoint y: 180, distance: 33.3
click at [313, 180] on img at bounding box center [352, 195] width 357 height 501
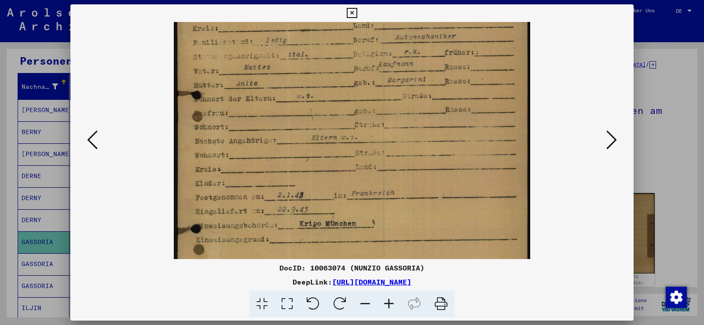
drag, startPoint x: 320, startPoint y: 214, endPoint x: 325, endPoint y: 174, distance: 40.8
click at [325, 174] on img at bounding box center [352, 155] width 357 height 501
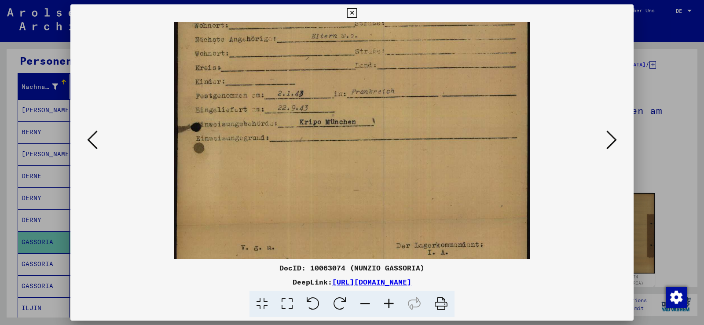
drag, startPoint x: 330, startPoint y: 193, endPoint x: 330, endPoint y: 91, distance: 101.7
click at [330, 91] on img at bounding box center [352, 53] width 357 height 501
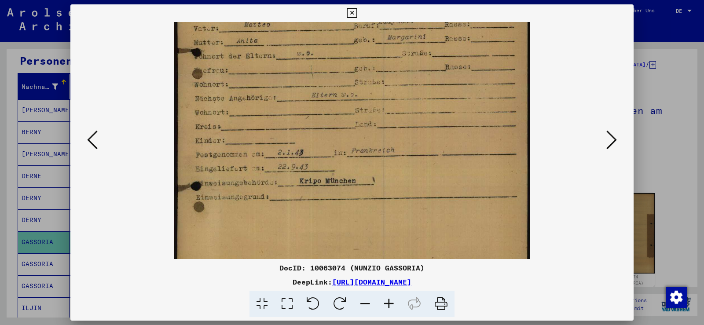
drag, startPoint x: 334, startPoint y: 125, endPoint x: 356, endPoint y: 217, distance: 93.6
click at [356, 217] on img at bounding box center [352, 112] width 357 height 501
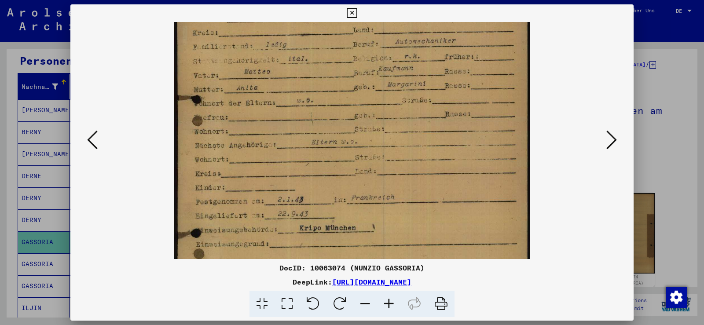
drag, startPoint x: 390, startPoint y: 191, endPoint x: 392, endPoint y: 222, distance: 31.7
click at [392, 222] on img at bounding box center [352, 159] width 357 height 501
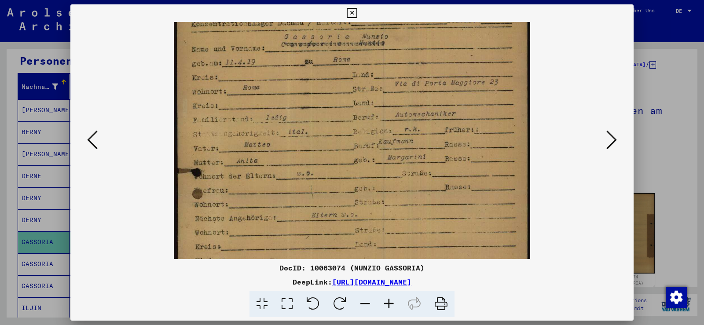
scroll to position [39, 0]
drag, startPoint x: 399, startPoint y: 163, endPoint x: 400, endPoint y: 236, distance: 73.5
click at [400, 236] on img at bounding box center [352, 233] width 357 height 501
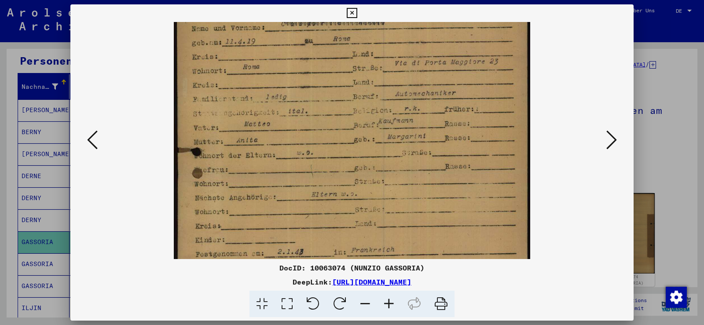
drag, startPoint x: 300, startPoint y: 85, endPoint x: 301, endPoint y: 64, distance: 21.1
click at [301, 64] on img at bounding box center [352, 212] width 357 height 501
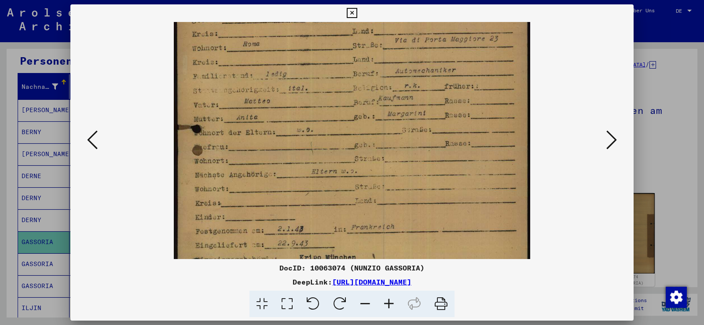
drag, startPoint x: 324, startPoint y: 107, endPoint x: 325, endPoint y: 88, distance: 19.8
click at [325, 88] on img at bounding box center [352, 189] width 357 height 501
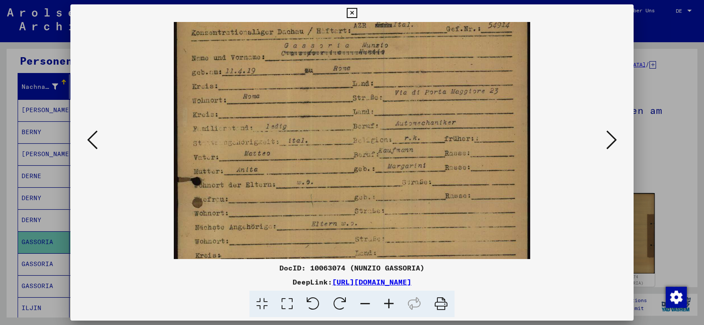
scroll to position [31, 0]
drag, startPoint x: 355, startPoint y: 110, endPoint x: 358, endPoint y: 162, distance: 52.0
click at [358, 162] on img at bounding box center [352, 241] width 357 height 501
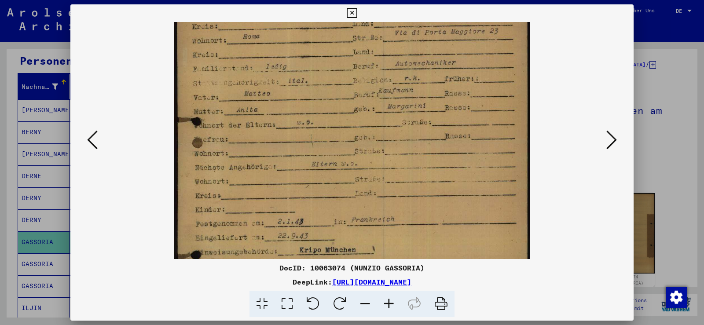
drag, startPoint x: 293, startPoint y: 186, endPoint x: 303, endPoint y: 127, distance: 60.3
click at [303, 127] on img at bounding box center [352, 181] width 357 height 501
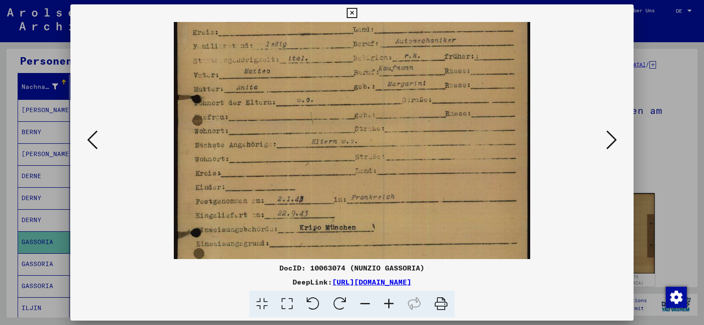
scroll to position [130, 0]
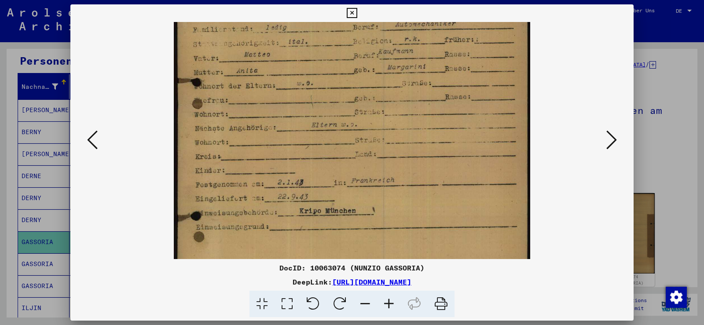
drag, startPoint x: 298, startPoint y: 159, endPoint x: 301, endPoint y: 125, distance: 34.1
click at [301, 125] on img at bounding box center [352, 142] width 357 height 501
click at [352, 15] on icon at bounding box center [352, 13] width 10 height 11
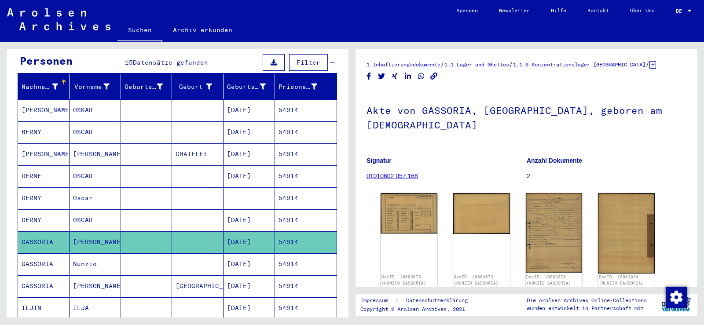
click at [172, 254] on mat-cell at bounding box center [197, 264] width 51 height 22
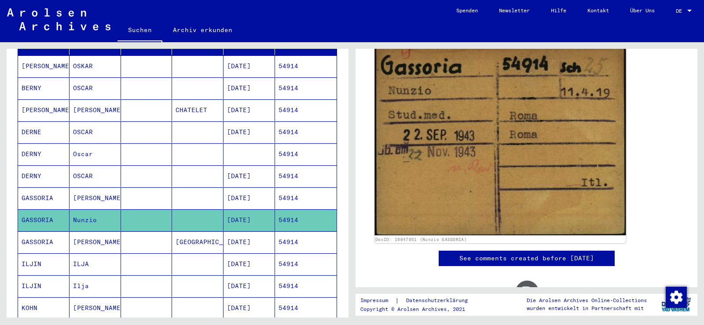
scroll to position [88, 0]
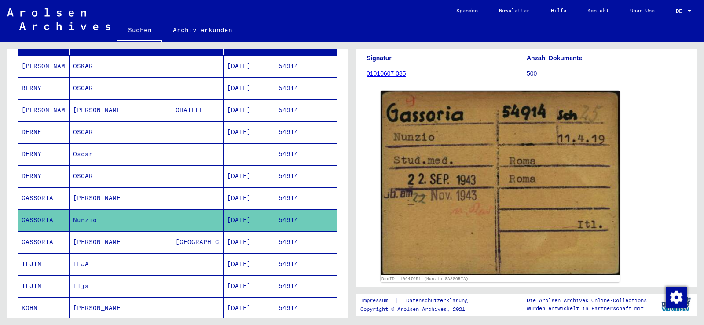
click at [209, 231] on mat-cell "[GEOGRAPHIC_DATA]" at bounding box center [197, 242] width 51 height 22
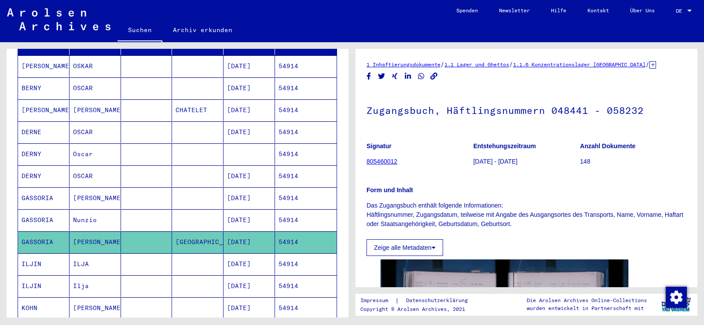
scroll to position [132, 0]
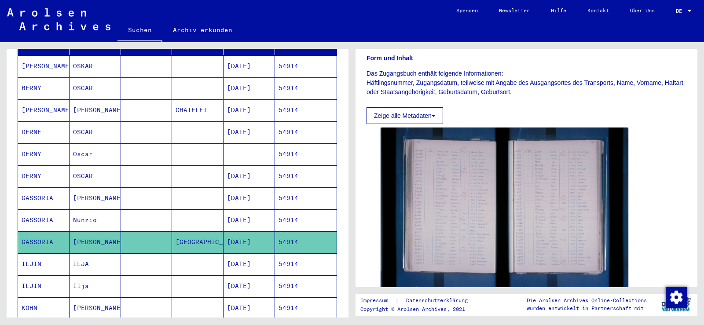
click at [166, 209] on mat-cell at bounding box center [146, 220] width 51 height 22
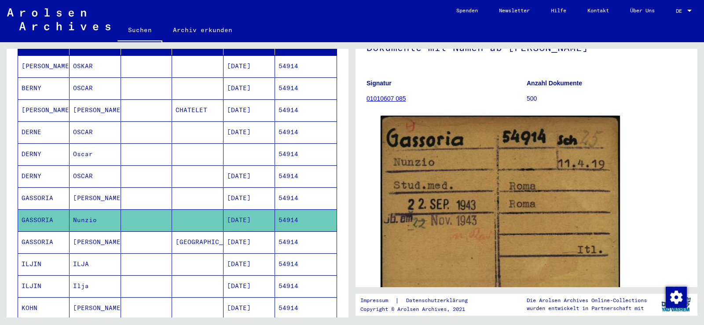
scroll to position [88, 0]
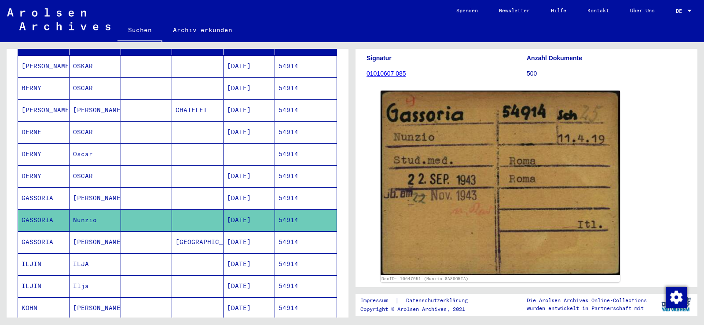
click at [175, 187] on mat-cell at bounding box center [197, 198] width 51 height 22
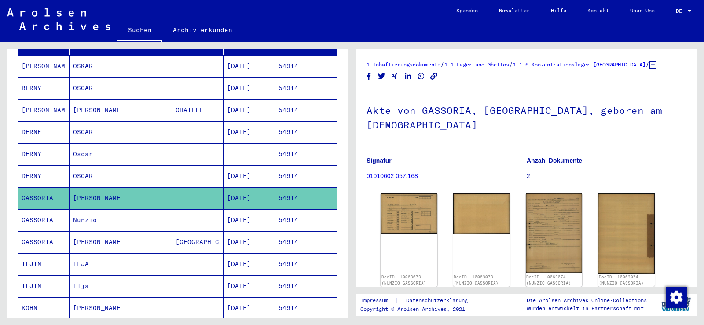
click at [186, 214] on mat-cell at bounding box center [197, 220] width 51 height 22
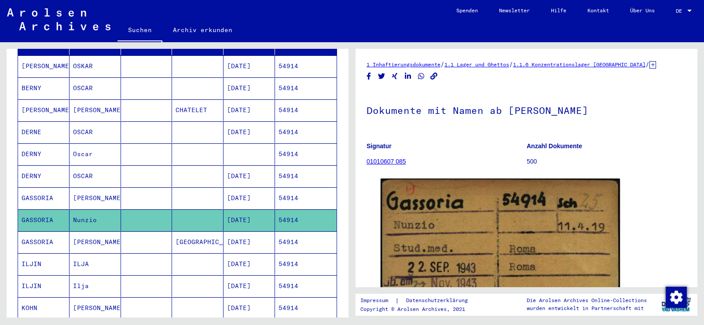
click at [181, 231] on mat-cell "[GEOGRAPHIC_DATA]" at bounding box center [197, 242] width 51 height 22
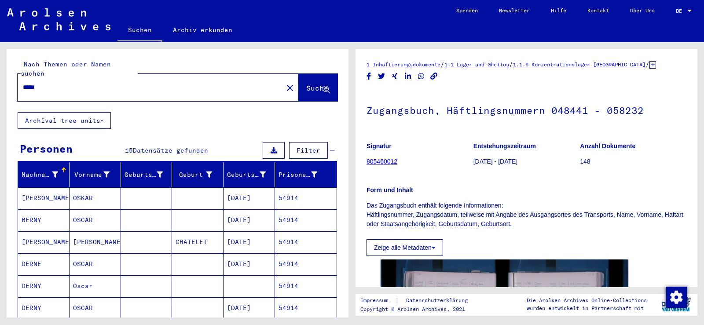
drag, startPoint x: 58, startPoint y: 81, endPoint x: 18, endPoint y: 80, distance: 39.6
click at [18, 80] on div "*****" at bounding box center [148, 87] width 260 height 20
paste input "text"
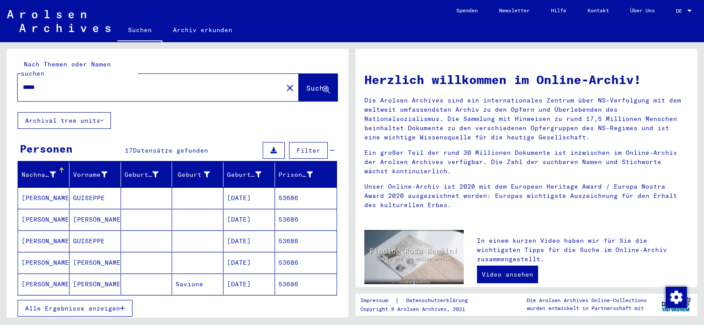
click at [89, 296] on div "Alle Ergebnisse anzeigen" at bounding box center [177, 309] width 319 height 26
click at [92, 300] on button "Alle Ergebnisse anzeigen" at bounding box center [75, 308] width 115 height 17
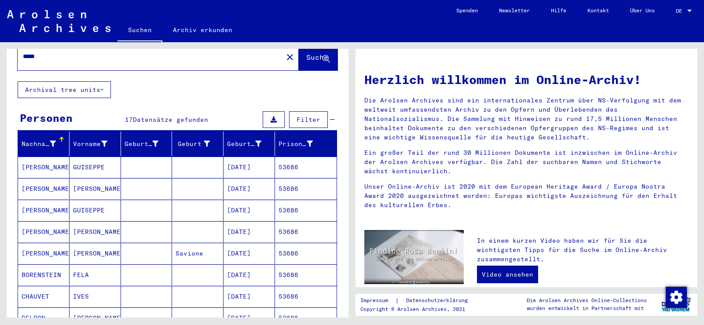
scroll to position [44, 0]
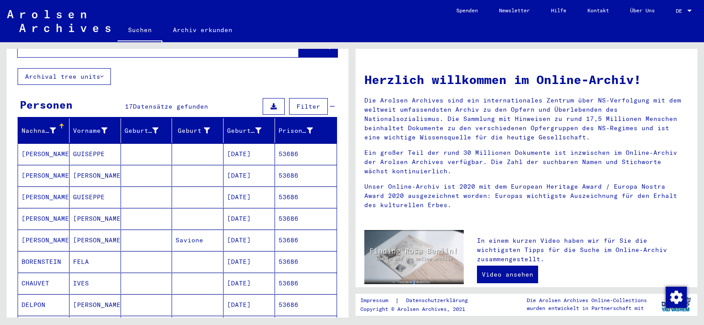
click at [94, 149] on mat-cell "GUISEPPE" at bounding box center [95, 153] width 51 height 21
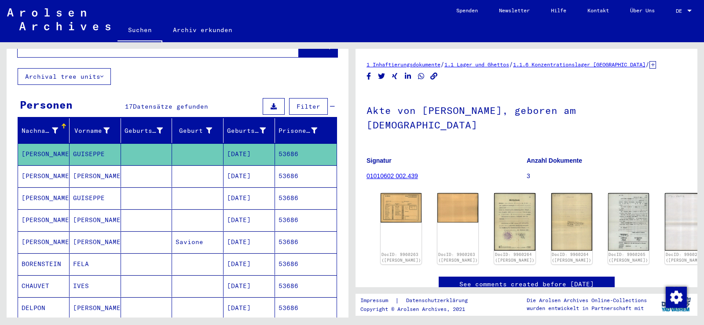
click at [213, 172] on mat-cell at bounding box center [197, 176] width 51 height 22
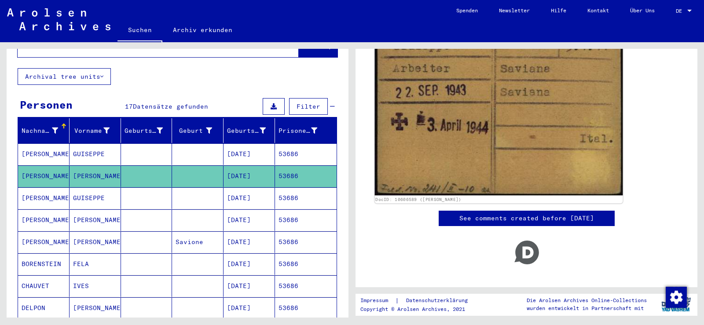
scroll to position [44, 0]
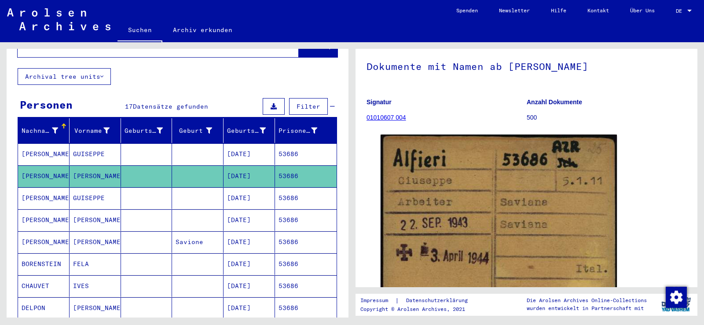
click at [156, 189] on mat-cell at bounding box center [146, 198] width 51 height 22
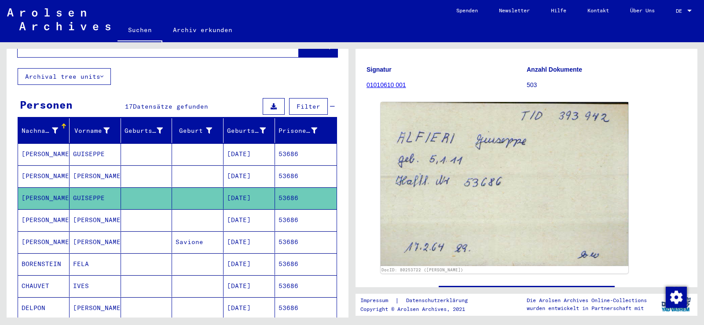
scroll to position [88, 0]
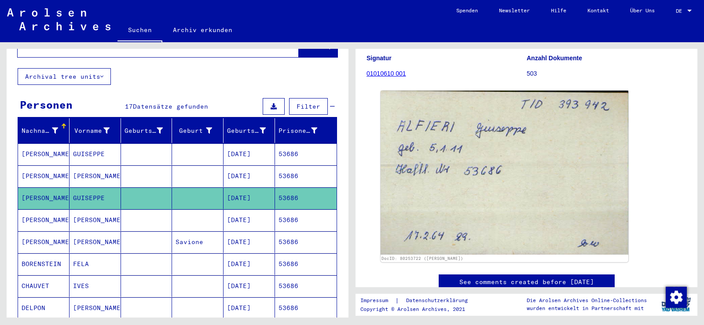
click at [194, 209] on mat-cell at bounding box center [197, 220] width 51 height 22
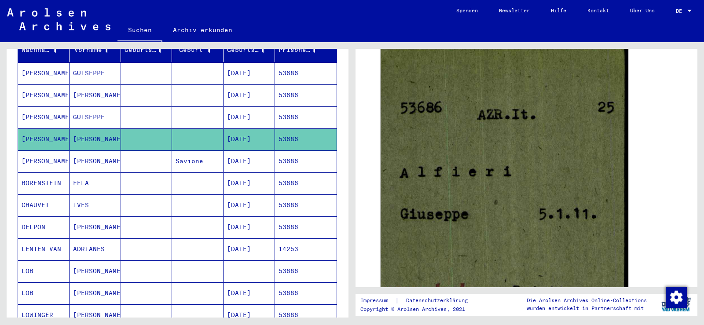
scroll to position [132, 0]
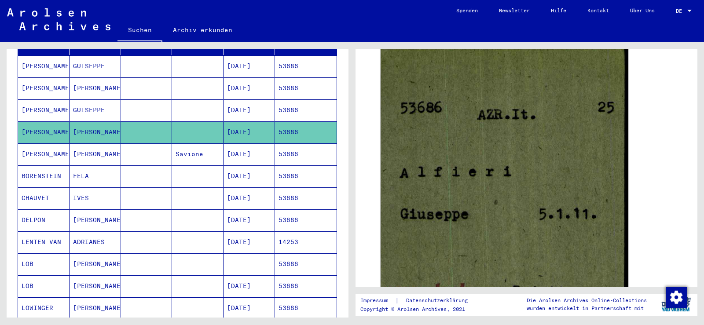
click at [145, 144] on mat-cell at bounding box center [146, 154] width 51 height 22
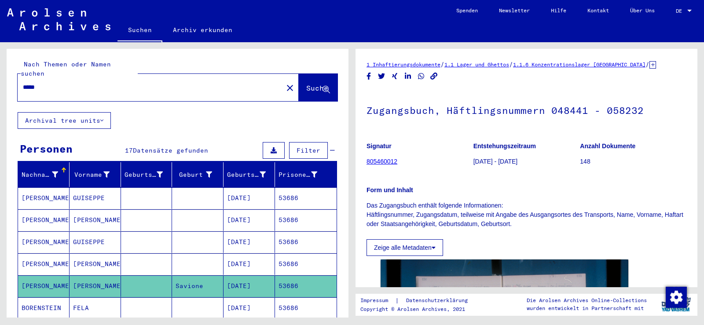
click at [95, 188] on mat-cell "GUISEPPE" at bounding box center [95, 198] width 51 height 22
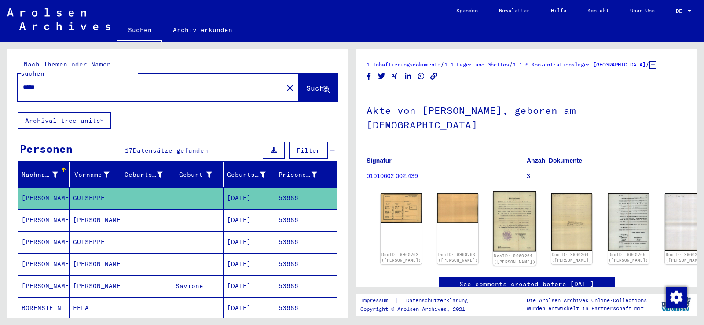
click at [503, 191] on img at bounding box center [514, 221] width 43 height 60
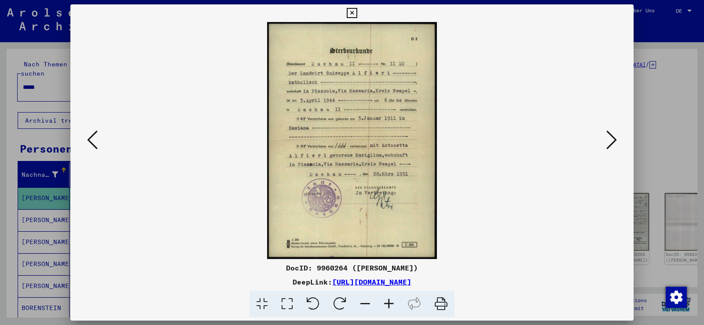
click at [389, 302] on icon at bounding box center [389, 304] width 24 height 27
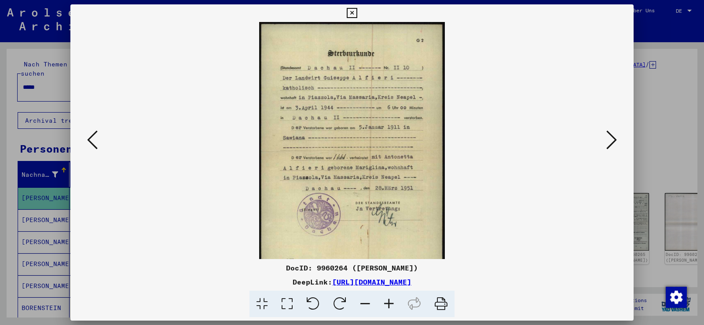
click at [388, 302] on icon at bounding box center [389, 304] width 24 height 27
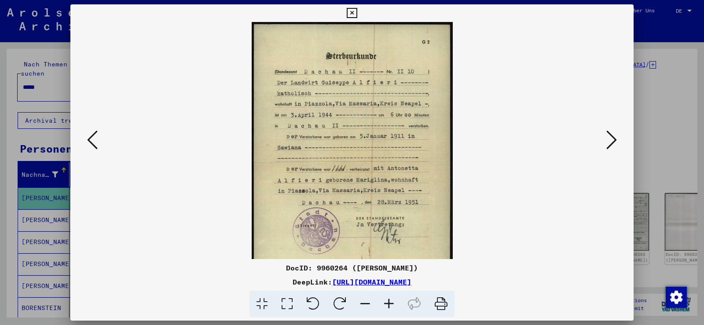
click at [387, 301] on icon at bounding box center [389, 304] width 24 height 27
click at [386, 300] on icon at bounding box center [389, 304] width 24 height 27
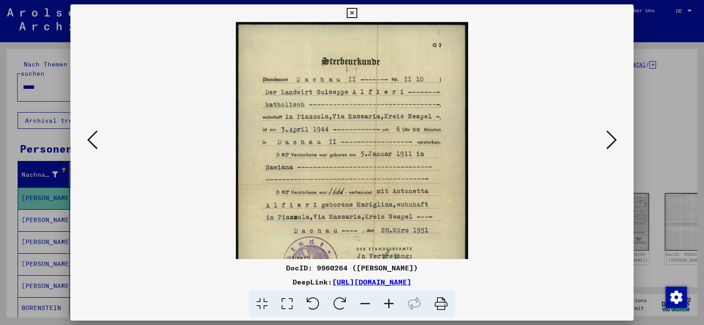
click at [385, 299] on icon at bounding box center [389, 304] width 24 height 27
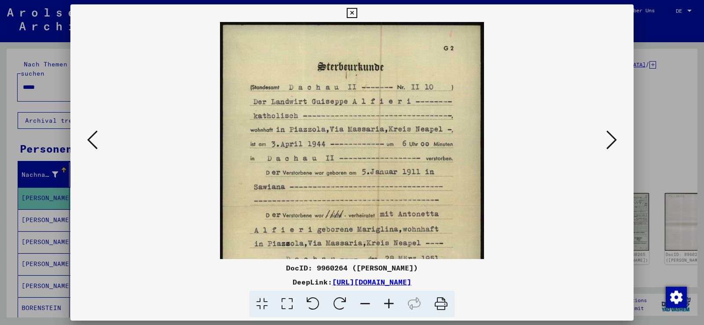
click at [385, 299] on icon at bounding box center [389, 304] width 24 height 27
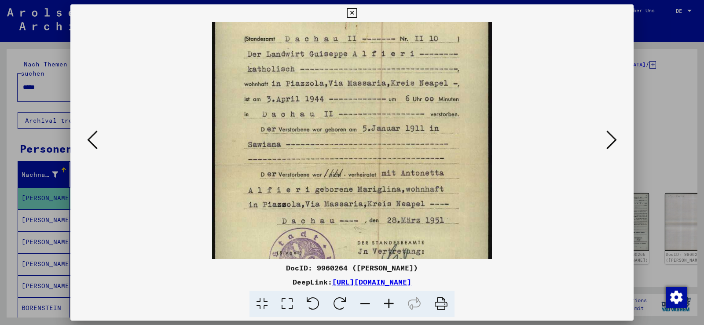
drag, startPoint x: 404, startPoint y: 203, endPoint x: 408, endPoint y: 180, distance: 22.7
click at [408, 180] on img at bounding box center [352, 165] width 280 height 391
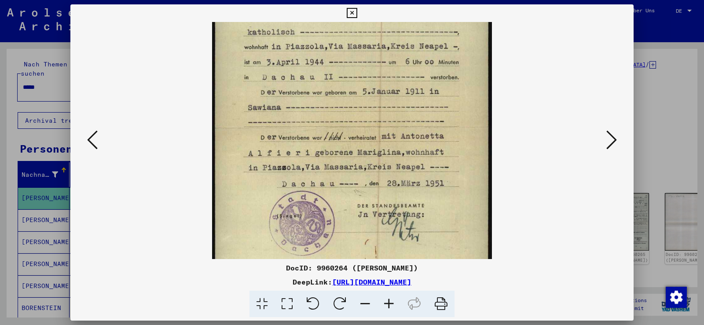
scroll to position [91, 0]
drag, startPoint x: 411, startPoint y: 191, endPoint x: 414, endPoint y: 175, distance: 16.2
click at [414, 175] on img at bounding box center [352, 126] width 280 height 391
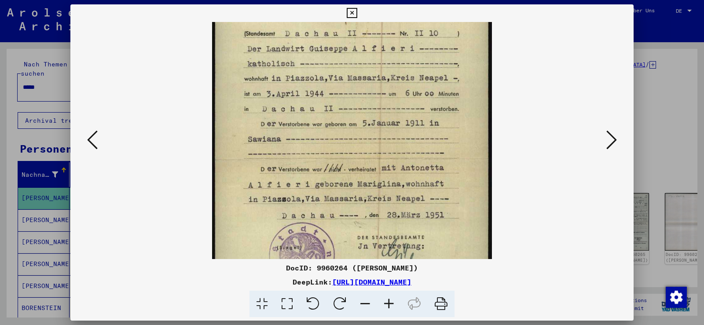
drag, startPoint x: 417, startPoint y: 205, endPoint x: 433, endPoint y: 210, distance: 17.0
click at [424, 227] on img at bounding box center [352, 159] width 280 height 391
click at [609, 140] on icon at bounding box center [611, 139] width 11 height 21
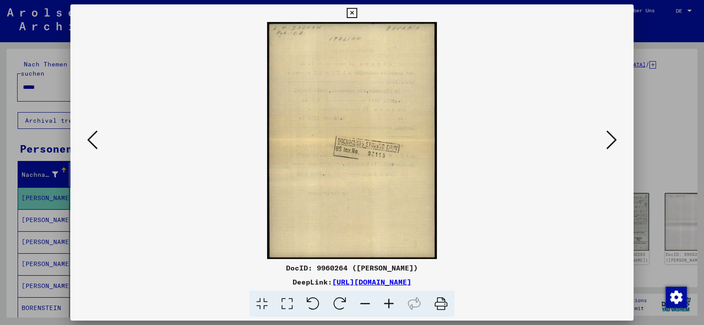
click at [609, 140] on icon at bounding box center [611, 139] width 11 height 21
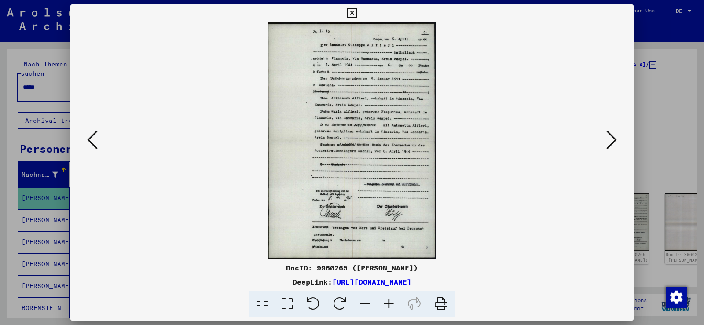
click at [391, 303] on icon at bounding box center [389, 304] width 24 height 27
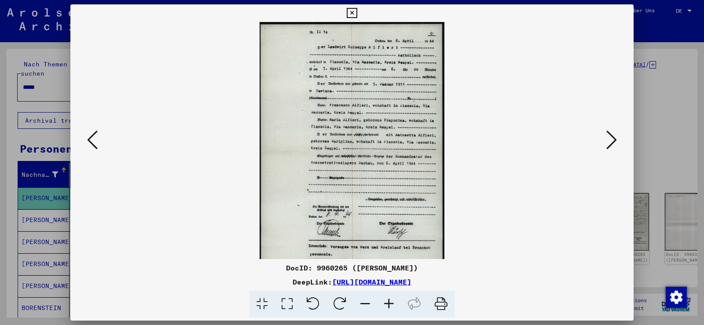
click at [391, 303] on icon at bounding box center [389, 304] width 24 height 27
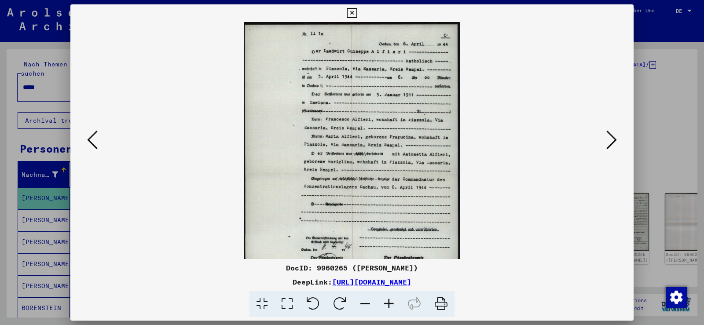
click at [391, 303] on icon at bounding box center [389, 304] width 24 height 27
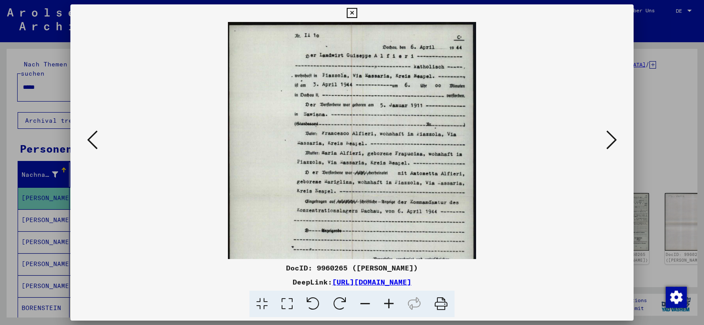
click at [391, 303] on icon at bounding box center [389, 304] width 24 height 27
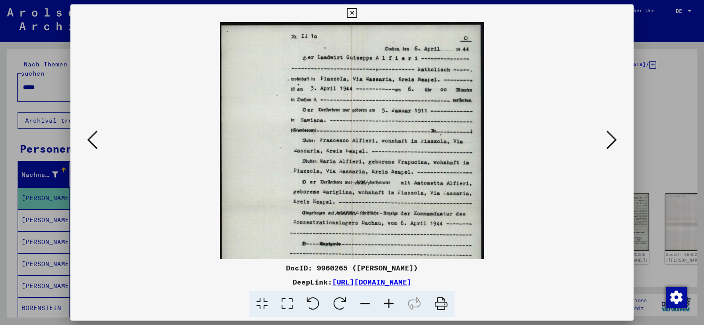
click at [391, 303] on icon at bounding box center [389, 304] width 24 height 27
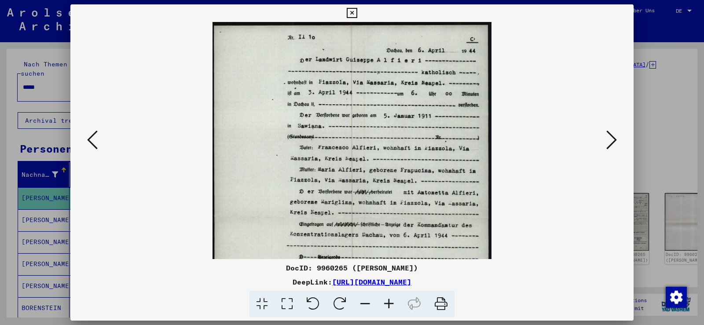
click at [390, 302] on icon at bounding box center [389, 304] width 24 height 27
click at [389, 301] on icon at bounding box center [389, 304] width 24 height 27
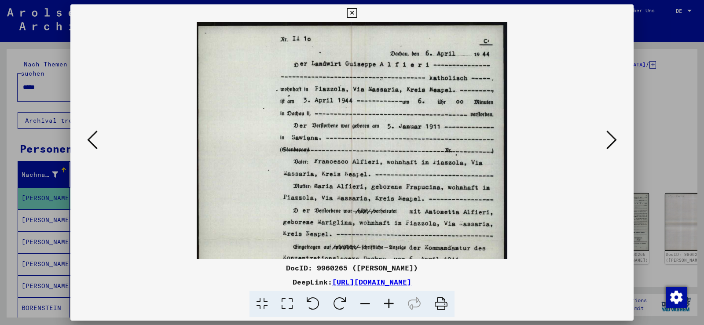
click at [389, 301] on icon at bounding box center [389, 304] width 24 height 27
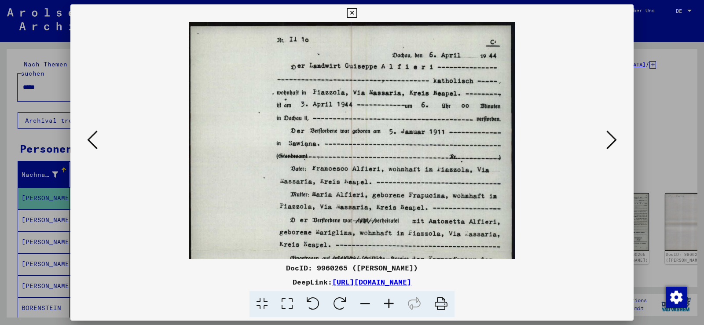
click at [389, 301] on icon at bounding box center [389, 304] width 24 height 27
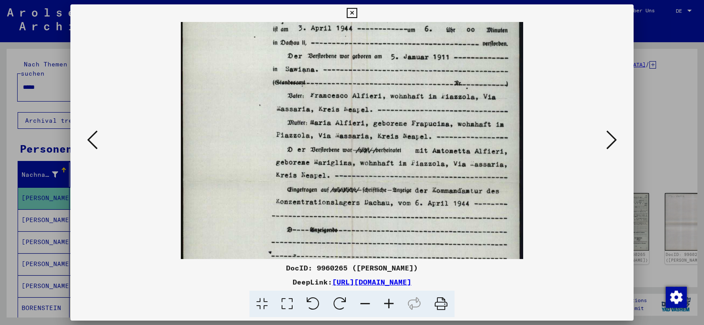
scroll to position [88, 0]
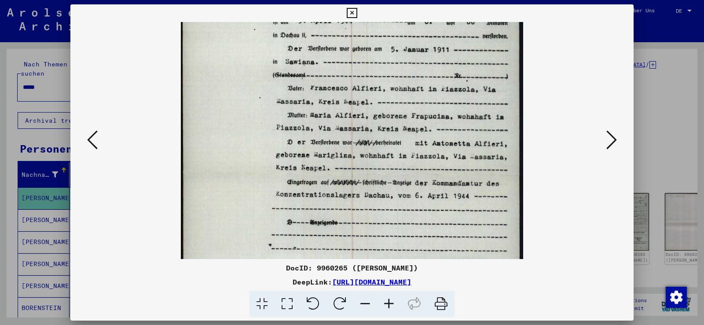
drag, startPoint x: 374, startPoint y: 177, endPoint x: 388, endPoint y: 124, distance: 54.9
click at [388, 124] on img at bounding box center [352, 173] width 342 height 479
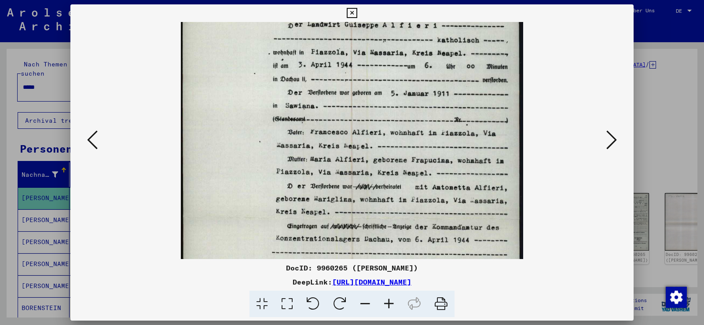
scroll to position [34, 0]
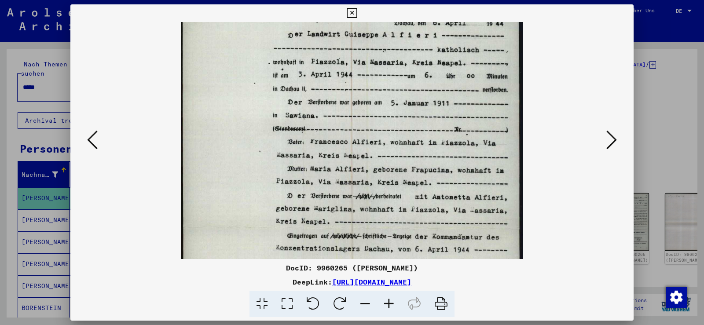
drag, startPoint x: 372, startPoint y: 107, endPoint x: 393, endPoint y: 184, distance: 79.6
click at [393, 184] on img at bounding box center [352, 227] width 342 height 479
click at [354, 15] on icon at bounding box center [352, 13] width 10 height 11
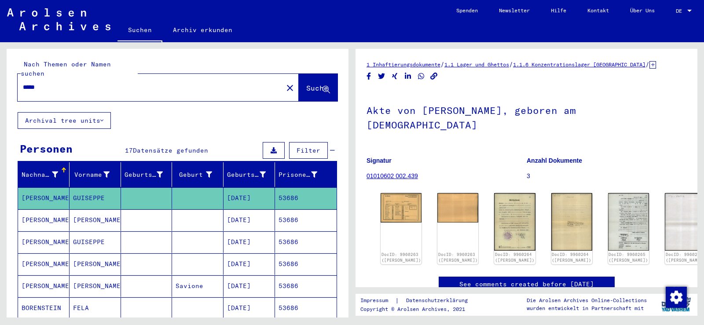
drag, startPoint x: 57, startPoint y: 75, endPoint x: 21, endPoint y: 77, distance: 36.2
click at [21, 77] on div "*****" at bounding box center [148, 87] width 260 height 20
paste input "text"
type input "*****"
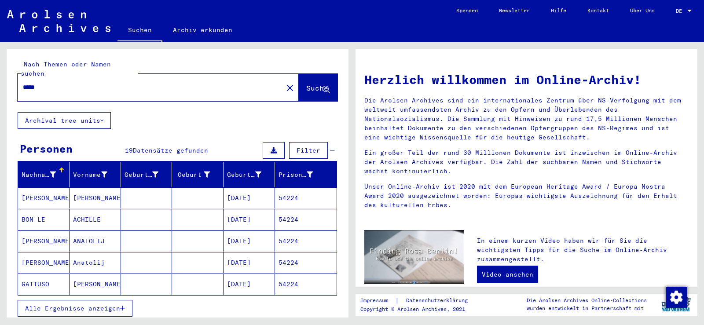
click at [109, 305] on span "Alle Ergebnisse anzeigen" at bounding box center [72, 309] width 95 height 8
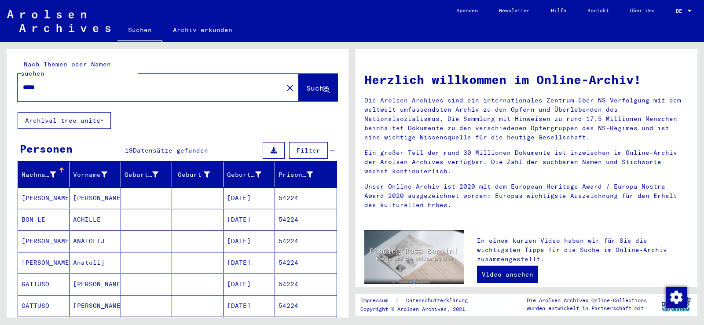
scroll to position [44, 0]
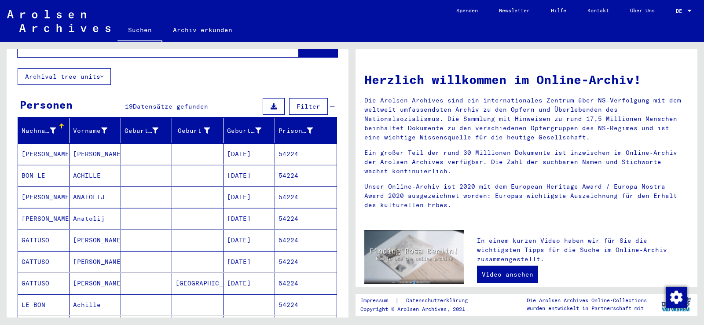
click at [75, 231] on mat-cell "[PERSON_NAME]" at bounding box center [95, 240] width 51 height 21
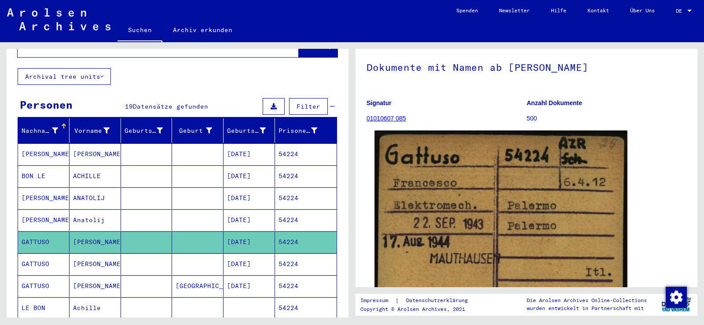
scroll to position [88, 0]
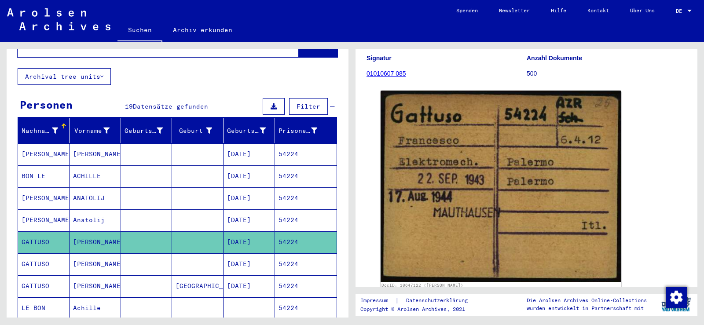
click at [121, 254] on mat-cell at bounding box center [146, 264] width 51 height 22
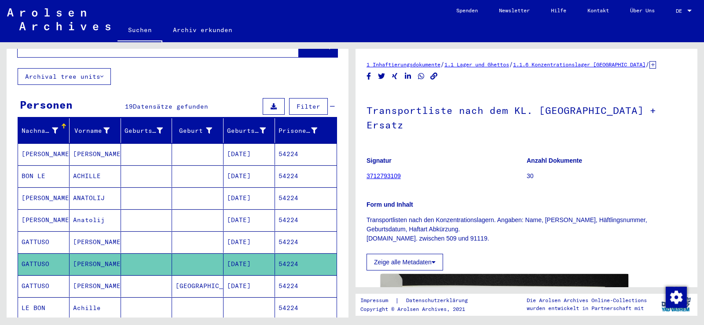
scroll to position [132, 0]
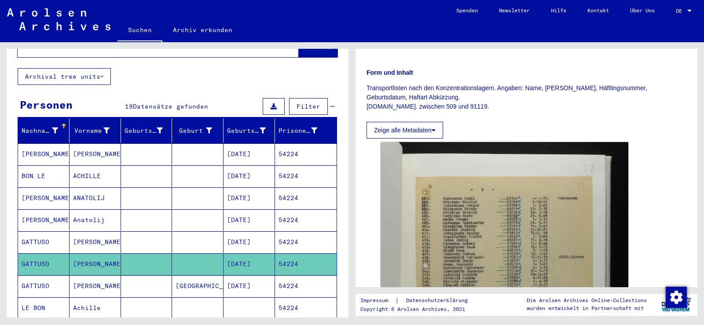
click at [125, 277] on mat-cell at bounding box center [146, 286] width 51 height 22
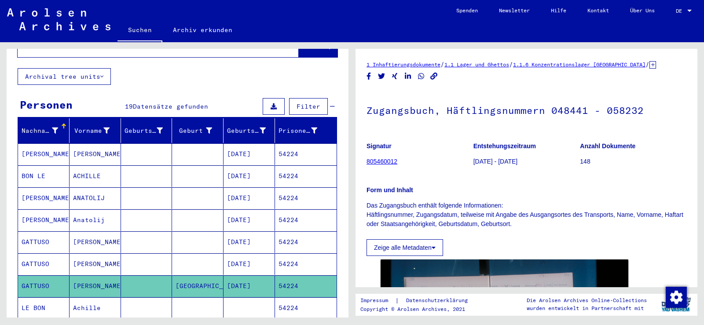
scroll to position [132, 0]
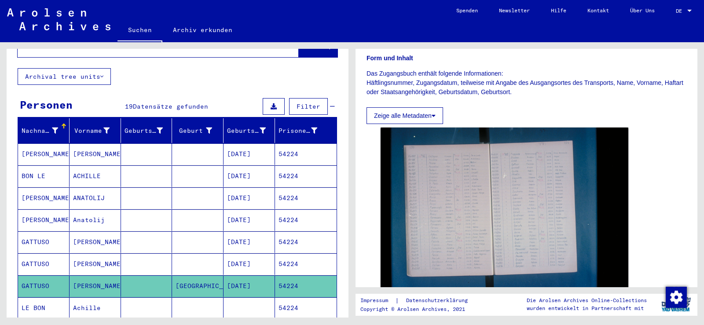
click at [133, 235] on mat-cell at bounding box center [146, 242] width 51 height 22
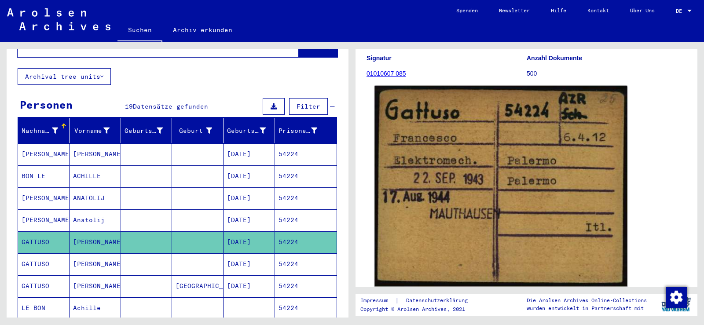
scroll to position [44, 0]
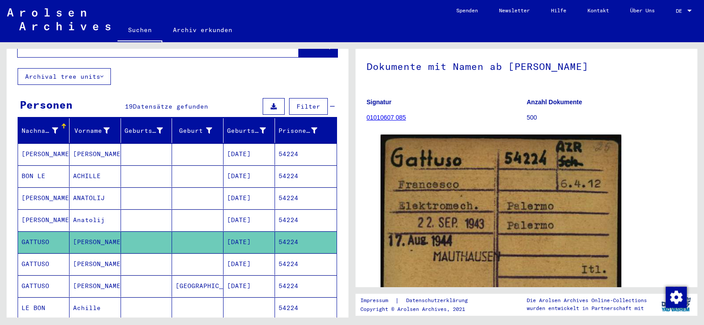
click at [176, 254] on mat-cell at bounding box center [197, 264] width 51 height 22
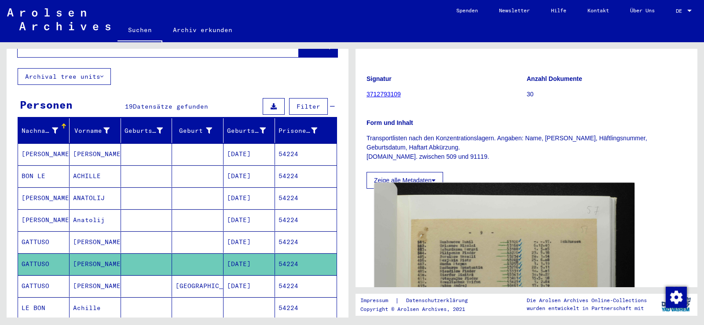
scroll to position [88, 0]
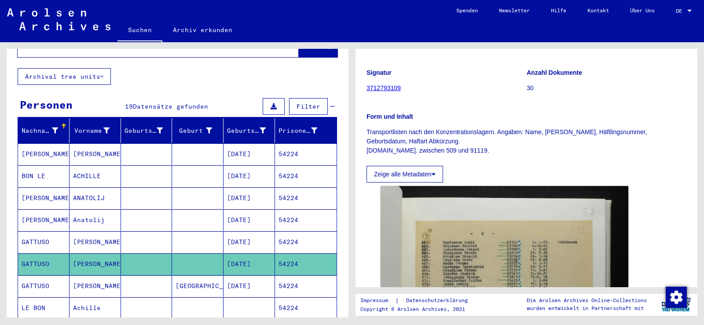
click at [151, 283] on mat-cell at bounding box center [146, 286] width 51 height 22
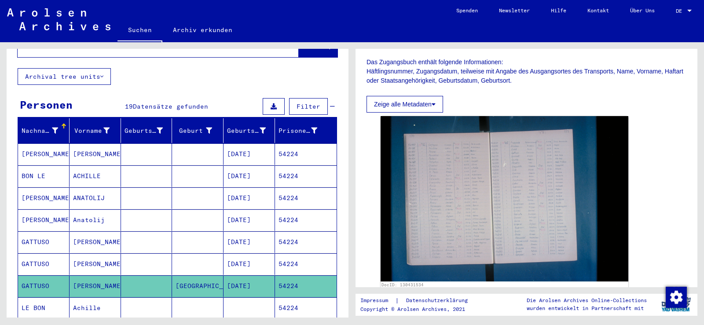
scroll to position [176, 0]
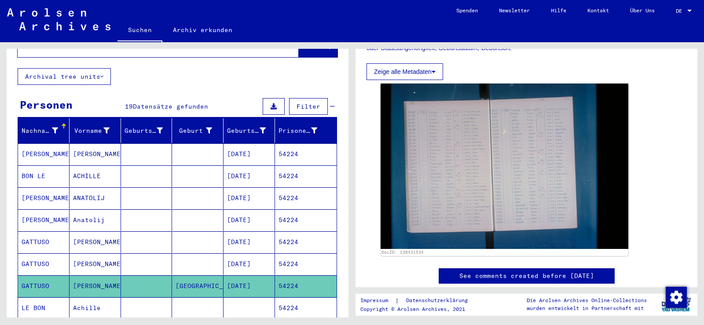
click at [116, 235] on mat-cell "[PERSON_NAME]" at bounding box center [95, 242] width 51 height 22
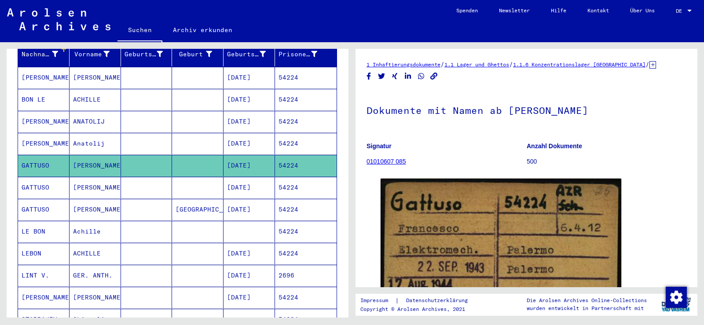
scroll to position [132, 0]
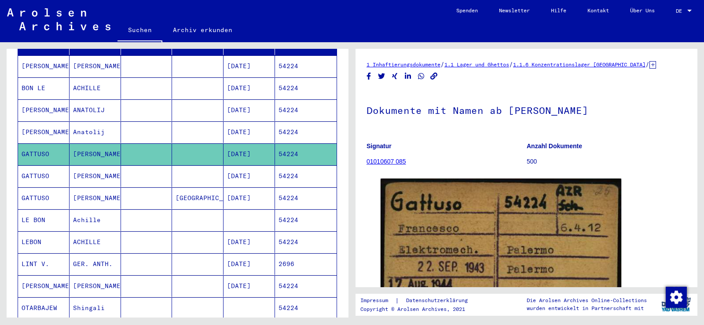
click at [122, 189] on mat-cell at bounding box center [146, 198] width 51 height 22
